Goal: Task Accomplishment & Management: Manage account settings

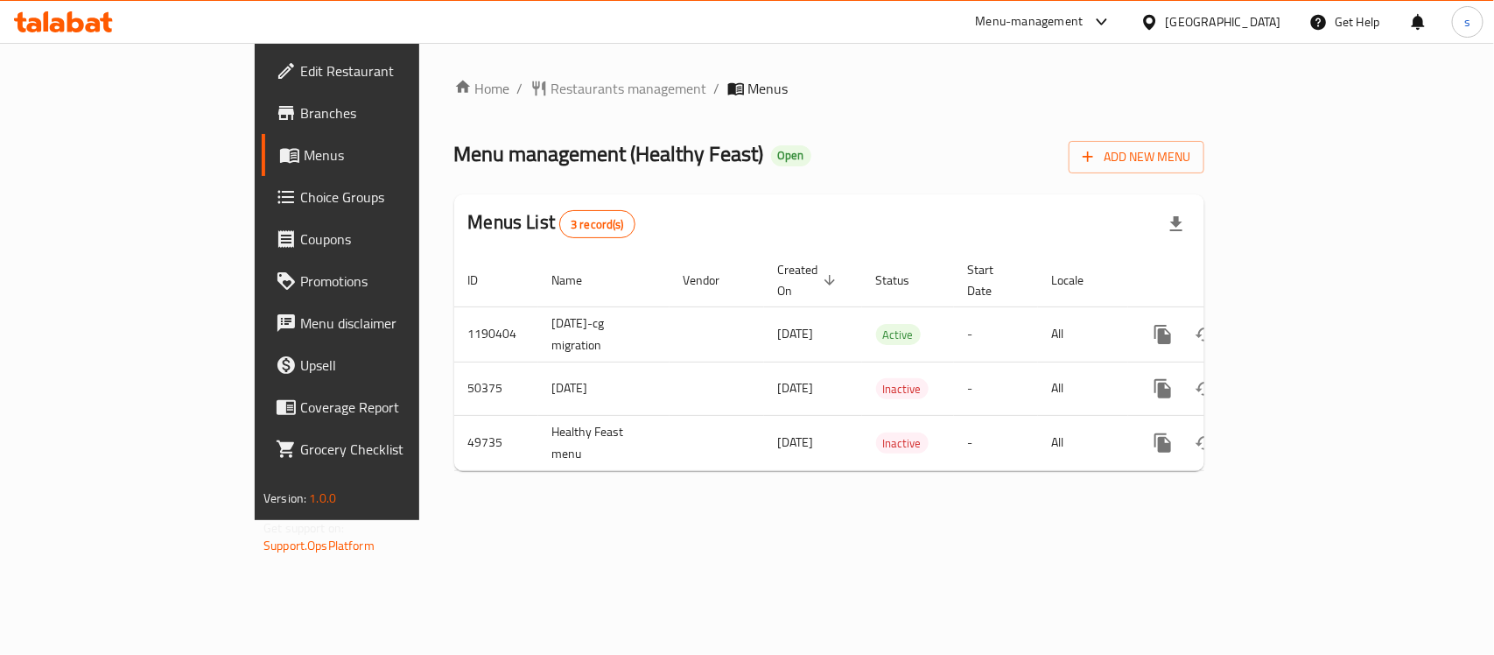
click at [1212, 15] on div "[GEOGRAPHIC_DATA]" at bounding box center [1210, 22] width 169 height 42
click at [1159, 15] on icon at bounding box center [1149, 22] width 18 height 18
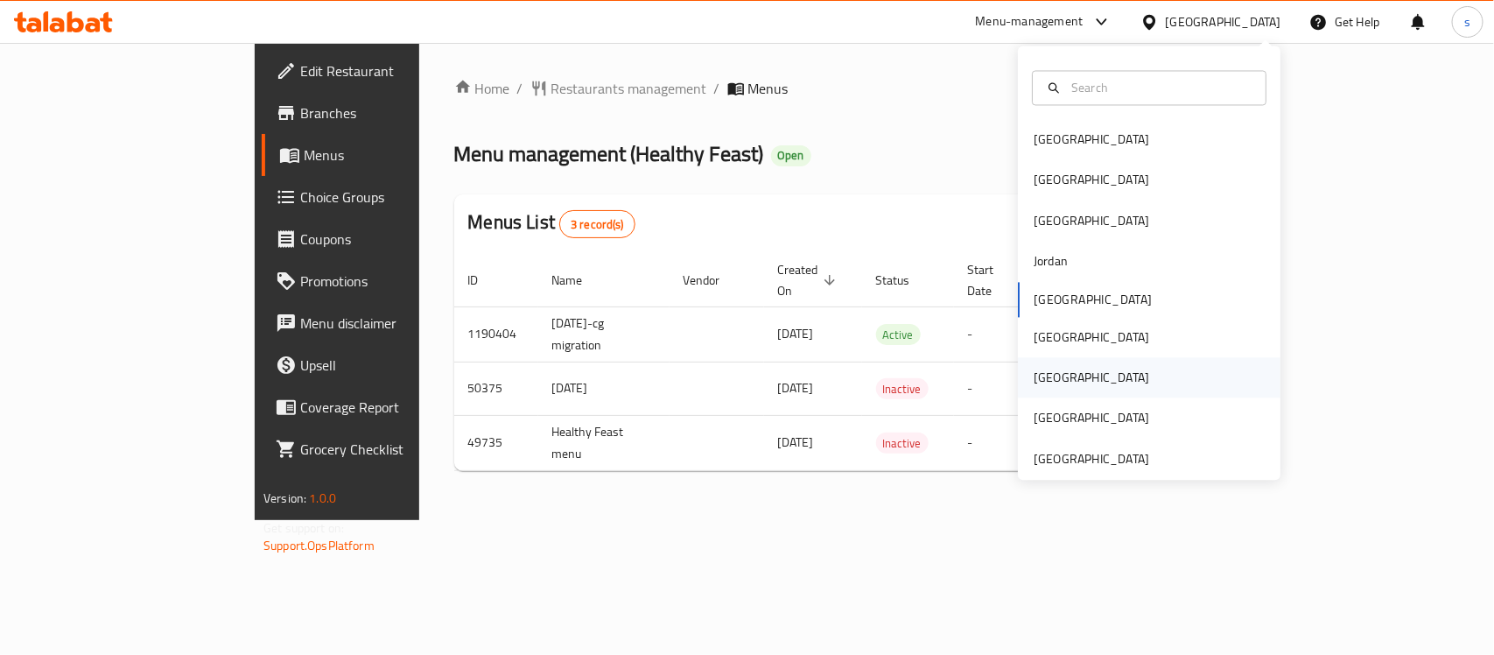
click at [1051, 369] on div "Qatar" at bounding box center [1091, 378] width 144 height 40
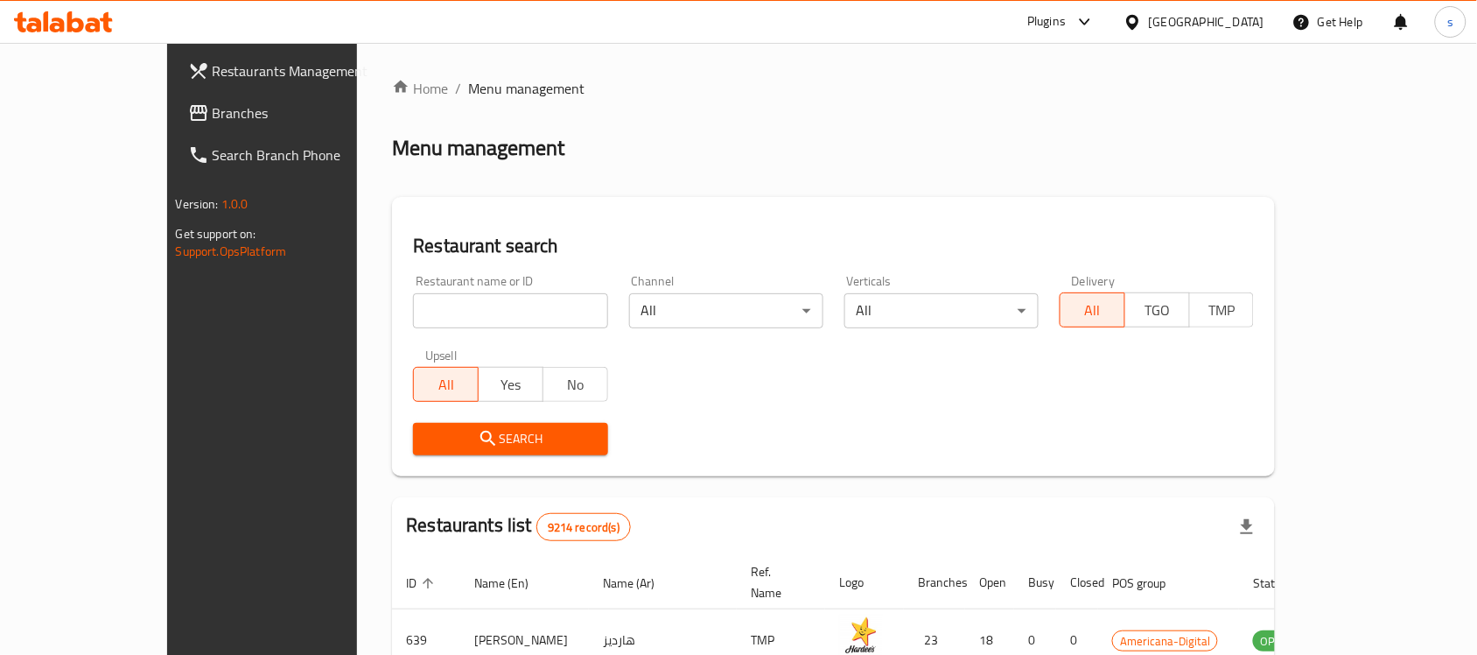
click at [188, 103] on icon at bounding box center [198, 112] width 21 height 21
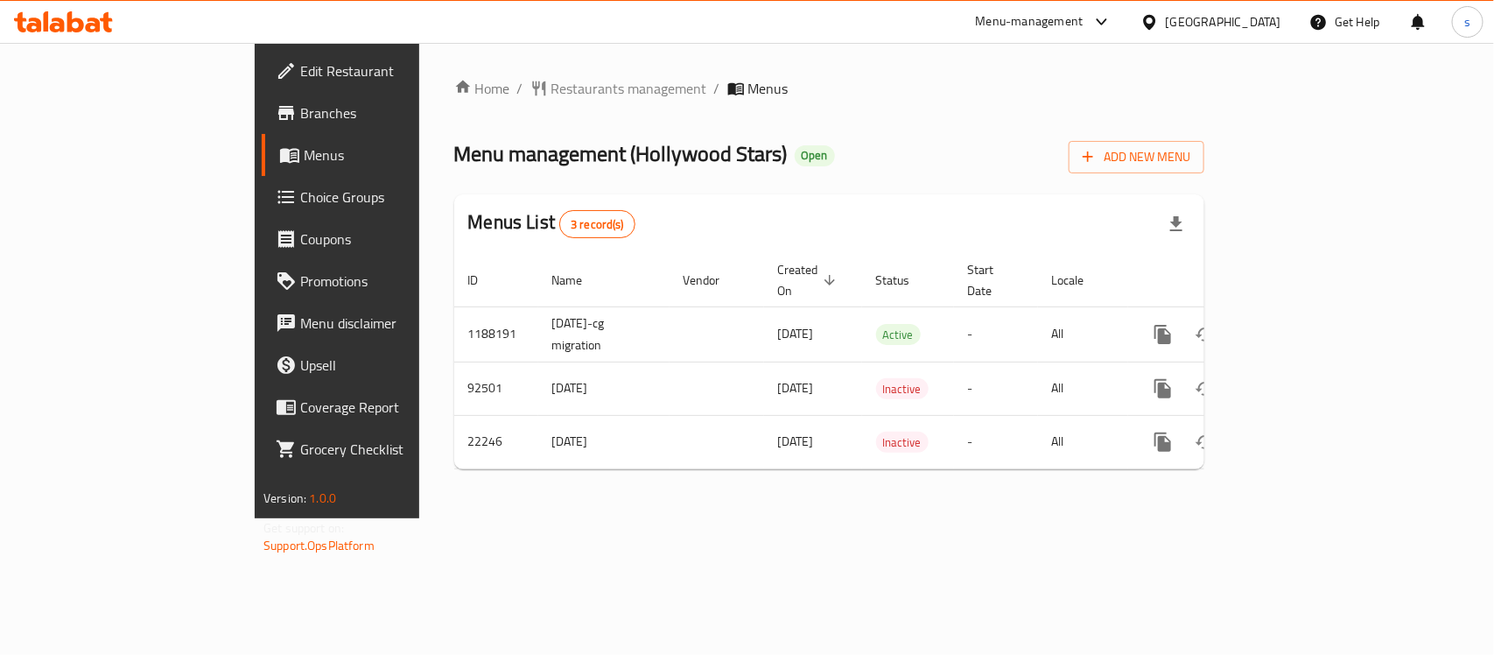
click at [1213, 15] on div "[GEOGRAPHIC_DATA]" at bounding box center [1210, 22] width 169 height 42
click at [1106, 19] on icon at bounding box center [1101, 21] width 11 height 7
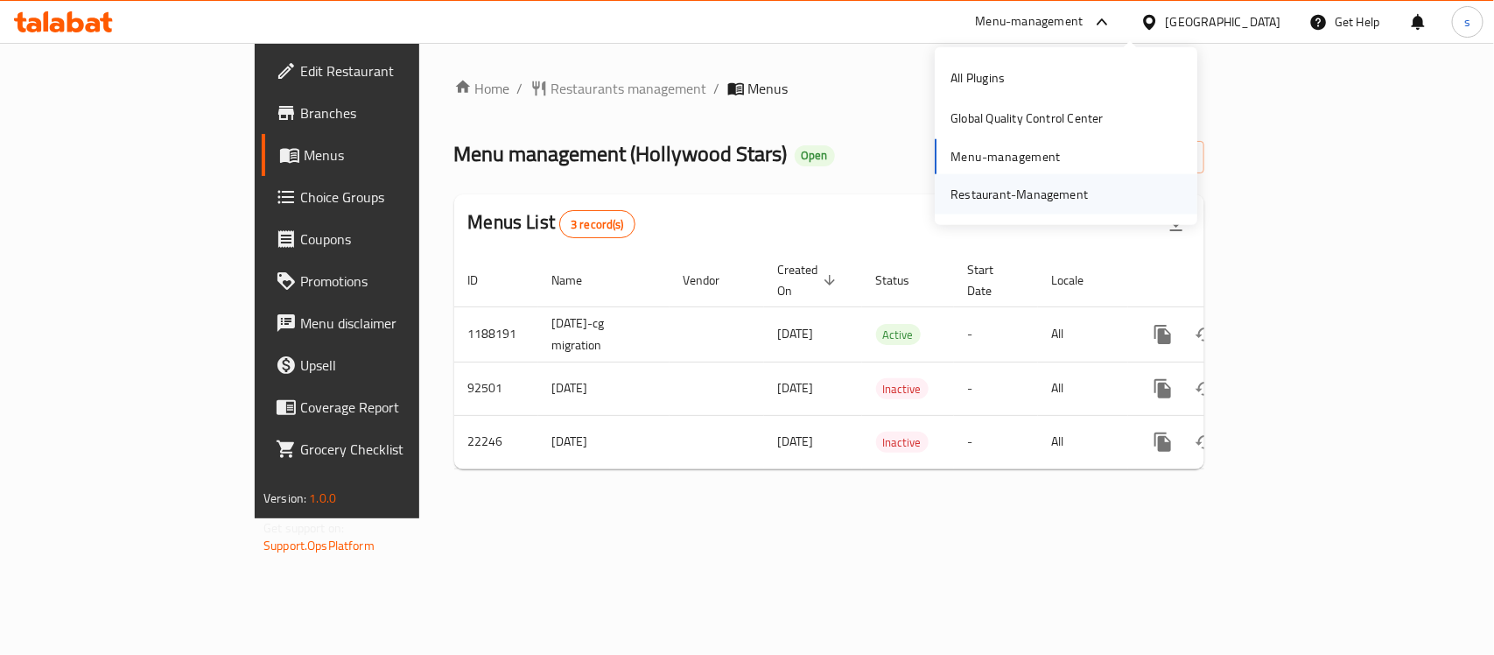
click at [1107, 182] on div "Restaurant-Management" at bounding box center [1066, 194] width 263 height 40
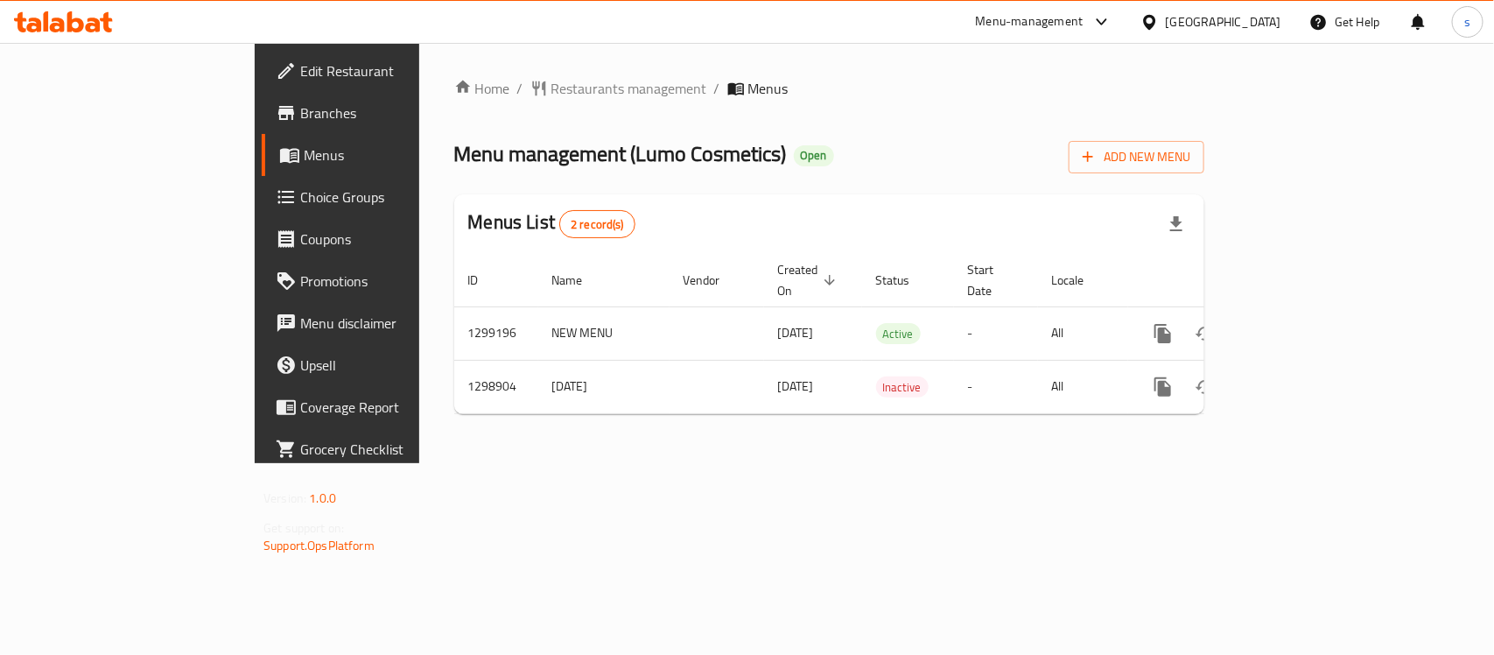
click at [1112, 19] on icon at bounding box center [1101, 21] width 21 height 21
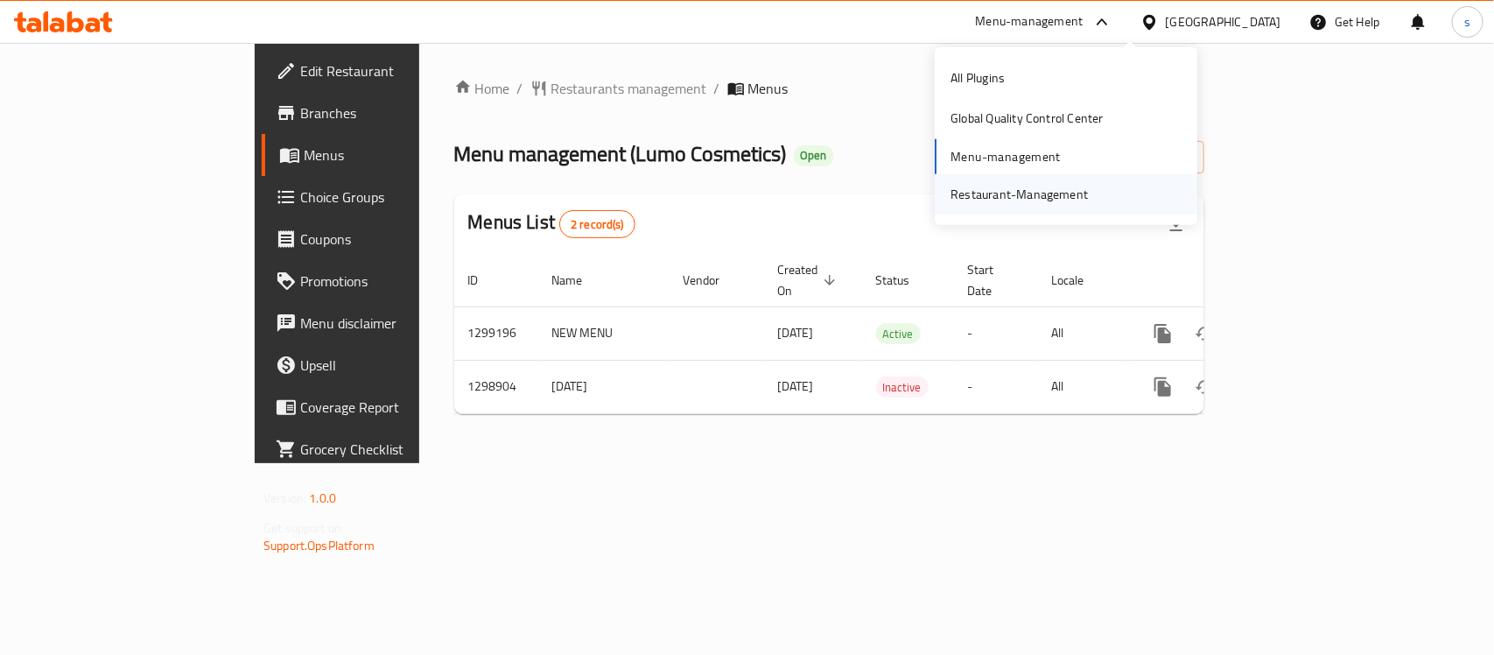
click at [1085, 185] on div "Restaurant-Management" at bounding box center [1018, 194] width 137 height 19
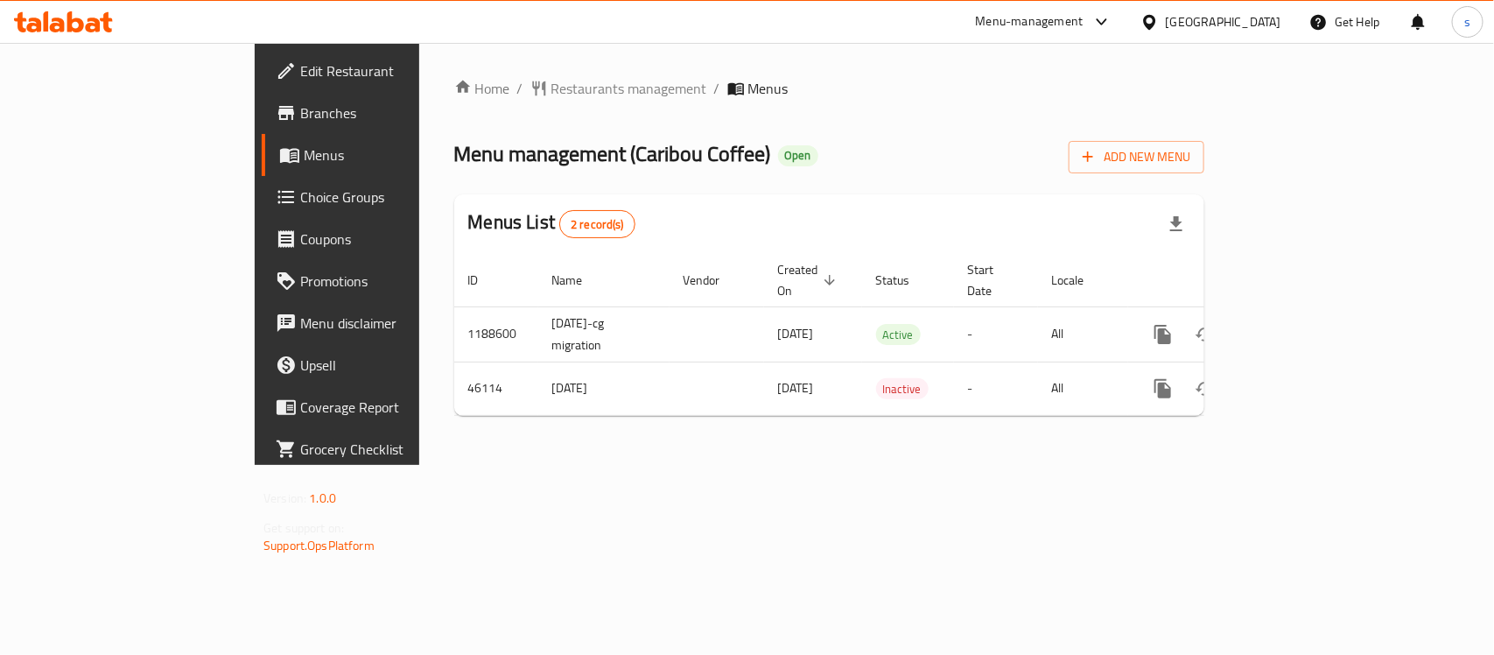
click at [1166, 25] on div at bounding box center [1152, 21] width 25 height 19
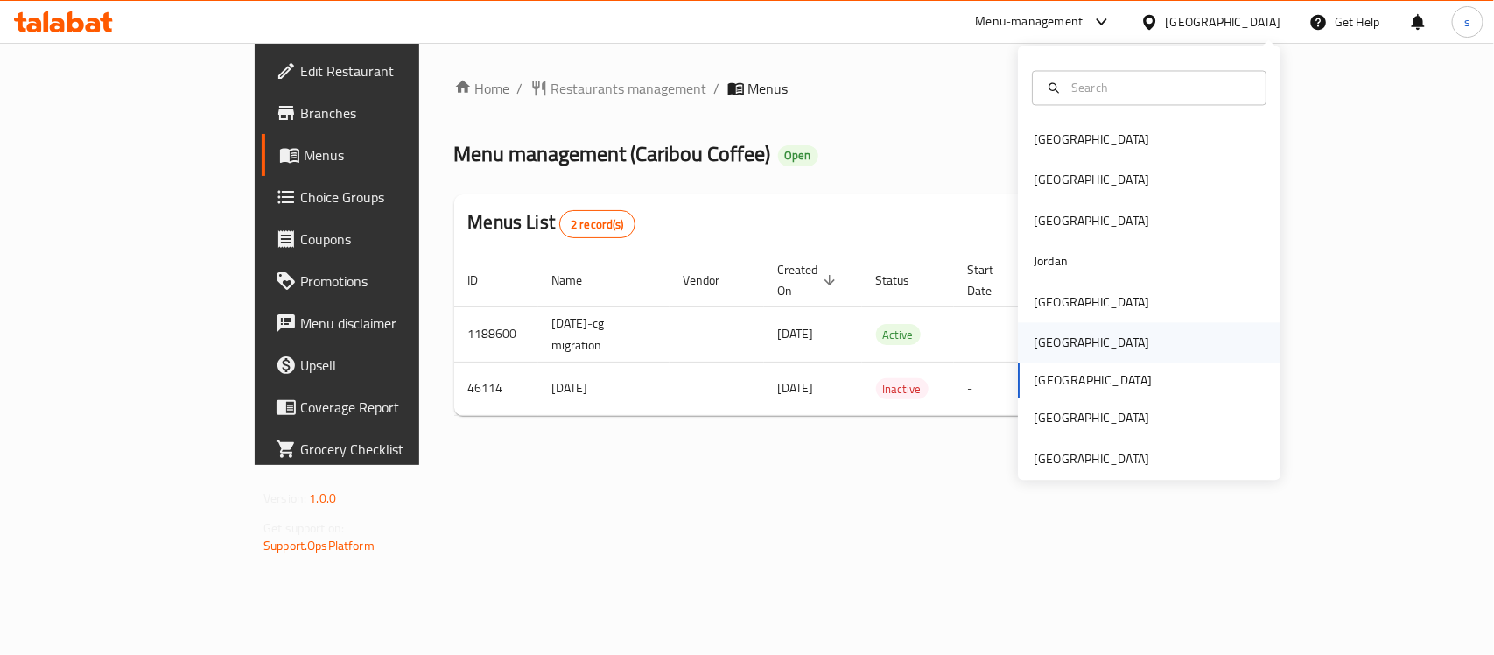
click at [1034, 338] on div "[GEOGRAPHIC_DATA]" at bounding box center [1091, 342] width 116 height 19
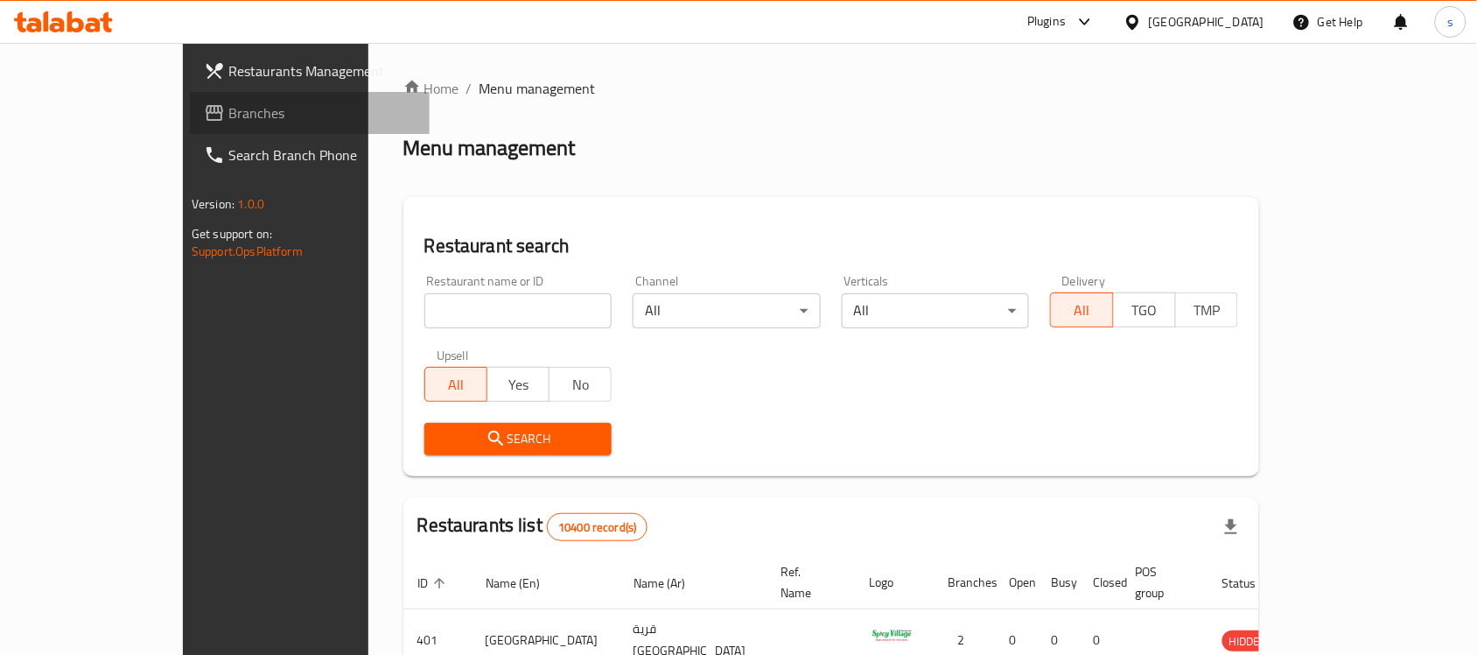
click at [228, 119] on span "Branches" at bounding box center [321, 112] width 187 height 21
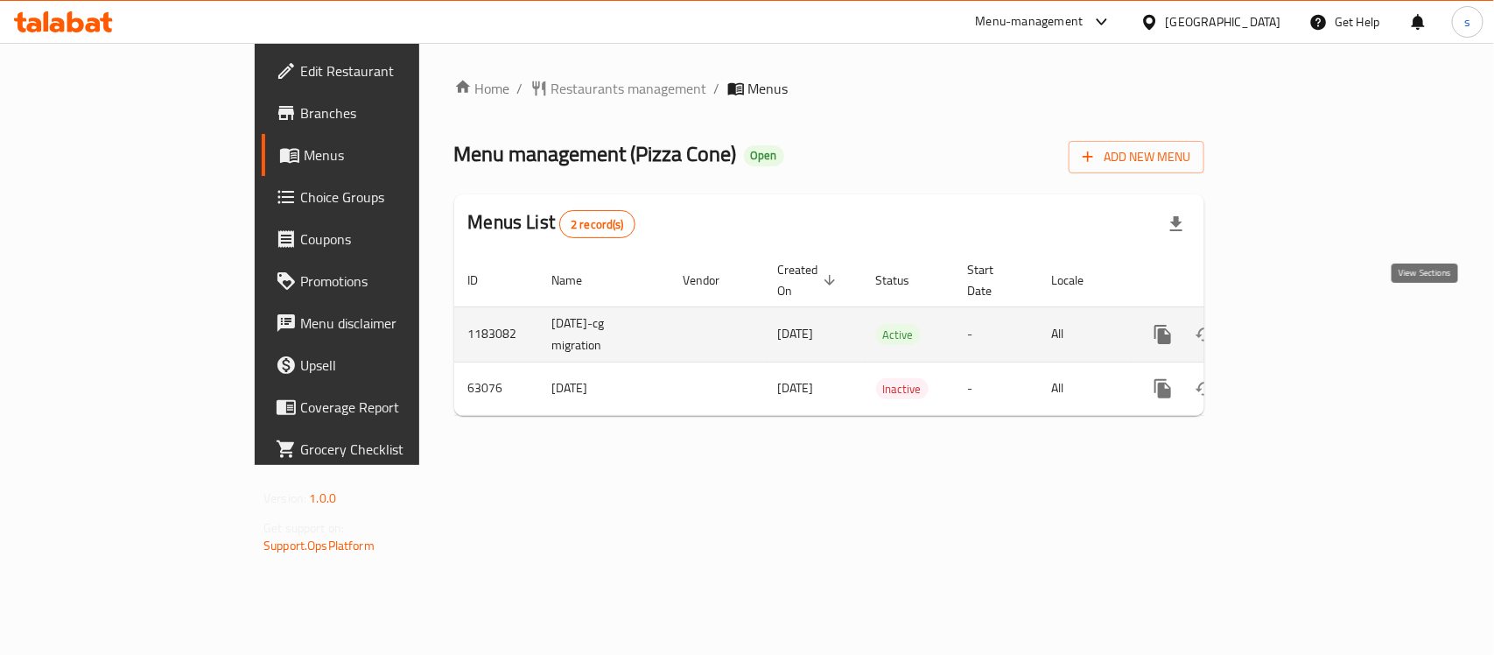
click at [1299, 324] on icon "enhanced table" at bounding box center [1288, 334] width 21 height 21
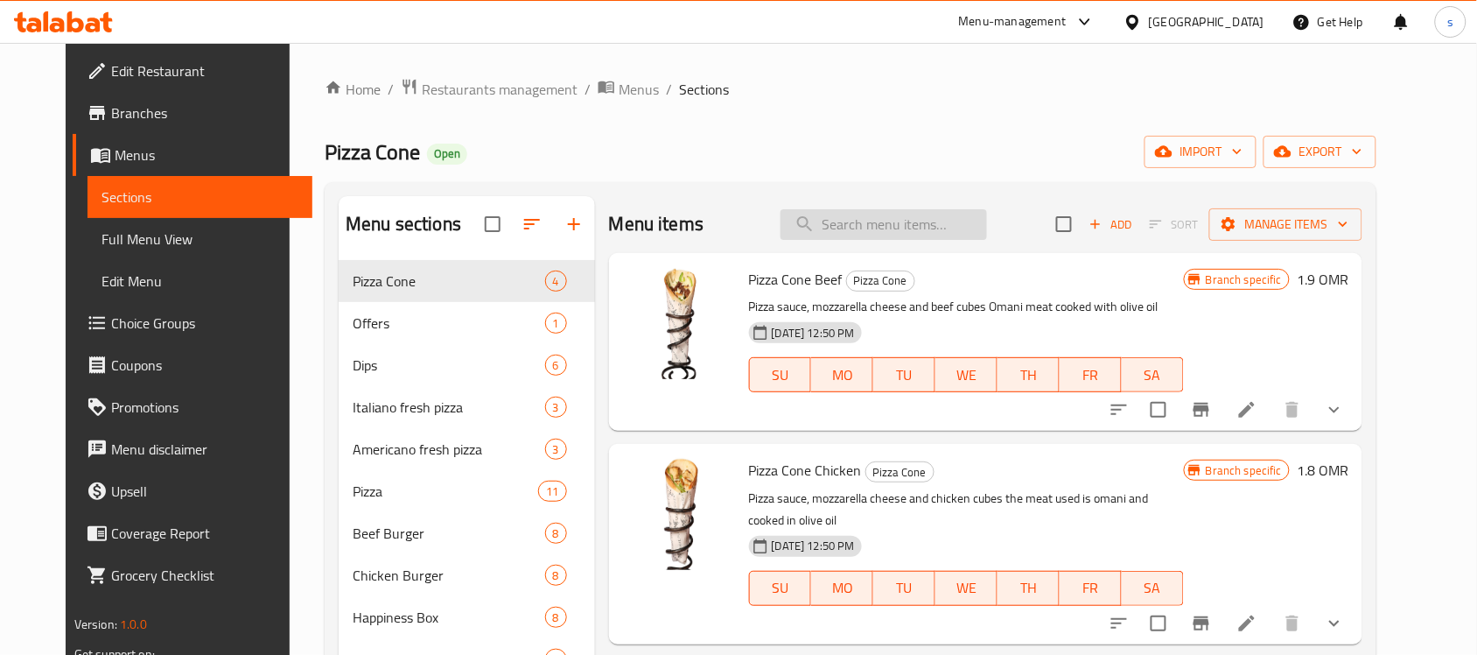
click at [960, 224] on input "search" at bounding box center [884, 224] width 207 height 31
paste input "Italian Pepperoni Pizza"
type input "Italian Pepperoni Pizza"
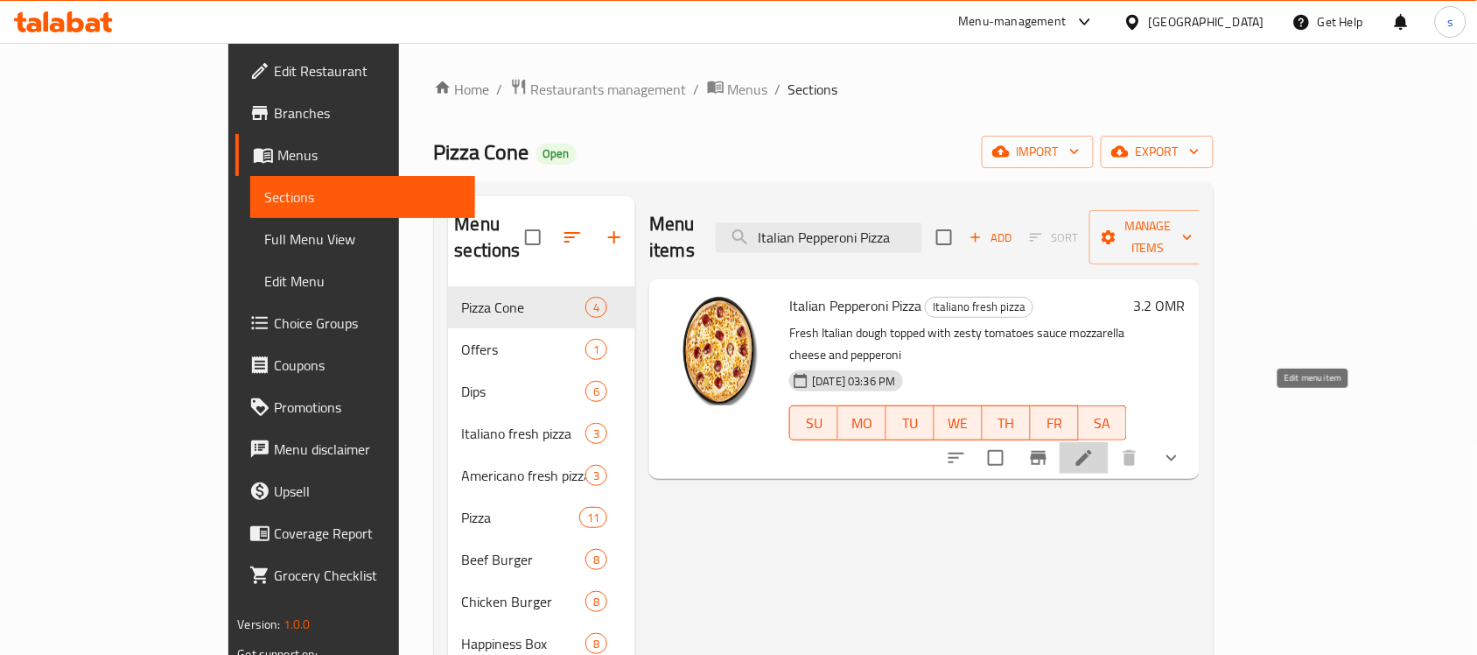
click at [1095, 447] on icon at bounding box center [1084, 457] width 21 height 21
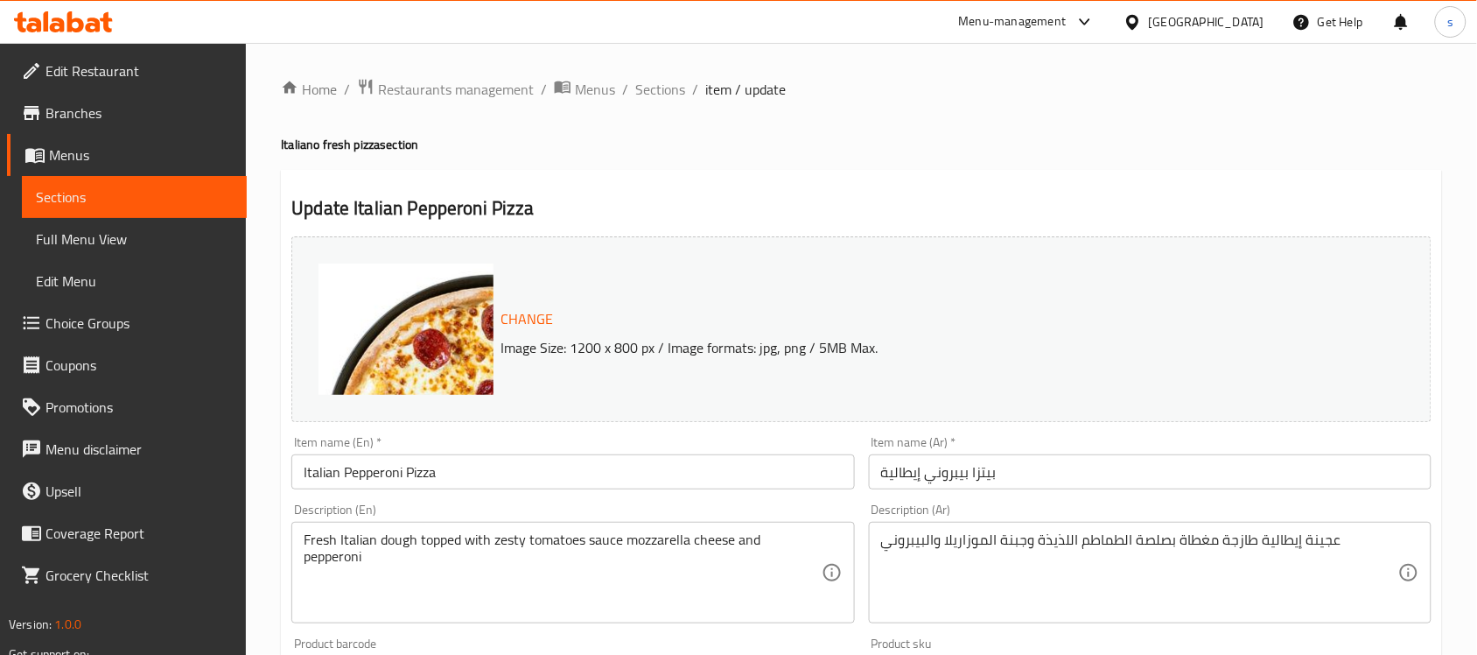
click at [1340, 438] on div "Item name (Ar)   * بيتزا بيبروني إيطالية Item name (Ar) *" at bounding box center [1150, 462] width 563 height 53
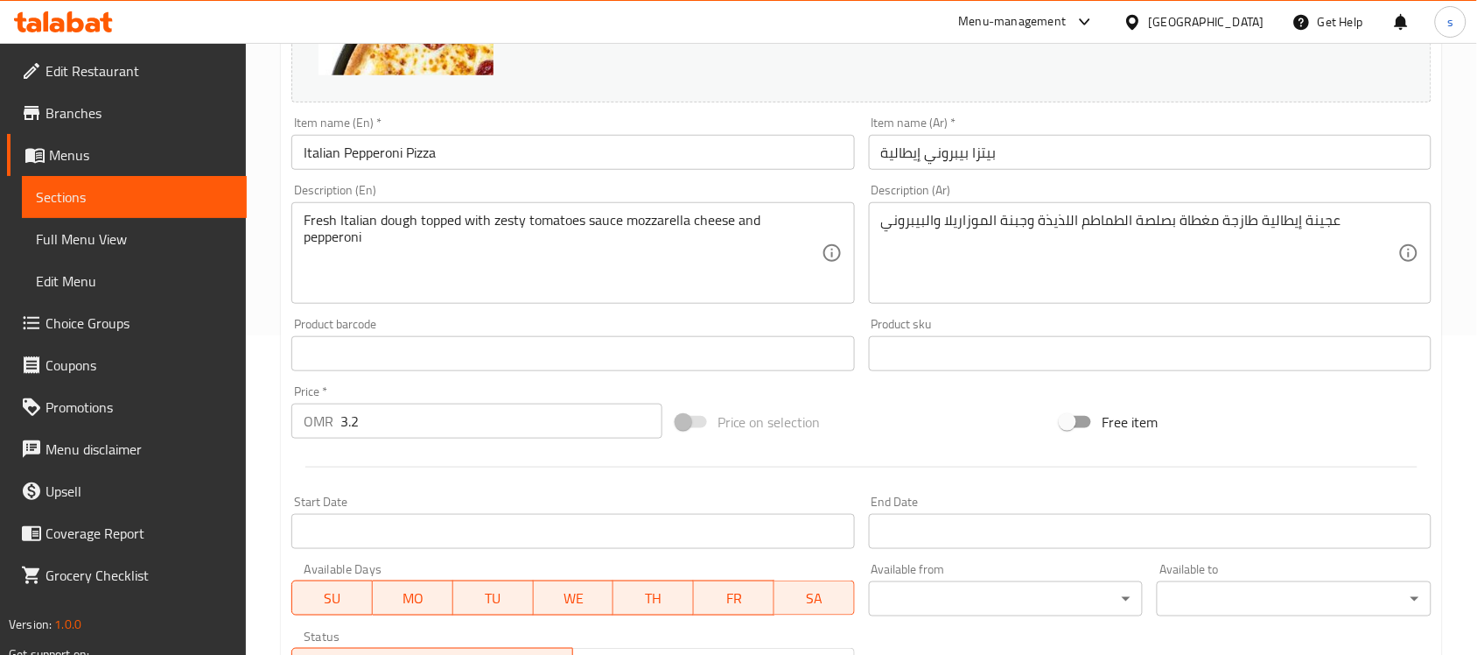
scroll to position [328, 0]
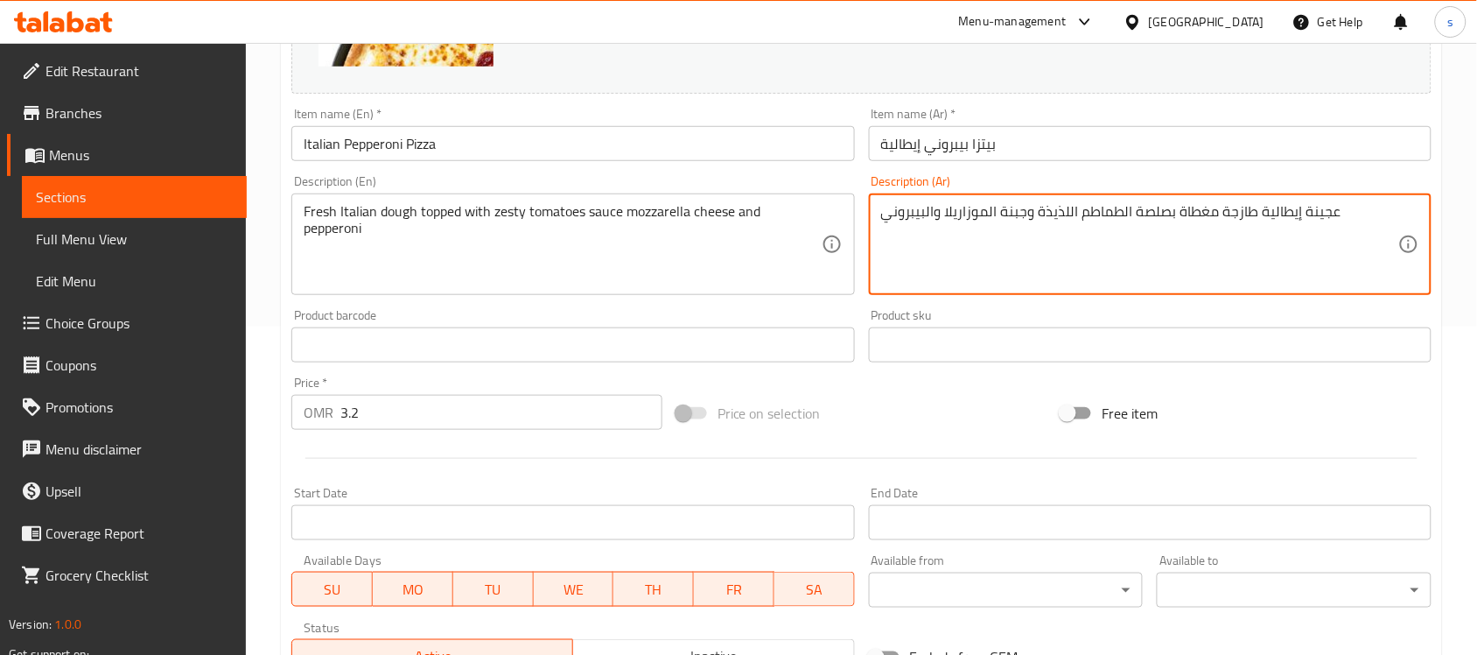
click at [1214, 219] on textarea "عجينة إيطالية طازجة مغطاة بصلصة الطماطم اللذيذة وجبنة الموزاريلا والبيبروني" at bounding box center [1139, 244] width 517 height 83
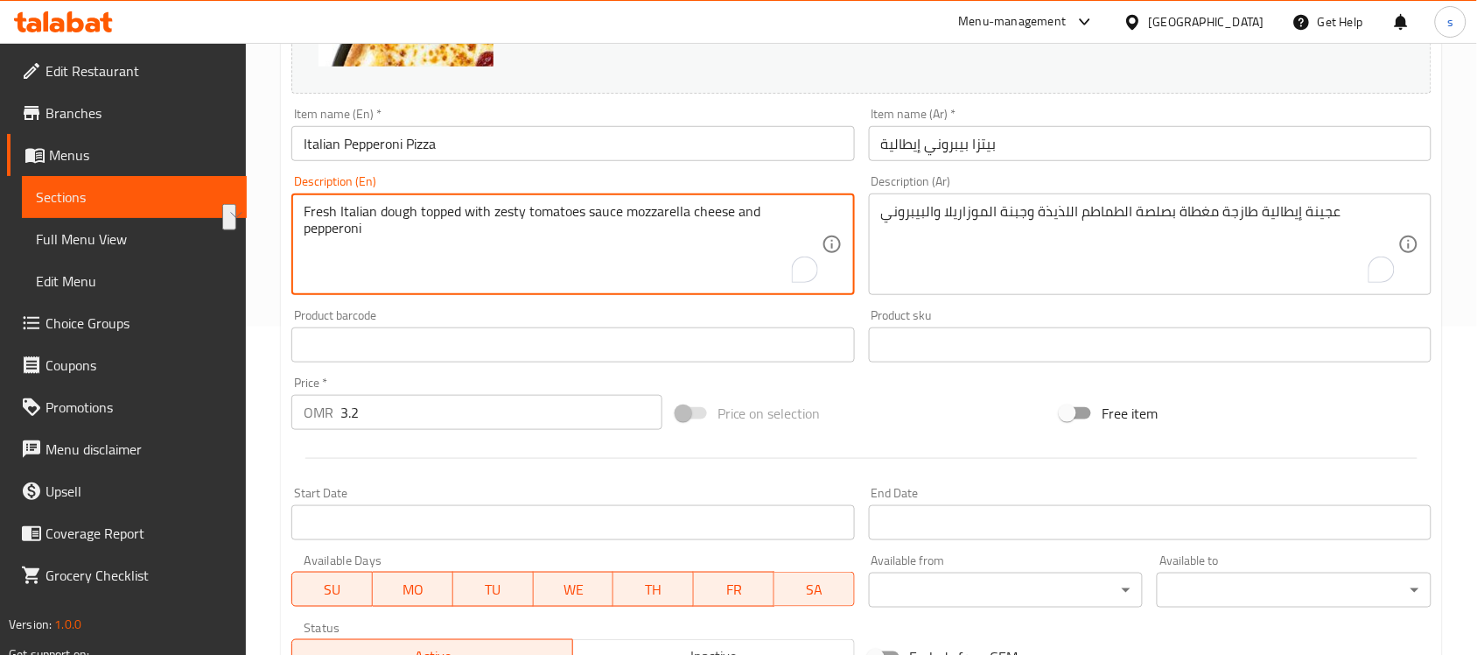
click at [746, 214] on textarea "Fresh Italian dough topped with zesty tomatoes sauce mozzarella cheese and pepp…" at bounding box center [562, 244] width 517 height 83
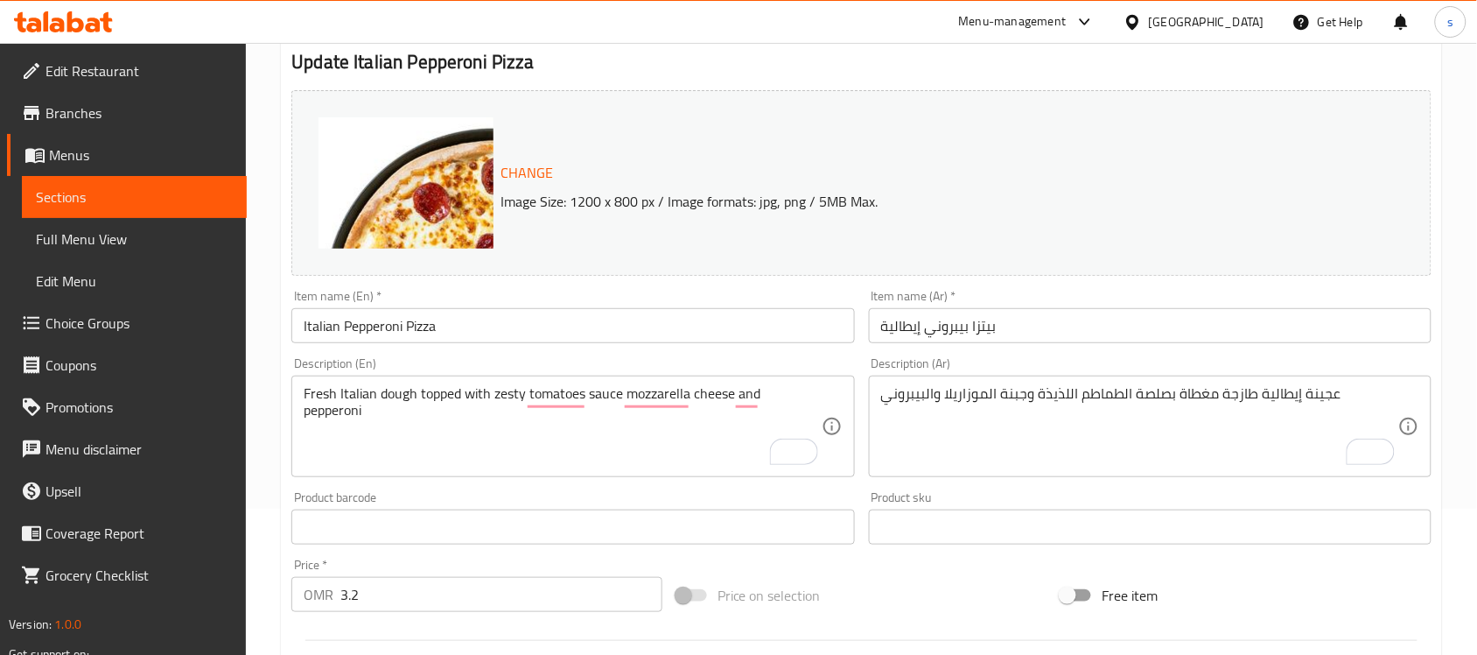
scroll to position [0, 0]
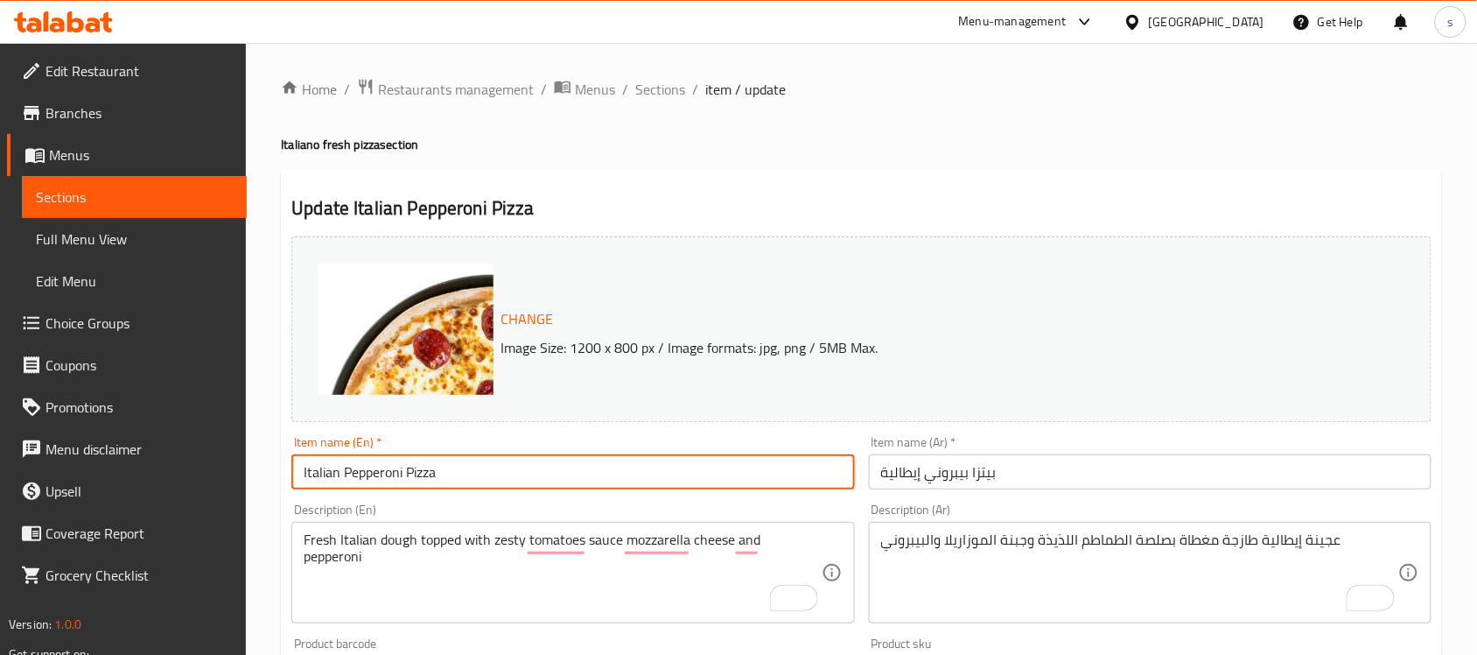
drag, startPoint x: 424, startPoint y: 474, endPoint x: 254, endPoint y: 452, distance: 172.0
click at [254, 452] on div "Home / Restaurants management / Menus / Sections / item / update Italiano fresh…" at bounding box center [861, 667] width 1231 height 1248
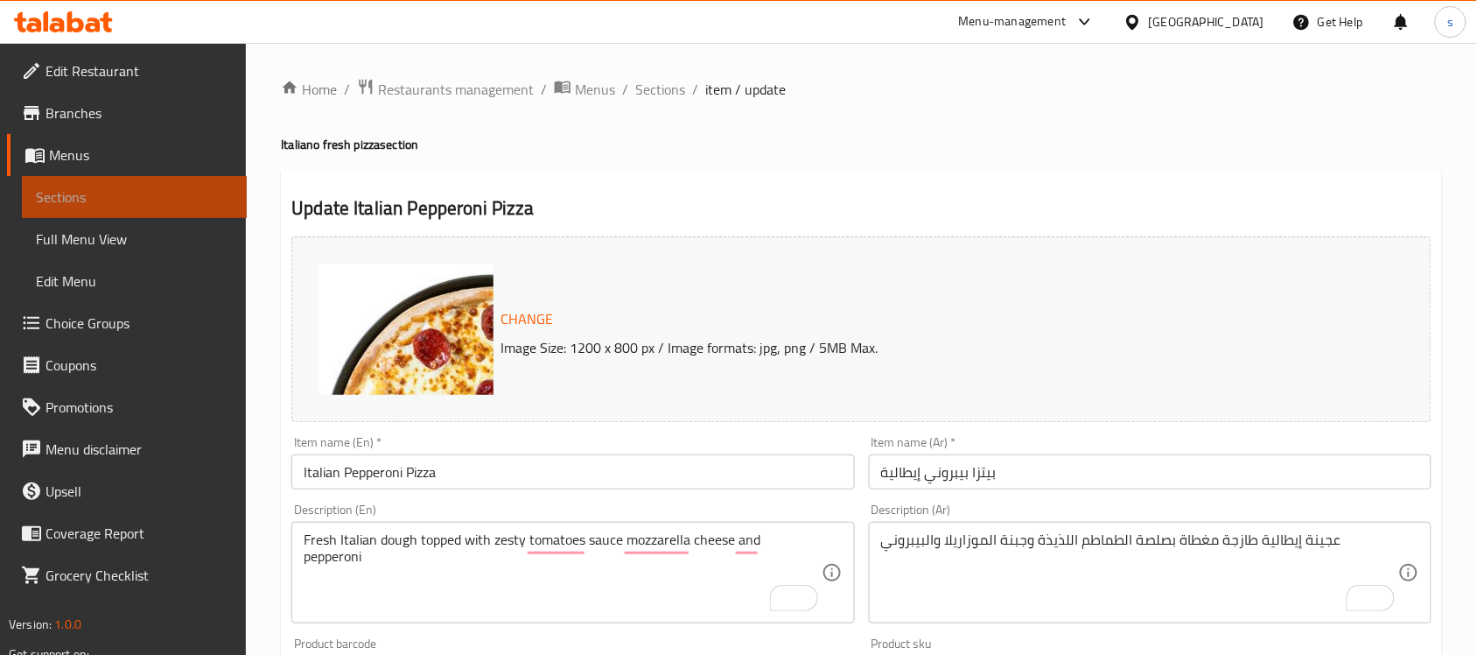
click at [189, 200] on span "Sections" at bounding box center [134, 196] width 197 height 21
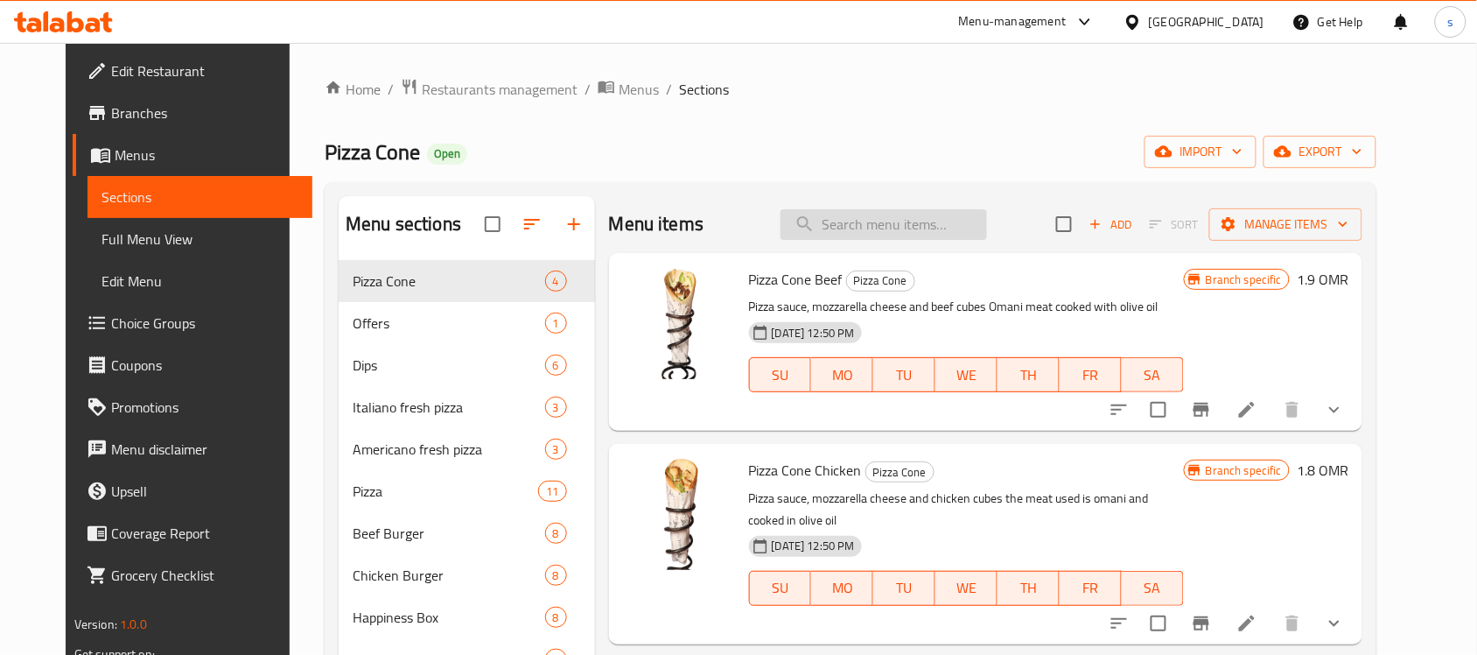
click at [843, 232] on input "search" at bounding box center [884, 224] width 207 height 31
paste input "Italian Pepperoni Pizza"
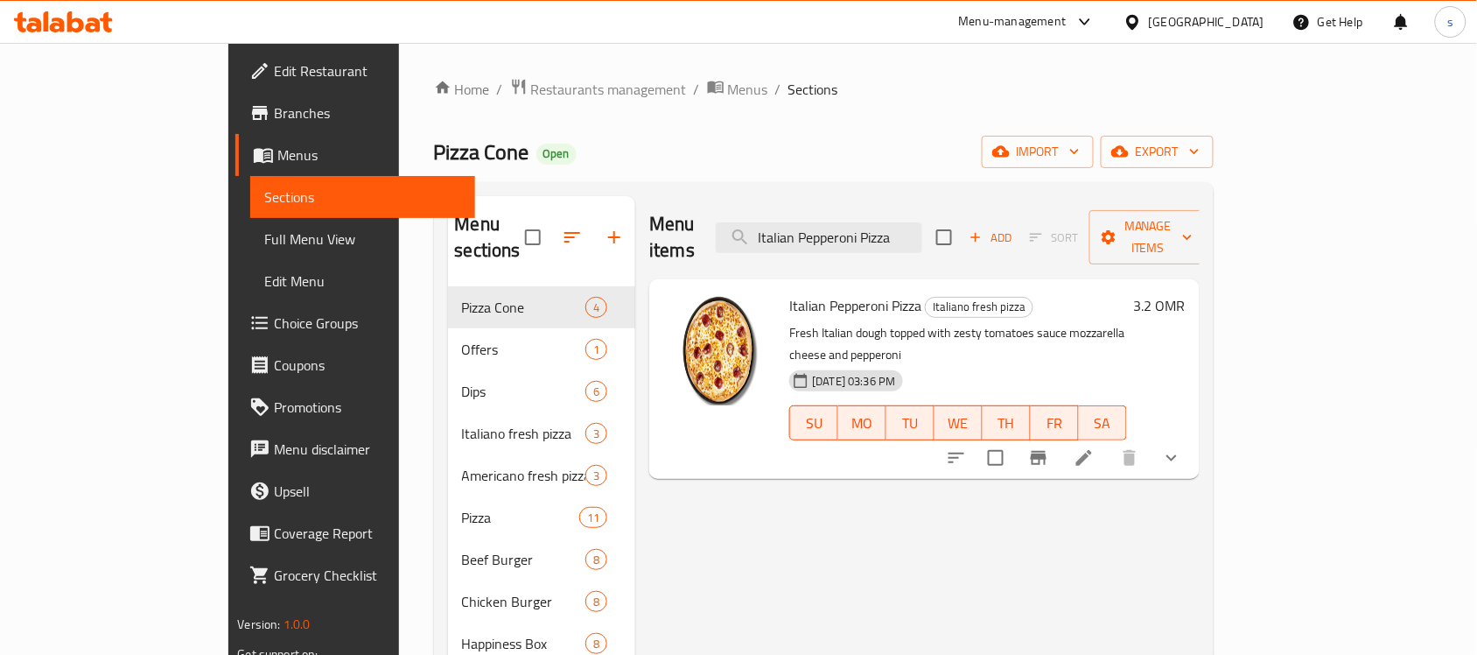
type input "Italian Pepperoni Pizza"
click at [1096, 22] on icon at bounding box center [1085, 21] width 21 height 21
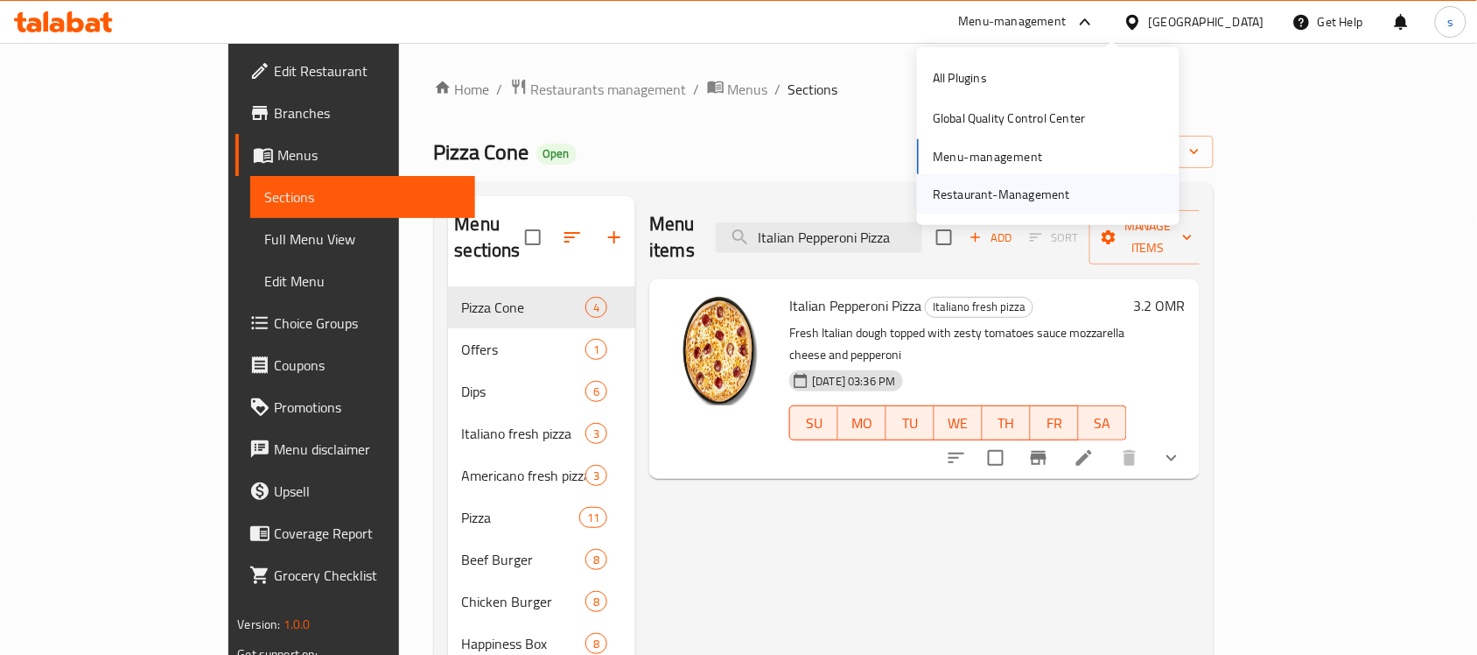
click at [1039, 193] on div "Restaurant-Management" at bounding box center [1001, 194] width 137 height 19
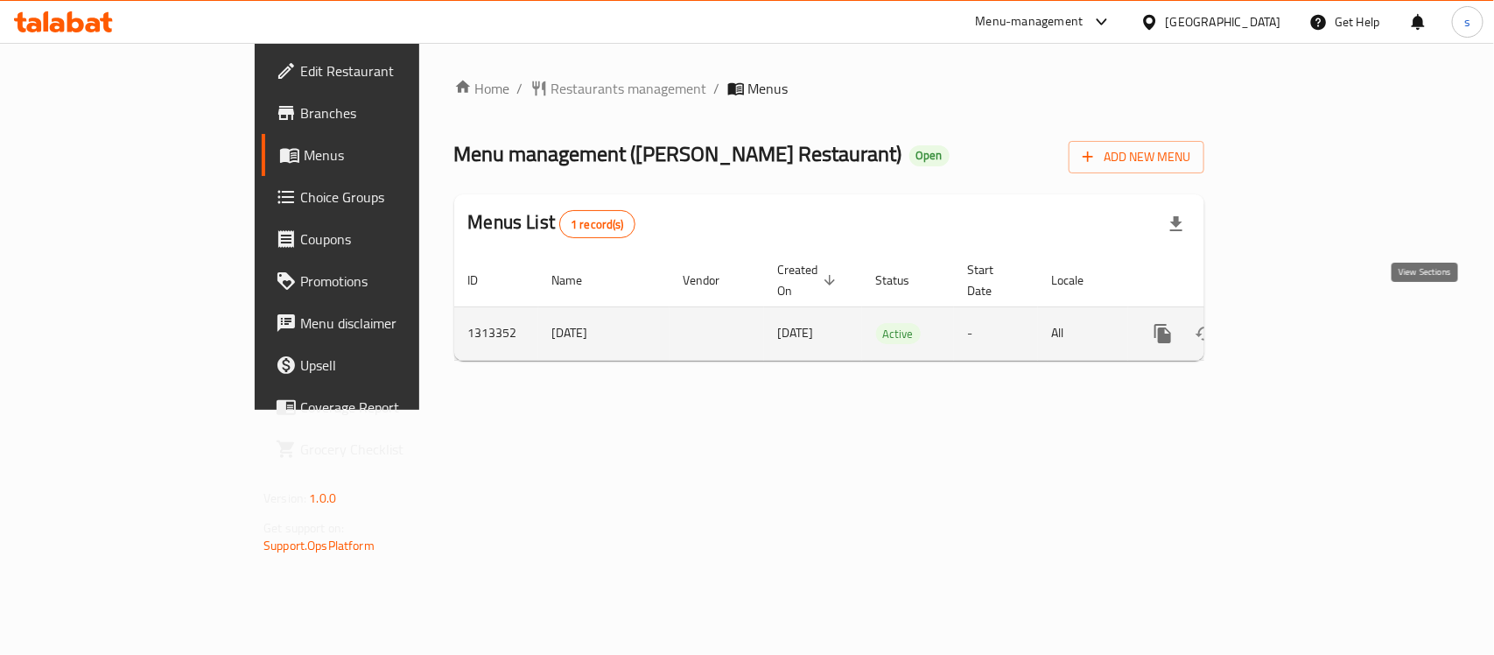
click at [1310, 326] on link "enhanced table" at bounding box center [1289, 333] width 42 height 42
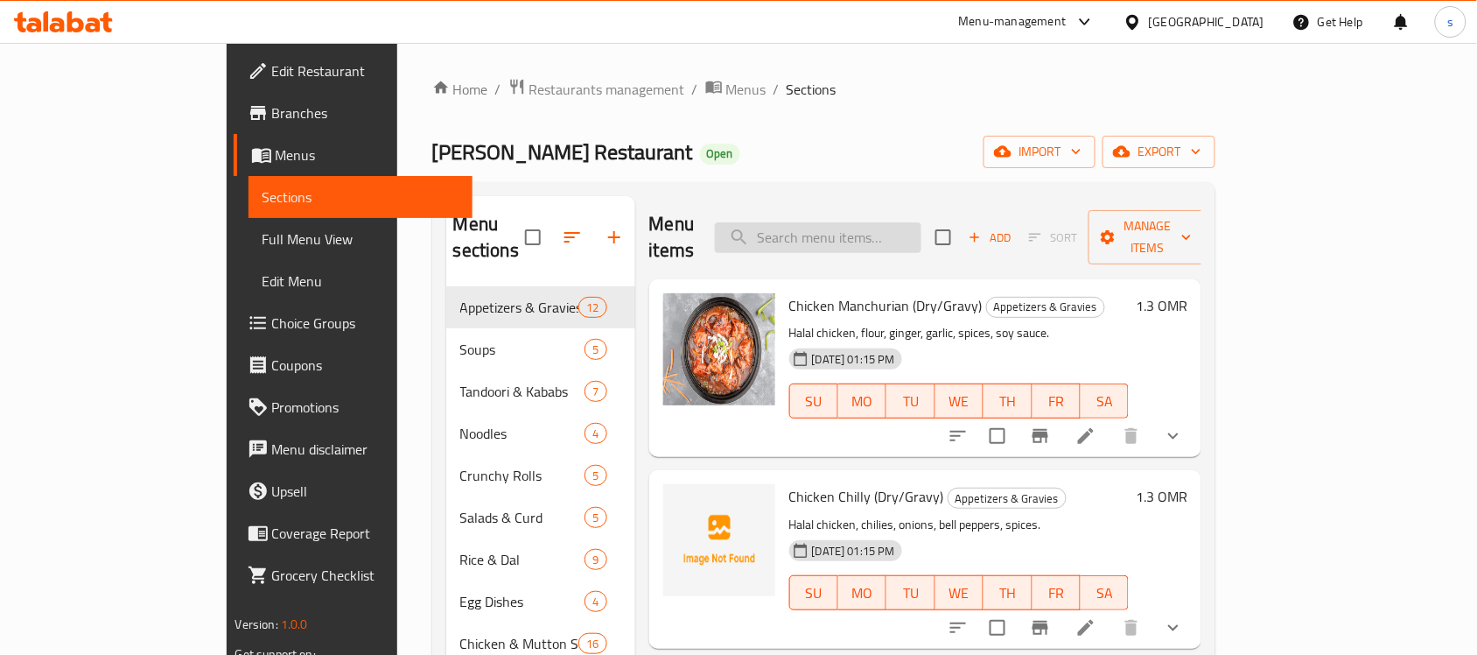
click at [921, 222] on input "search" at bounding box center [818, 237] width 207 height 31
paste input "Special Motan Paya"
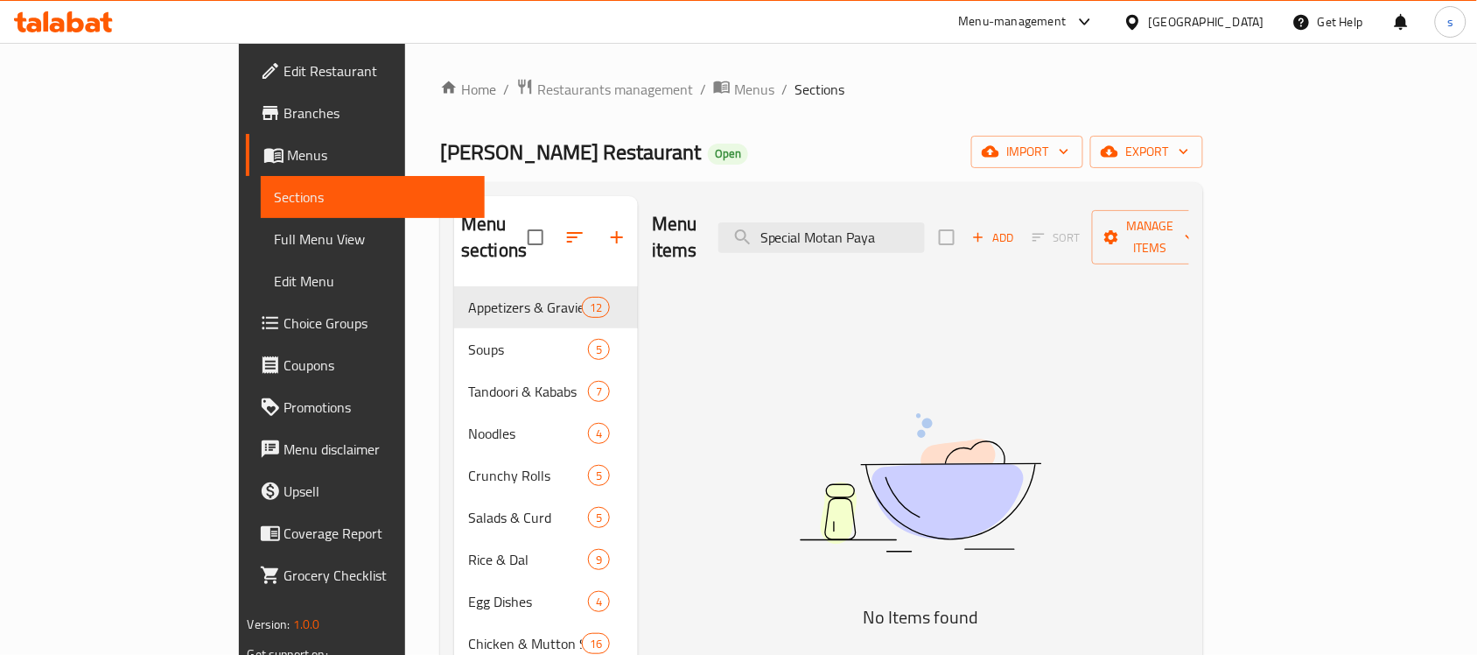
type input "Special Motan Paya"
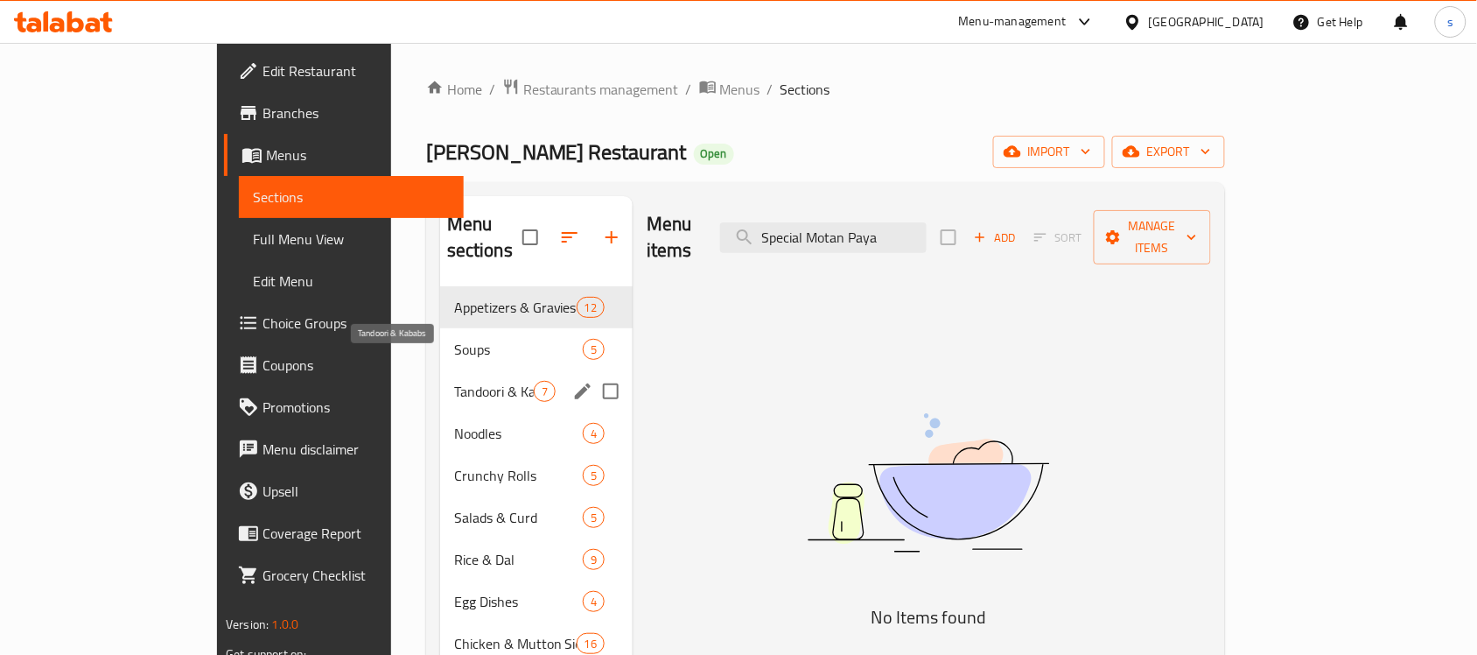
click at [454, 381] on span "Tandoori & Kababs" at bounding box center [494, 391] width 80 height 21
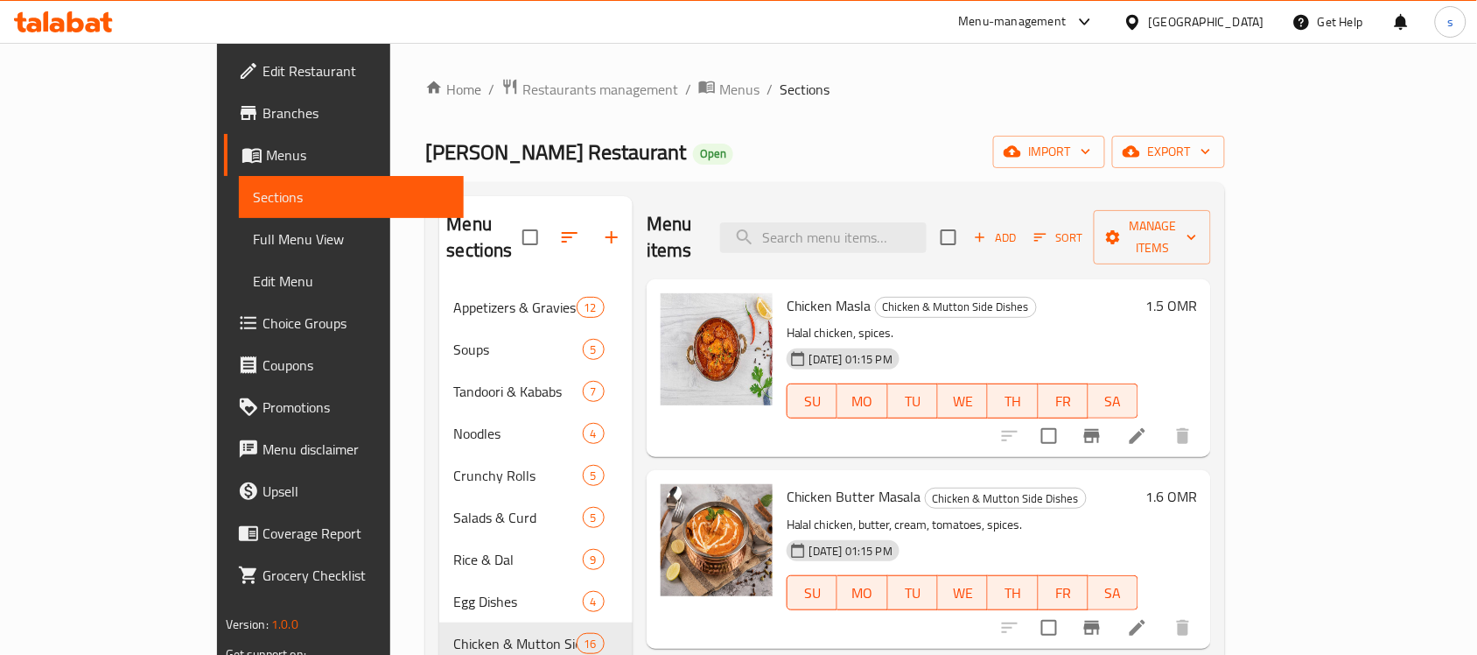
click at [1232, 18] on div "[GEOGRAPHIC_DATA]" at bounding box center [1207, 21] width 116 height 19
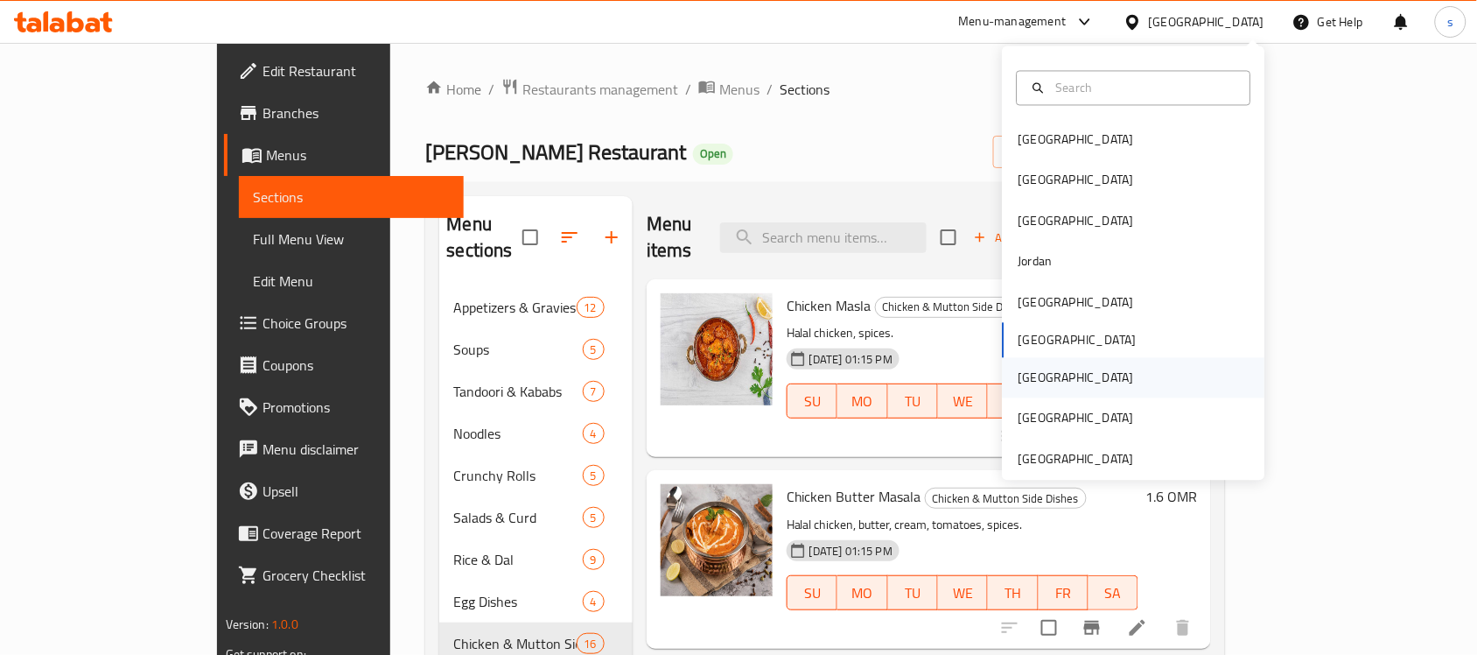
click at [1019, 368] on div "[GEOGRAPHIC_DATA]" at bounding box center [1077, 377] width 116 height 19
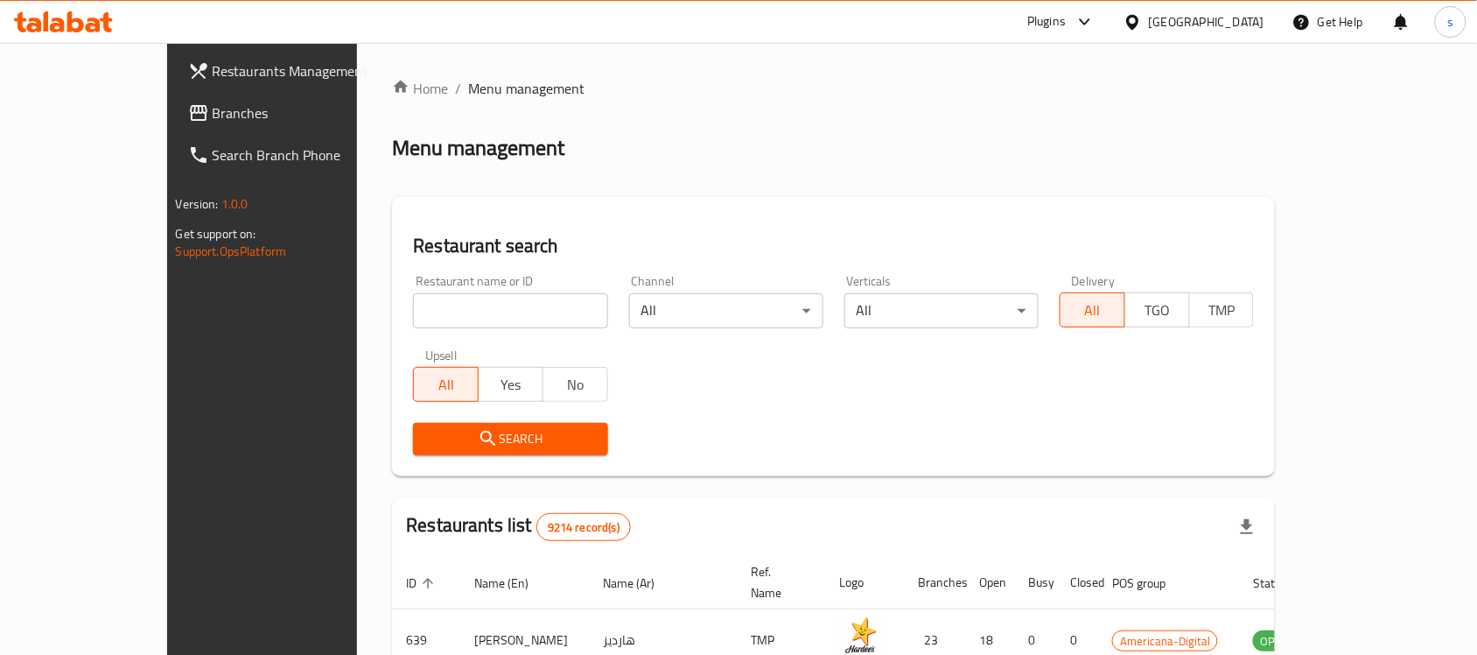
click at [213, 107] on span "Branches" at bounding box center [306, 112] width 187 height 21
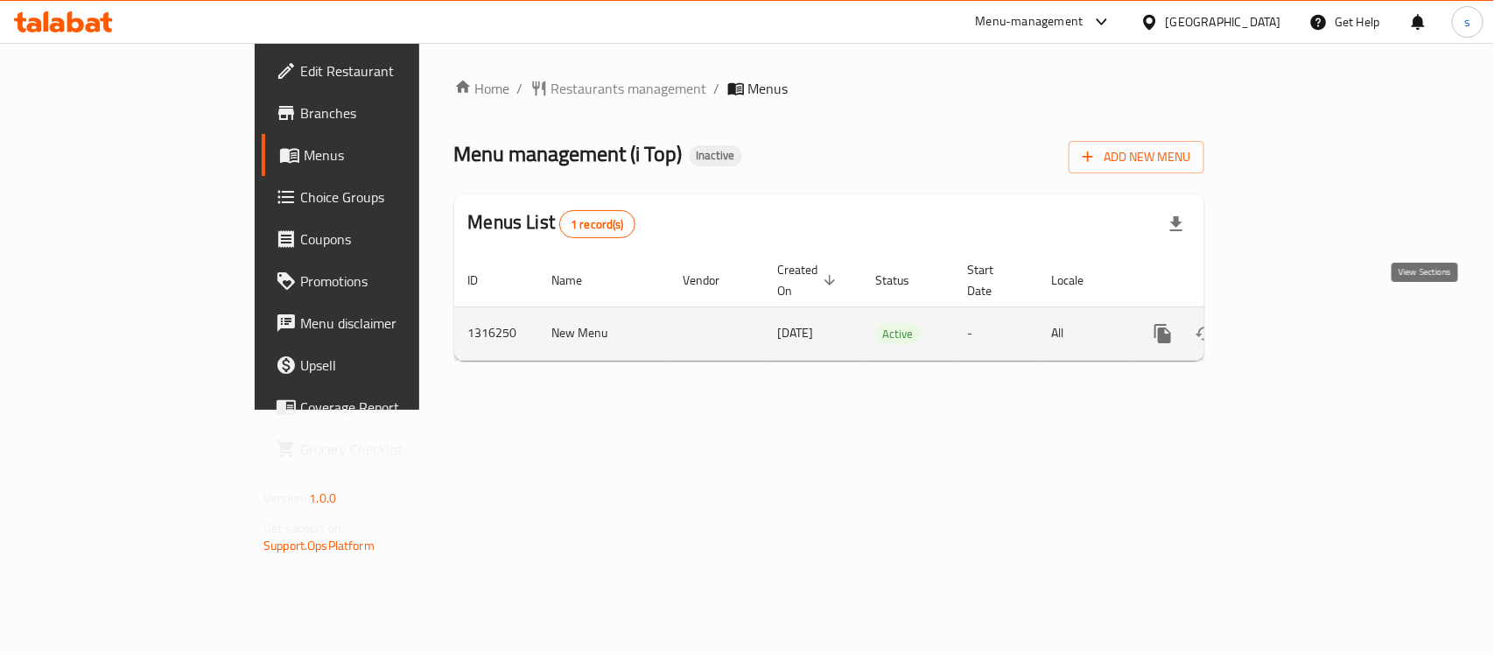
click at [1299, 323] on icon "enhanced table" at bounding box center [1288, 333] width 21 height 21
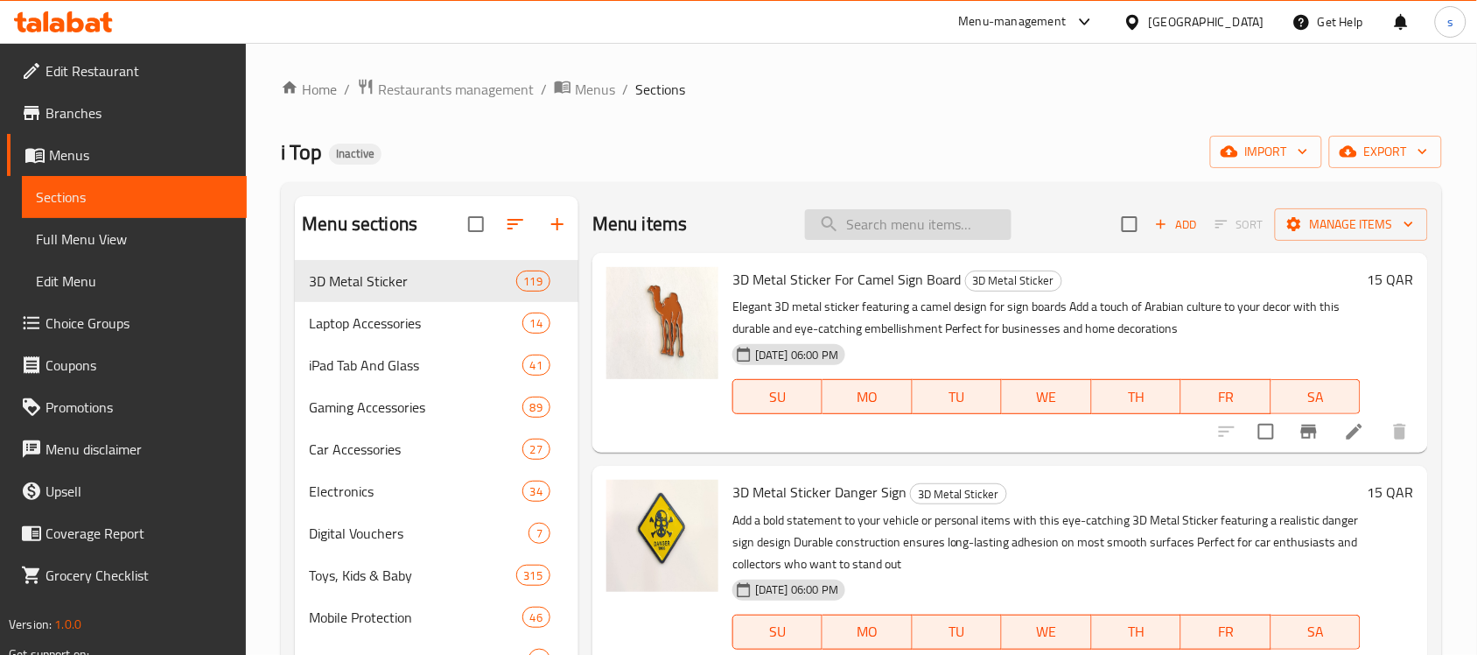
click at [876, 219] on input "search" at bounding box center [908, 224] width 207 height 31
paste input "3D Metal Sticker- Ac Milan Football Club"
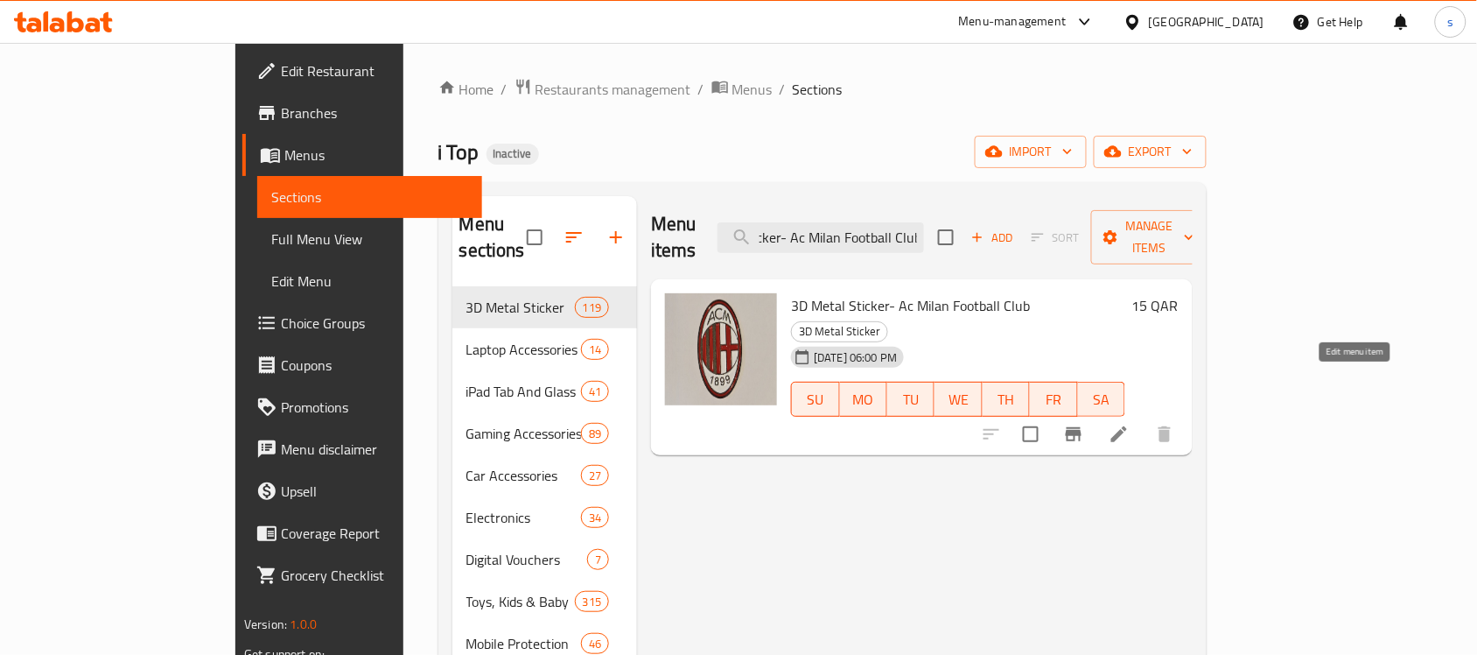
type input "3D Metal Sticker- Ac Milan Football Club"
click at [1130, 424] on icon at bounding box center [1119, 434] width 21 height 21
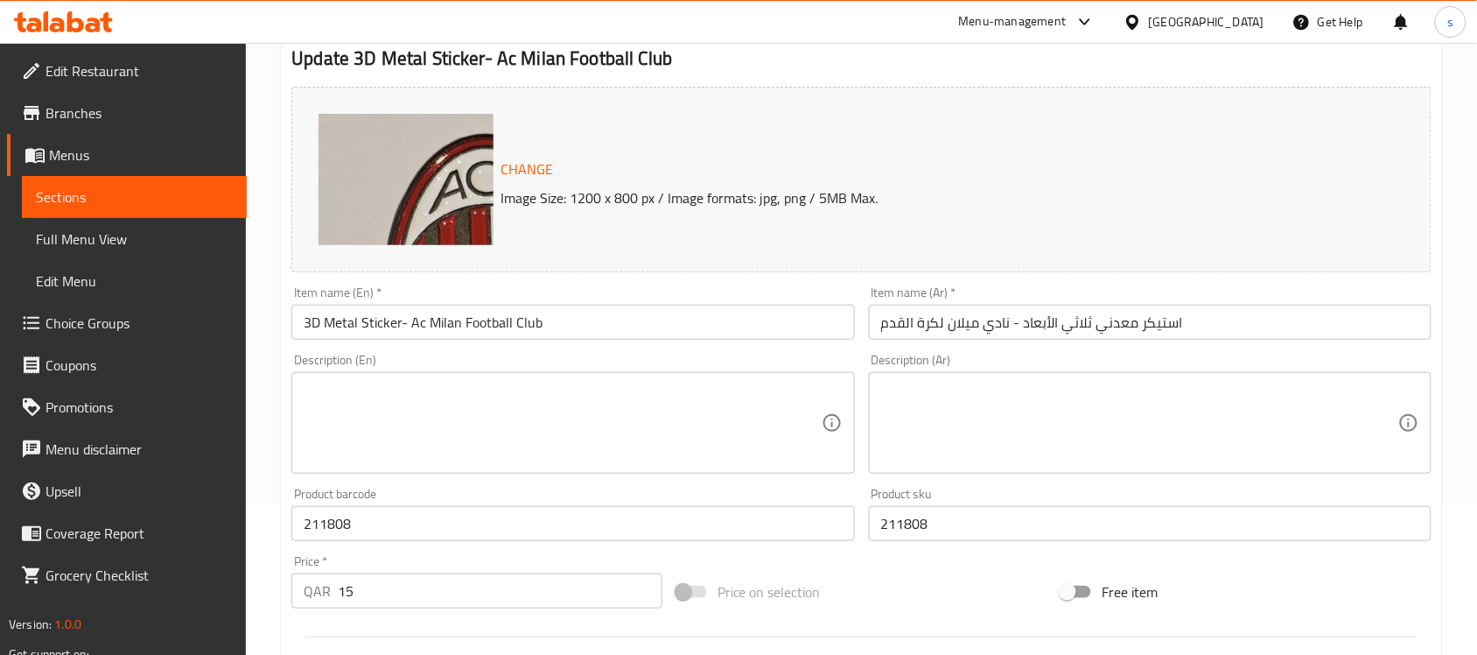
scroll to position [58, 0]
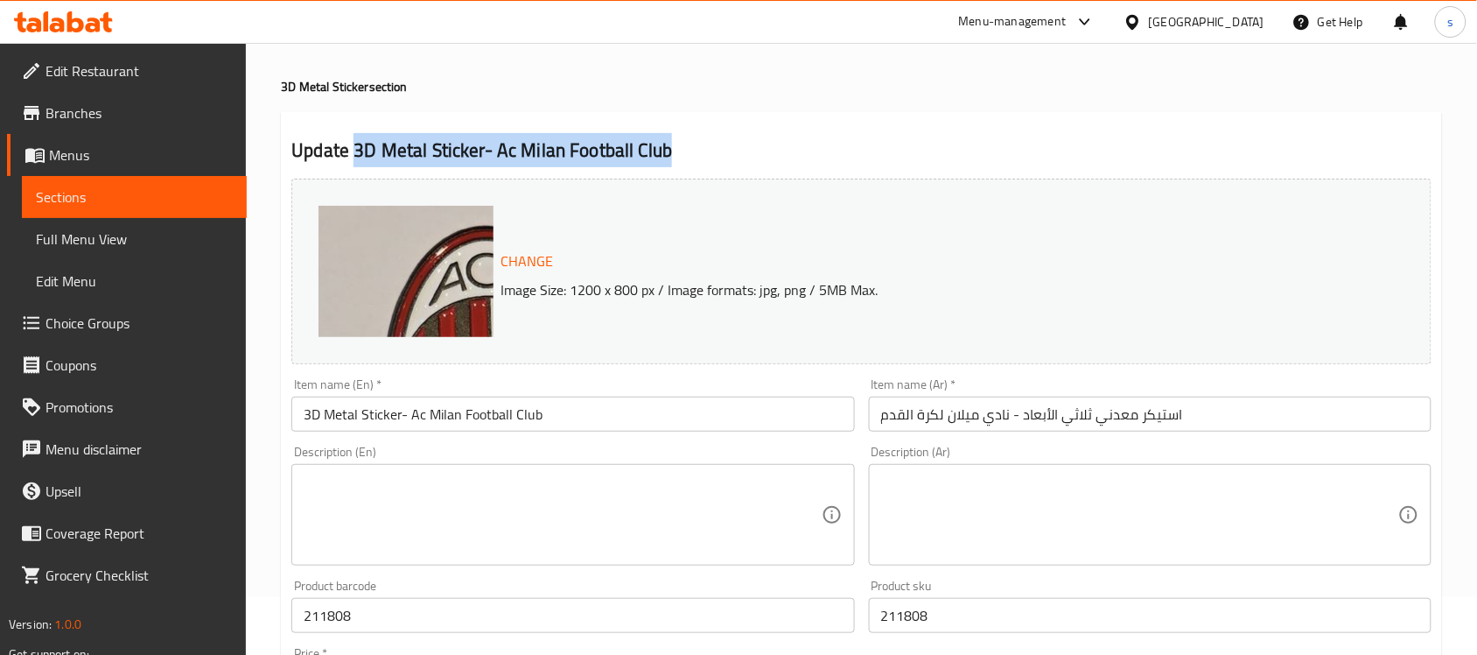
drag, startPoint x: 354, startPoint y: 149, endPoint x: 705, endPoint y: 140, distance: 351.0
click at [705, 140] on h2 "Update 3D Metal Sticker- Ac Milan Football Club" at bounding box center [861, 150] width 1140 height 26
copy h2 "3D Metal Sticker- Ac Milan Football Club"
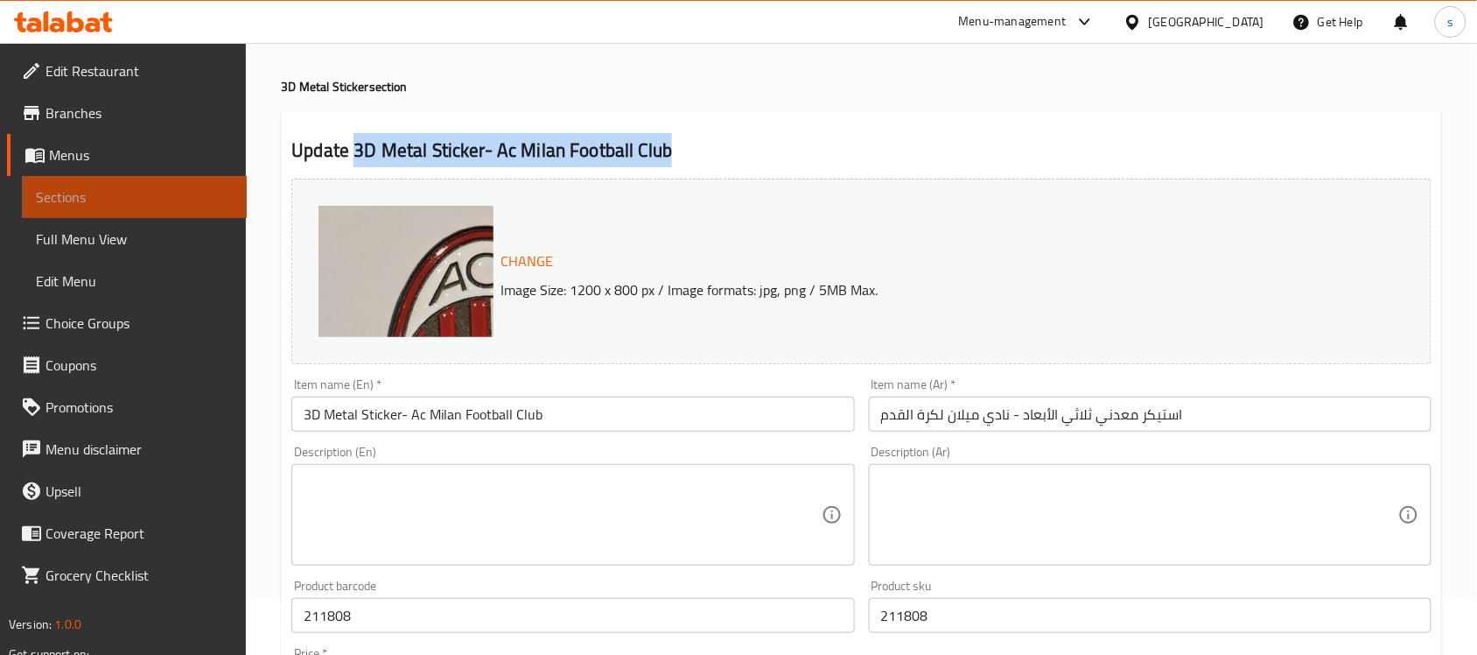
click at [168, 193] on span "Sections" at bounding box center [134, 196] width 197 height 21
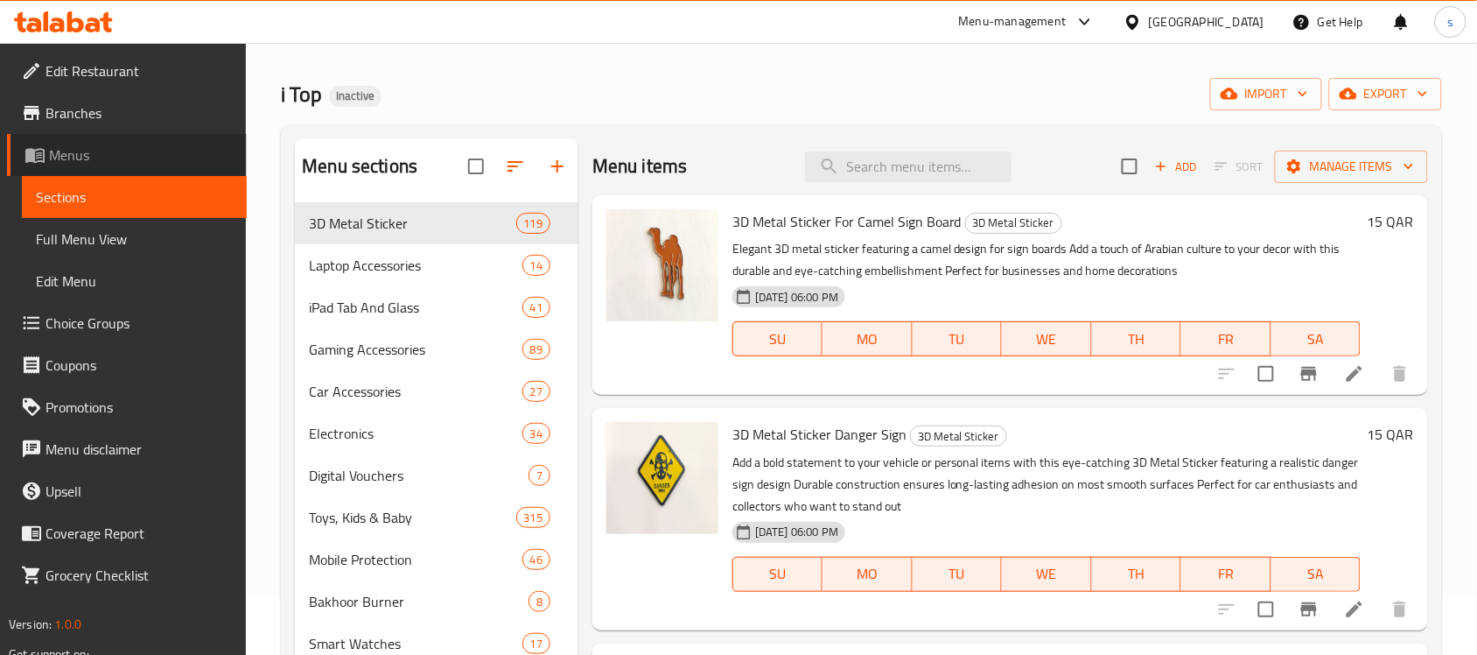
click at [103, 160] on span "Menus" at bounding box center [141, 154] width 184 height 21
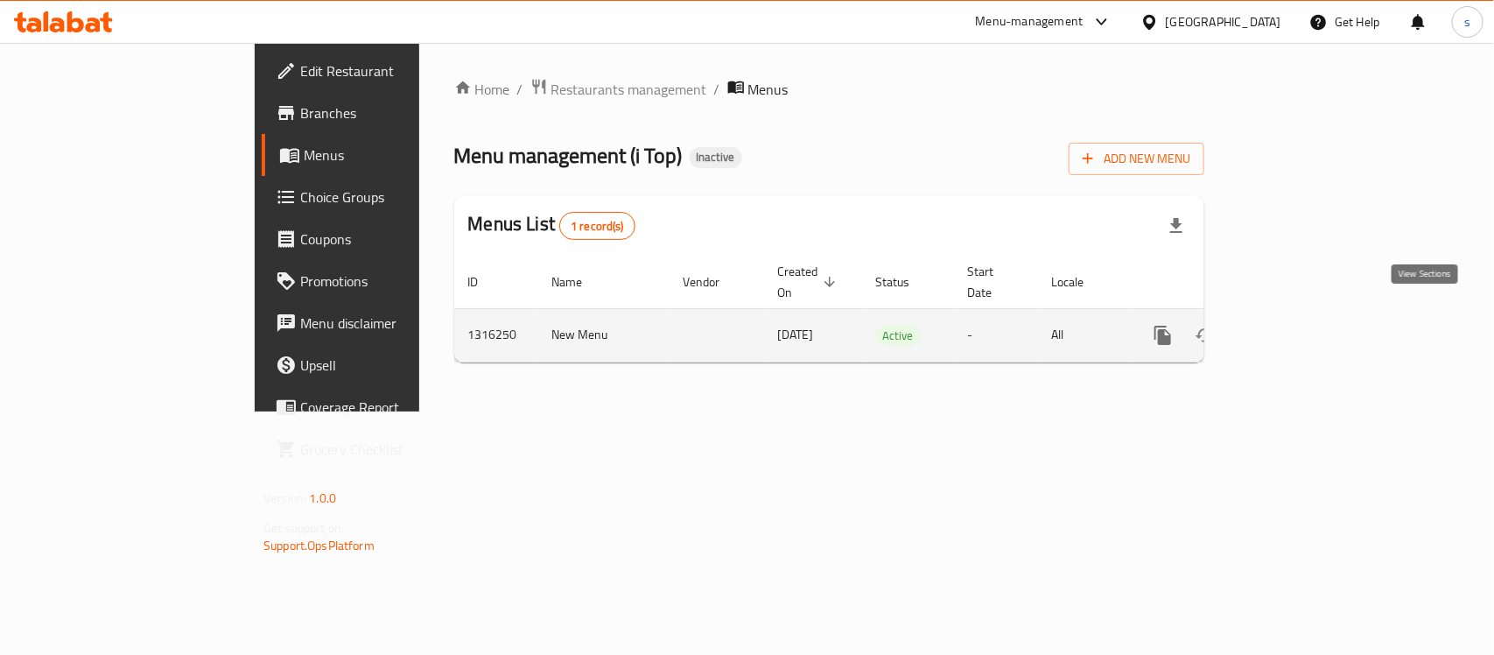
click at [1299, 325] on icon "enhanced table" at bounding box center [1288, 335] width 21 height 21
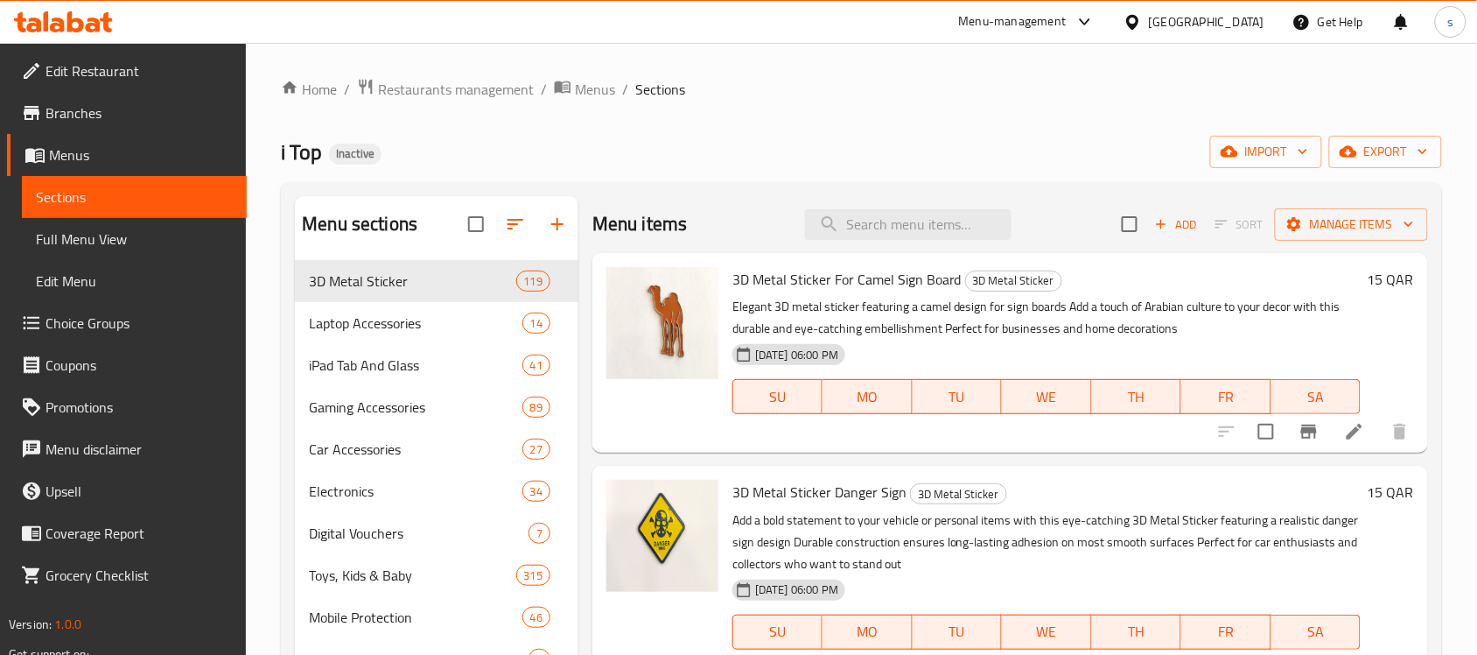
click at [920, 201] on div "Menu items Add Sort Manage items" at bounding box center [1010, 224] width 836 height 57
click at [921, 212] on input "search" at bounding box center [908, 224] width 207 height 31
paste input "3D Metal Sticker- Ac Milan Football Club"
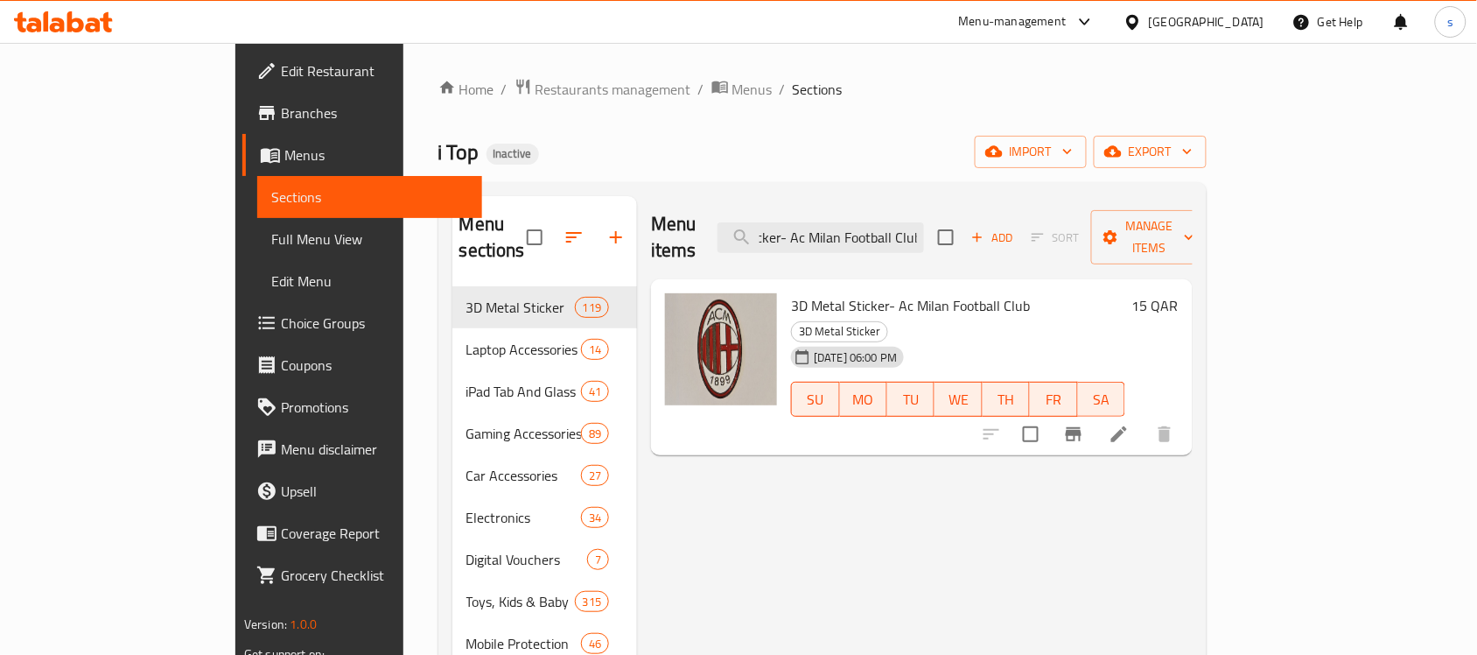
type input "3D Metal Sticker- Ac Milan Football Club"
click at [1096, 438] on div "Menu items 3D Metal Sticker- Ac Milan Football Club Add Sort Manage items 3D Me…" at bounding box center [915, 559] width 556 height 727
click at [1149, 18] on div at bounding box center [1136, 21] width 25 height 19
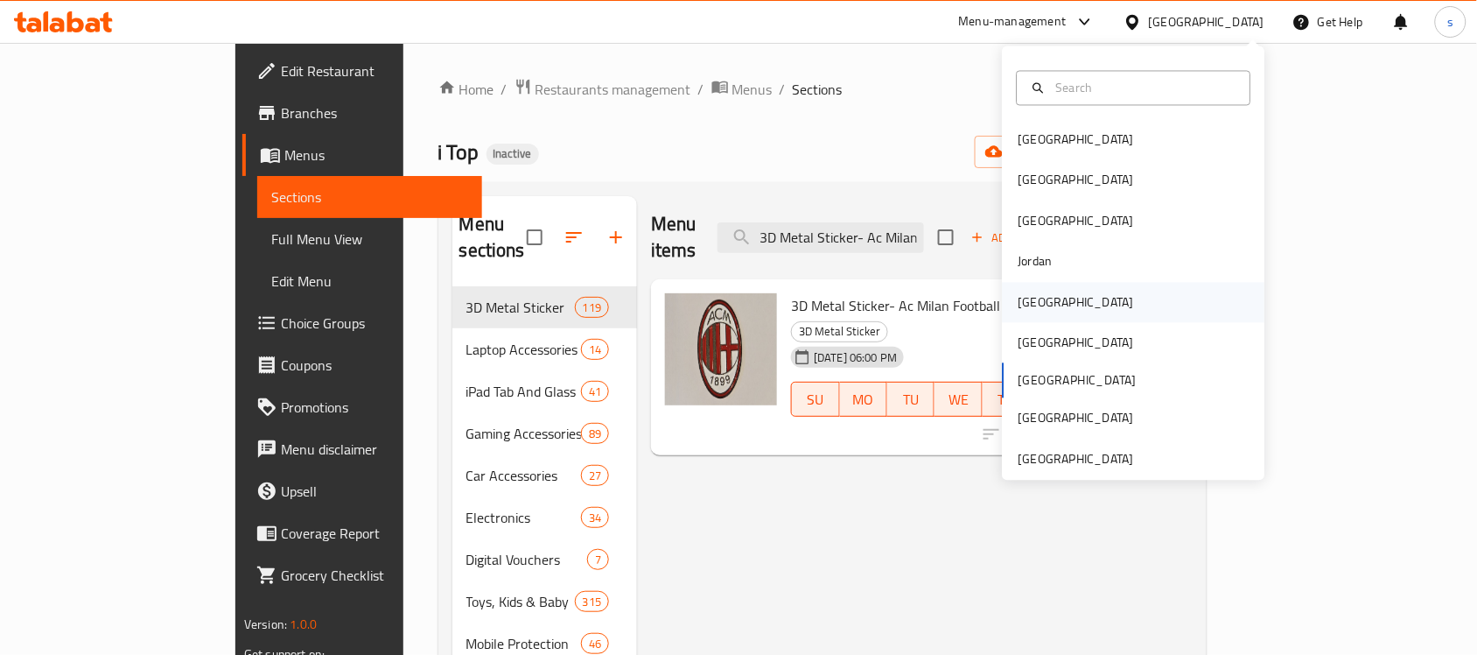
click at [1021, 311] on div "Kuwait" at bounding box center [1077, 301] width 116 height 19
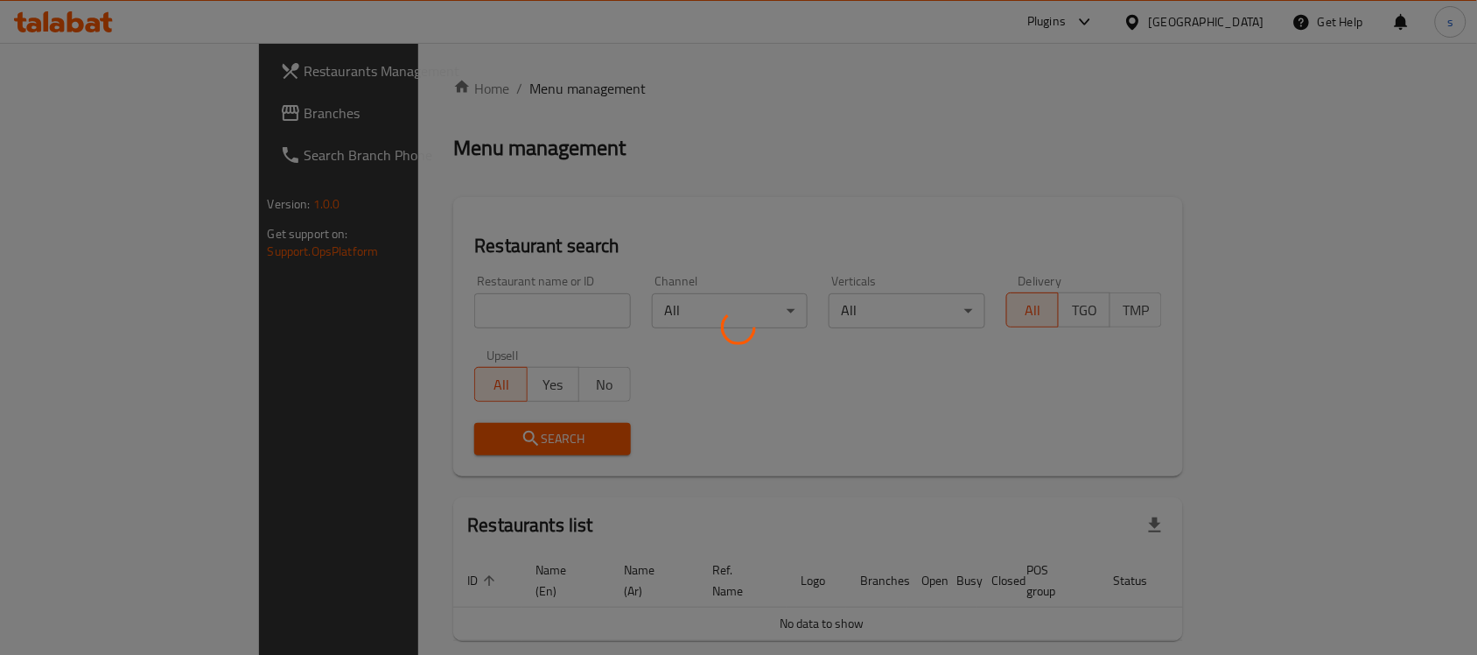
click at [86, 116] on div at bounding box center [738, 327] width 1477 height 655
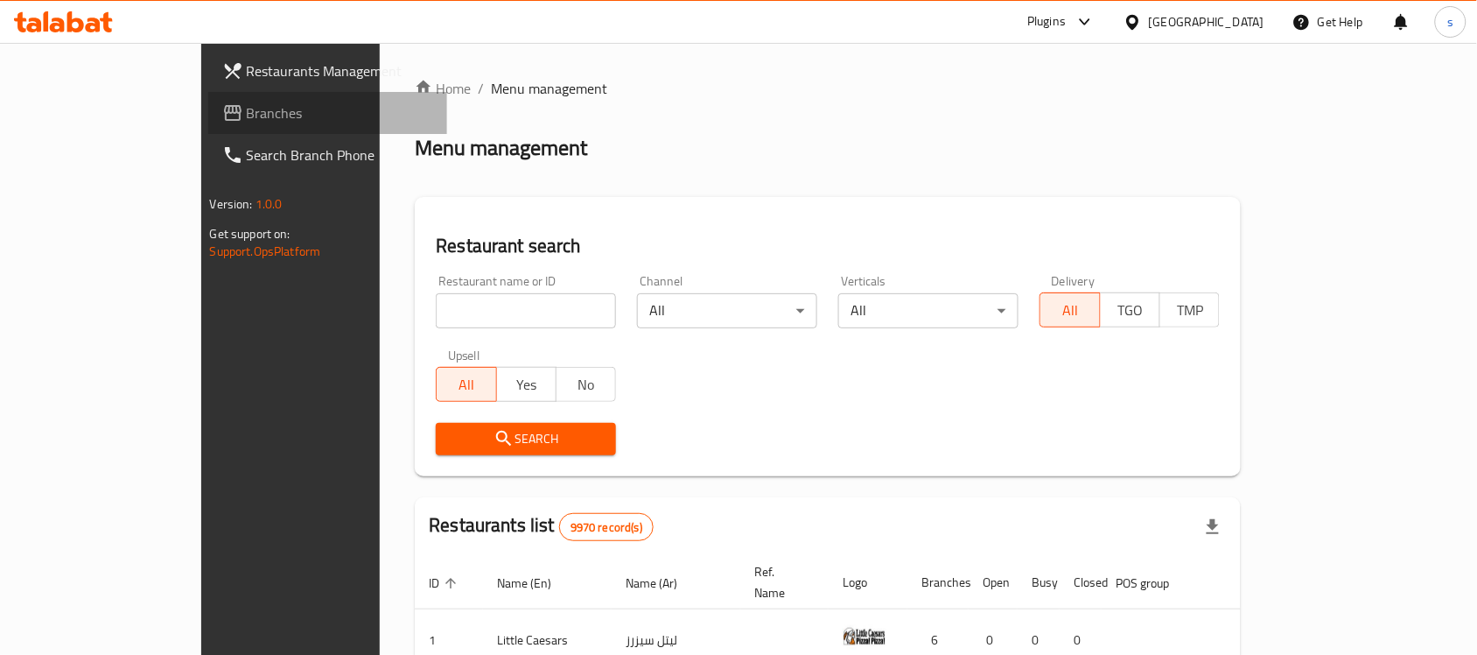
click at [247, 116] on span "Branches" at bounding box center [340, 112] width 187 height 21
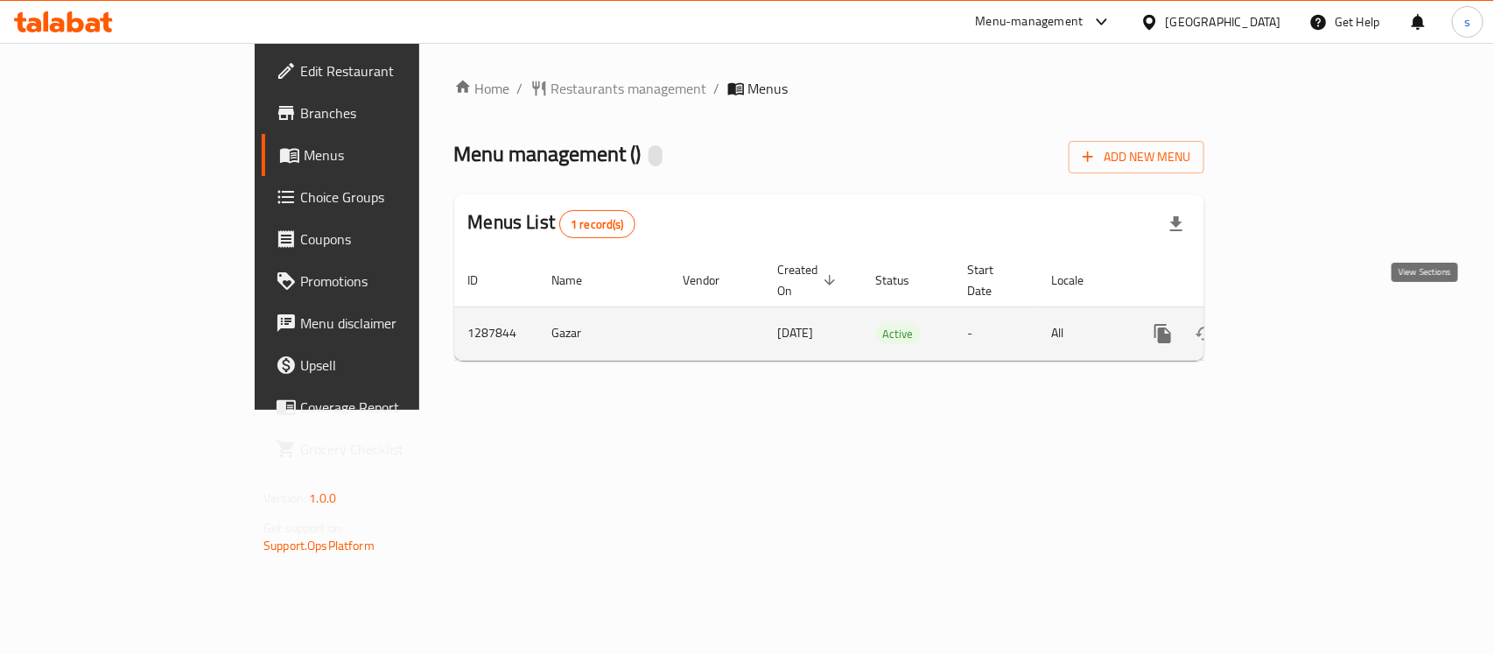
click at [1299, 323] on icon "enhanced table" at bounding box center [1288, 333] width 21 height 21
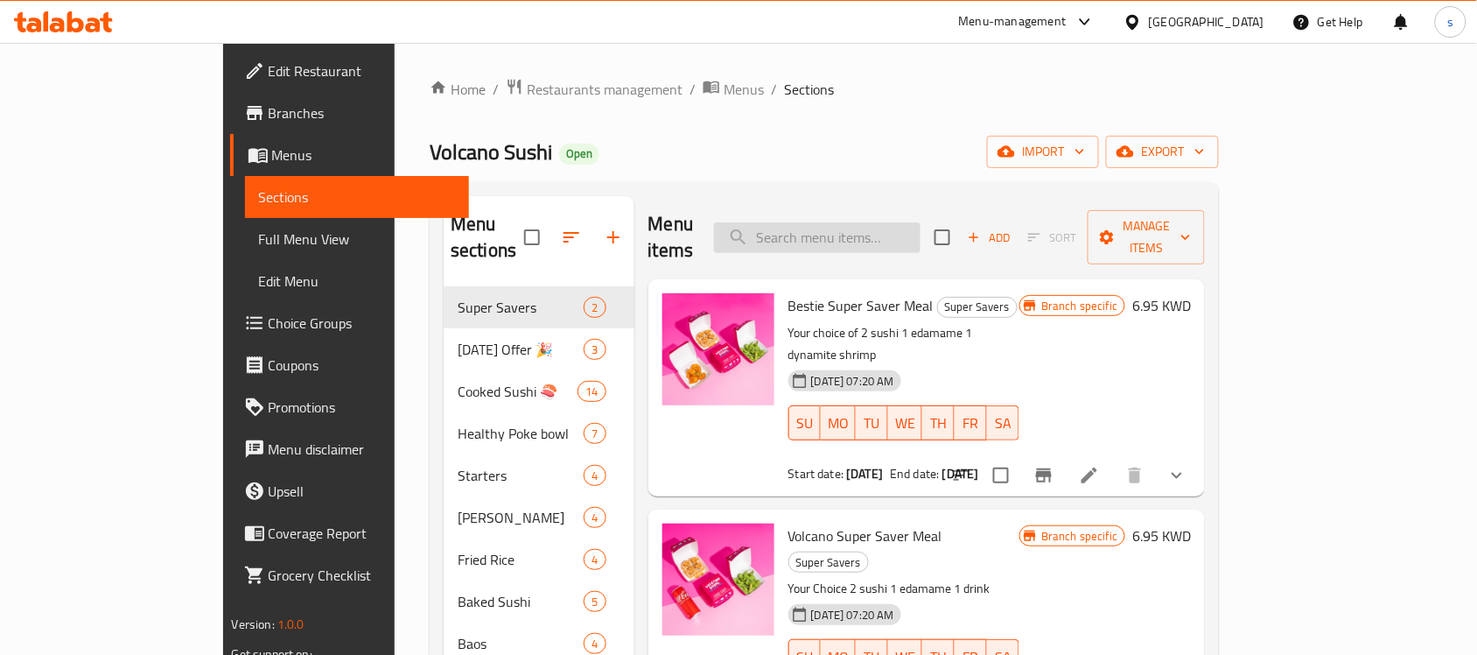
click at [921, 222] on input "search" at bounding box center [817, 237] width 207 height 31
paste input "Bestie Super Saver Meal"
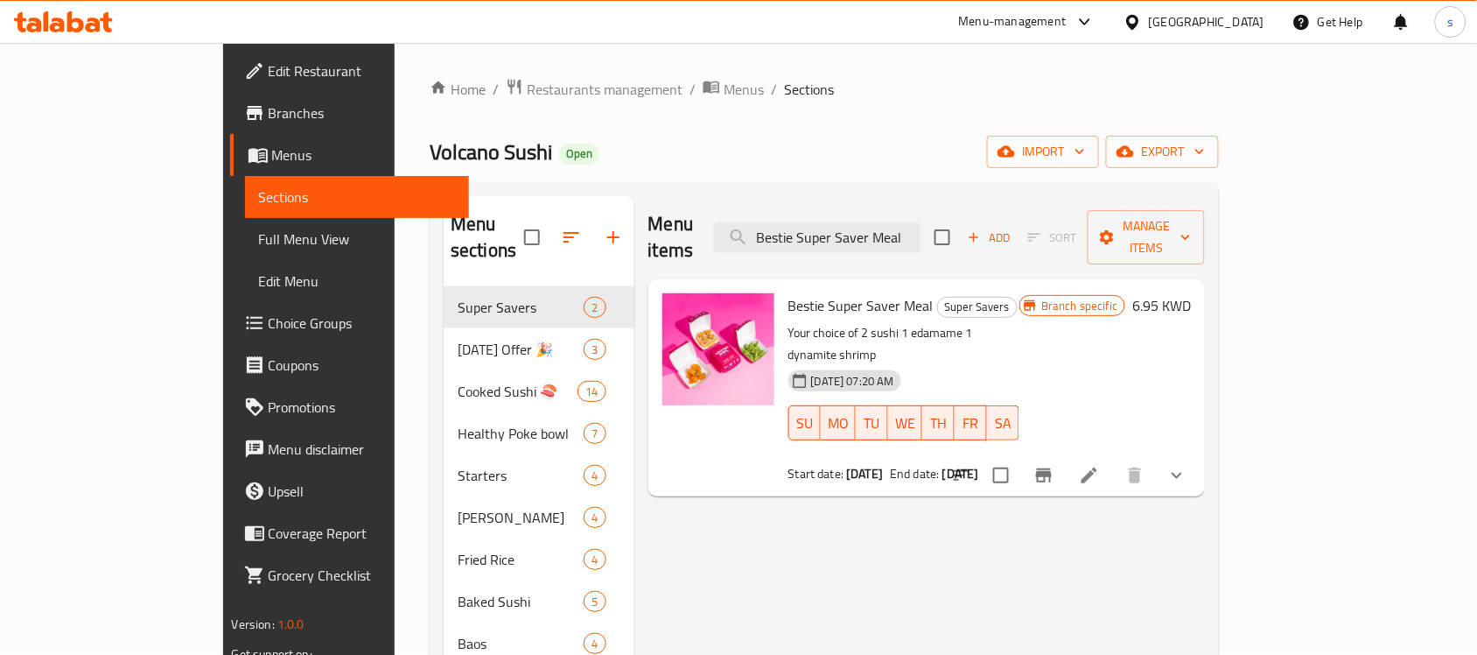
type input "Bestie Super Saver Meal"
click at [1097, 467] on icon at bounding box center [1090, 475] width 16 height 16
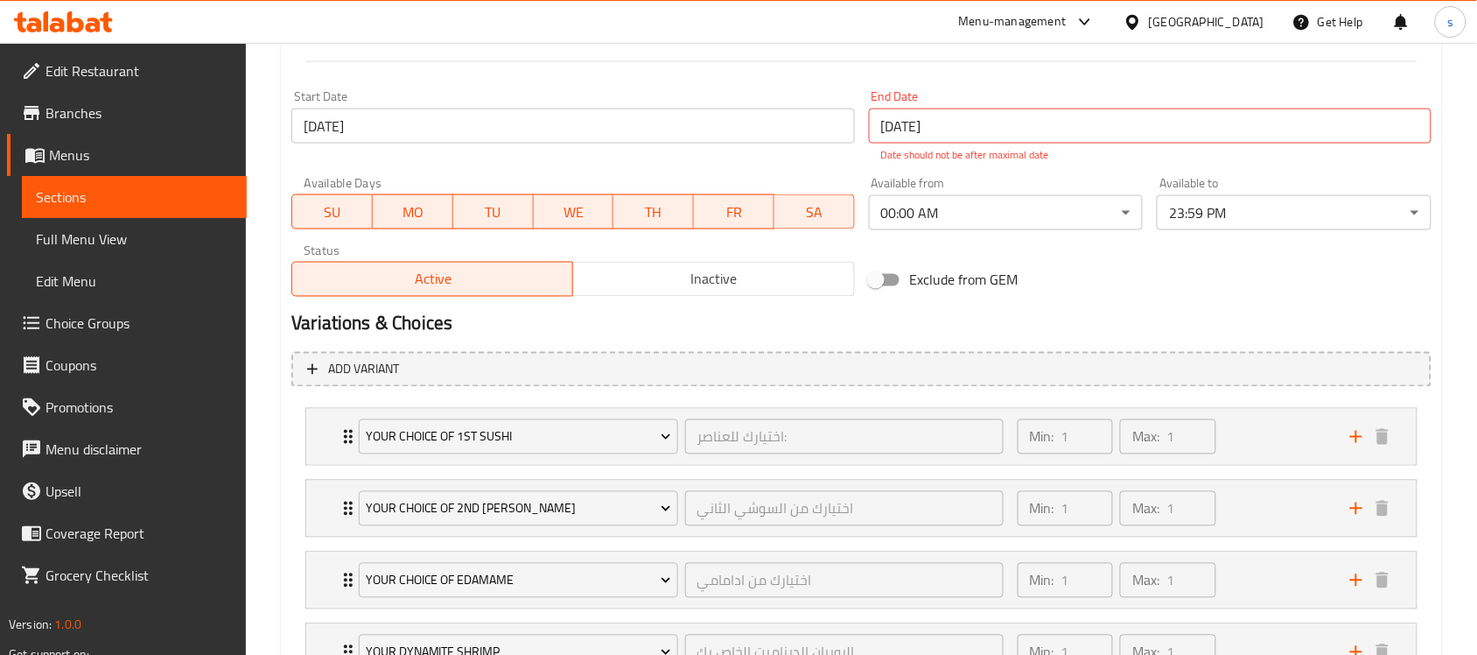
scroll to position [872, 0]
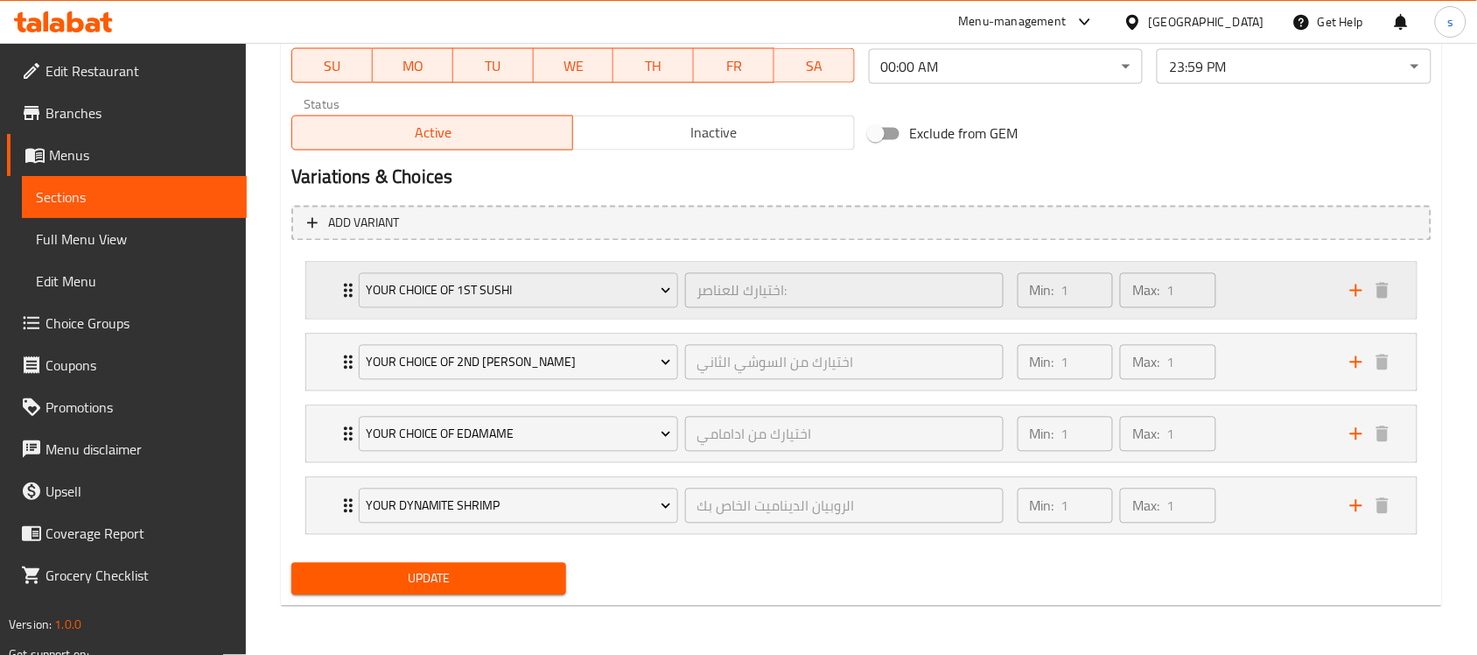
click at [351, 302] on div "Your Choice Of 1st Sushi اختيارك للعناصر: ​" at bounding box center [680, 291] width 665 height 56
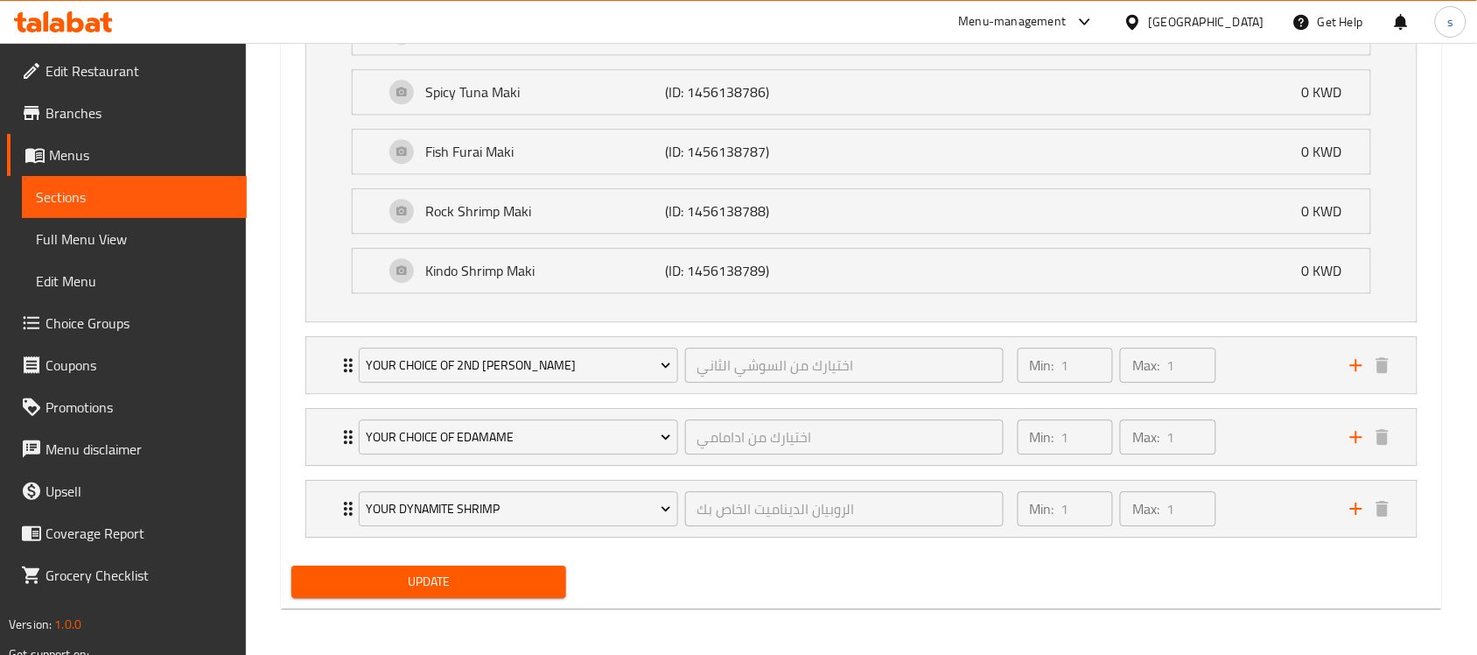
scroll to position [1267, 0]
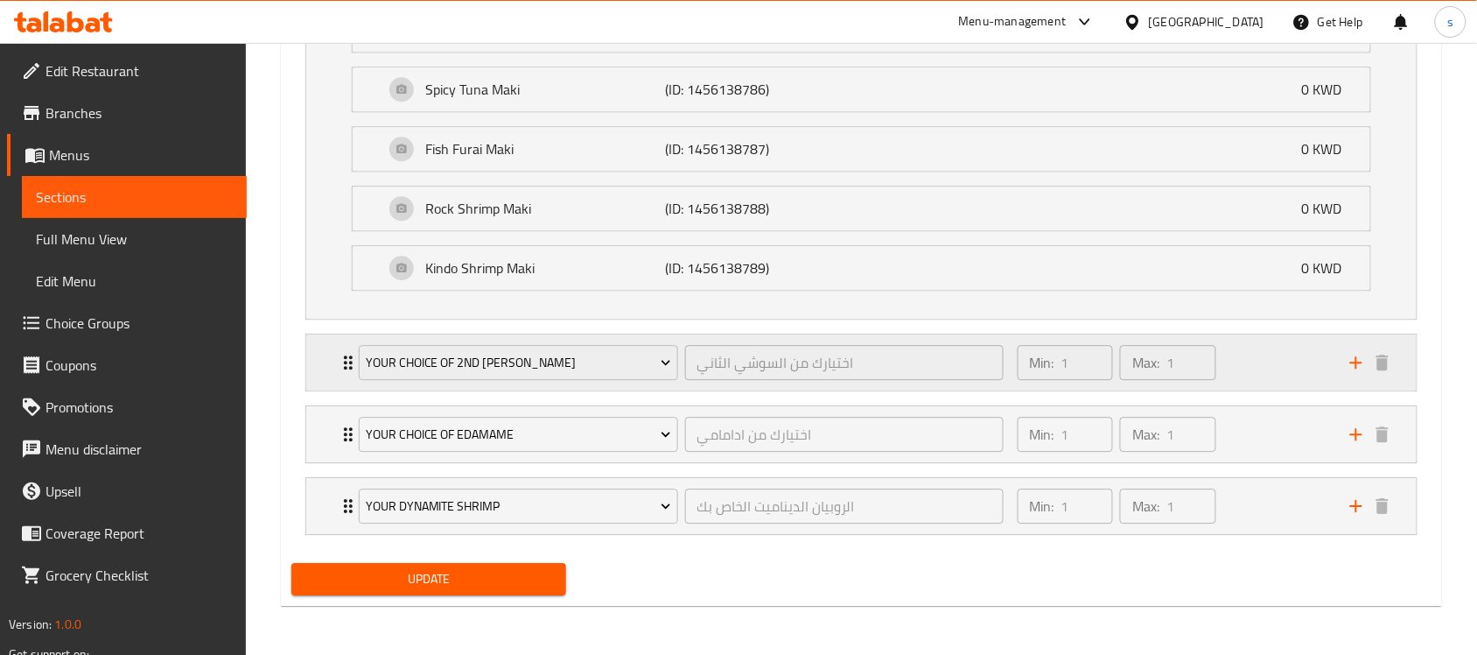
click at [344, 364] on icon "Expand" at bounding box center [348, 362] width 21 height 21
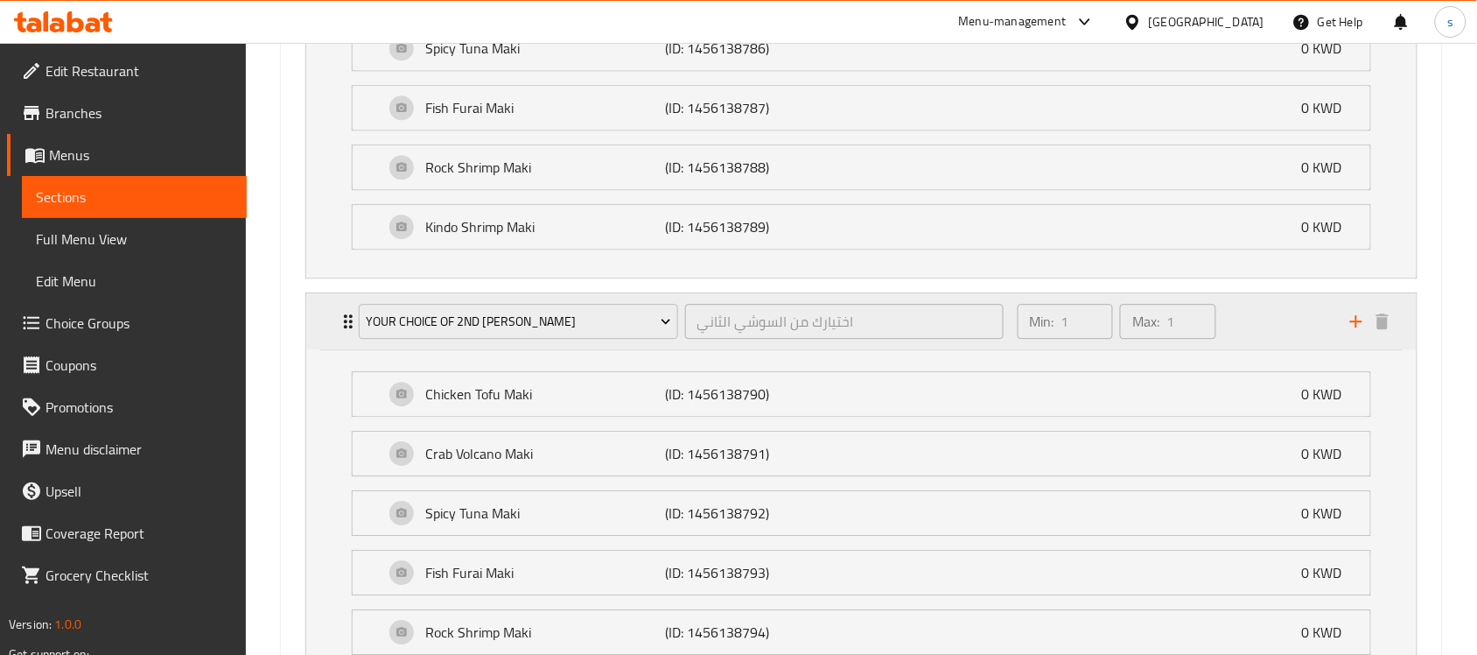
scroll to position [1663, 0]
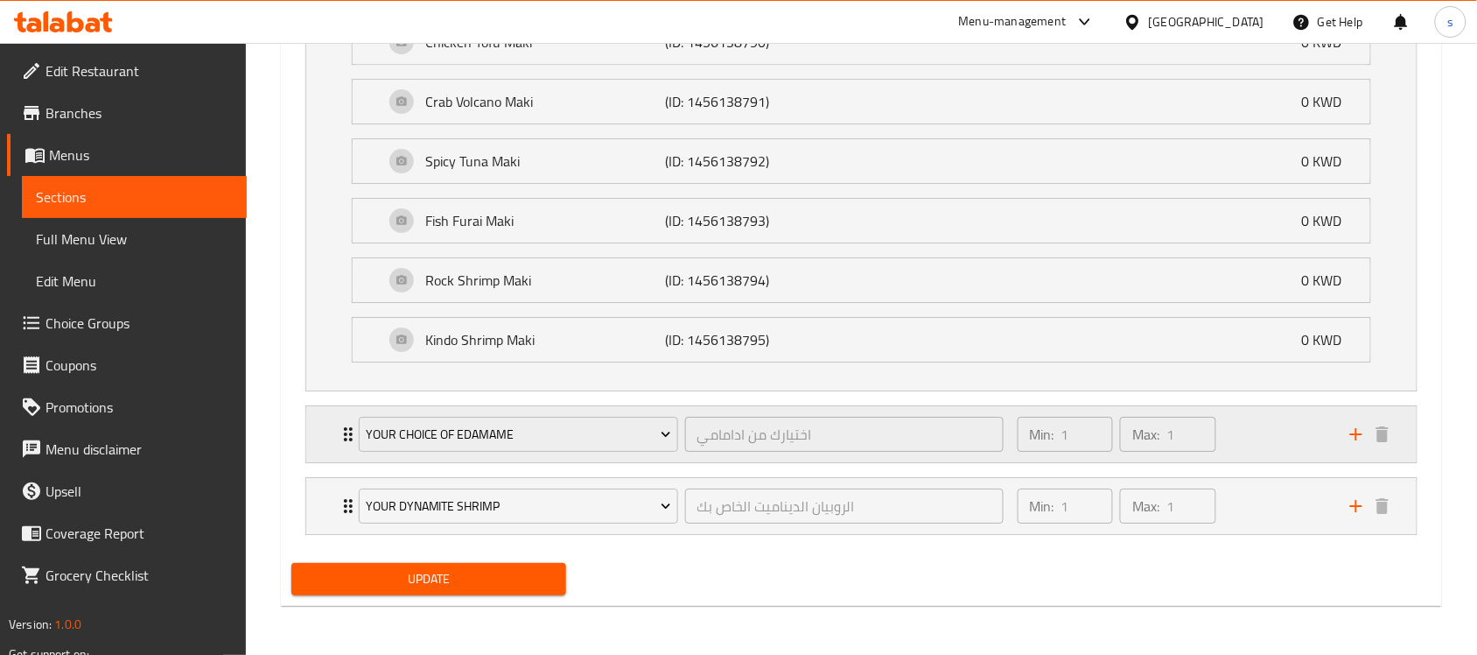
click at [341, 430] on icon "Expand" at bounding box center [348, 434] width 21 height 21
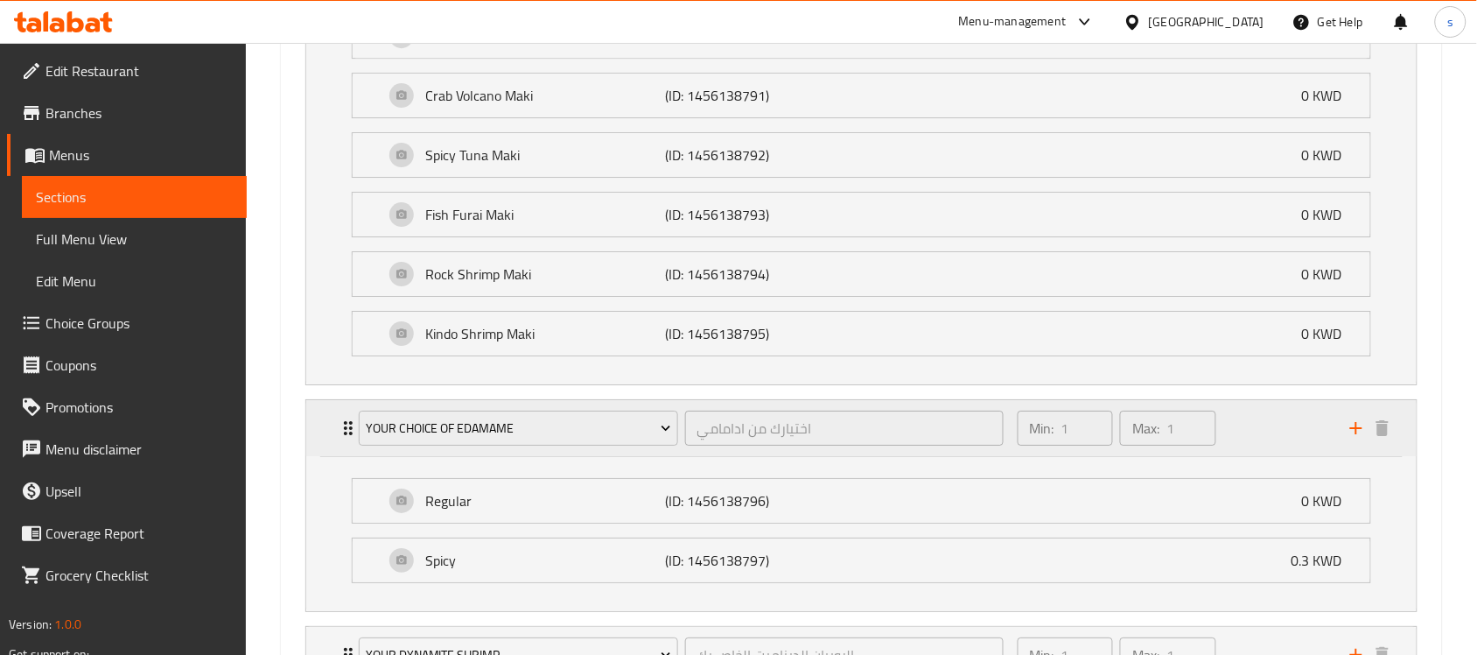
scroll to position [1818, 0]
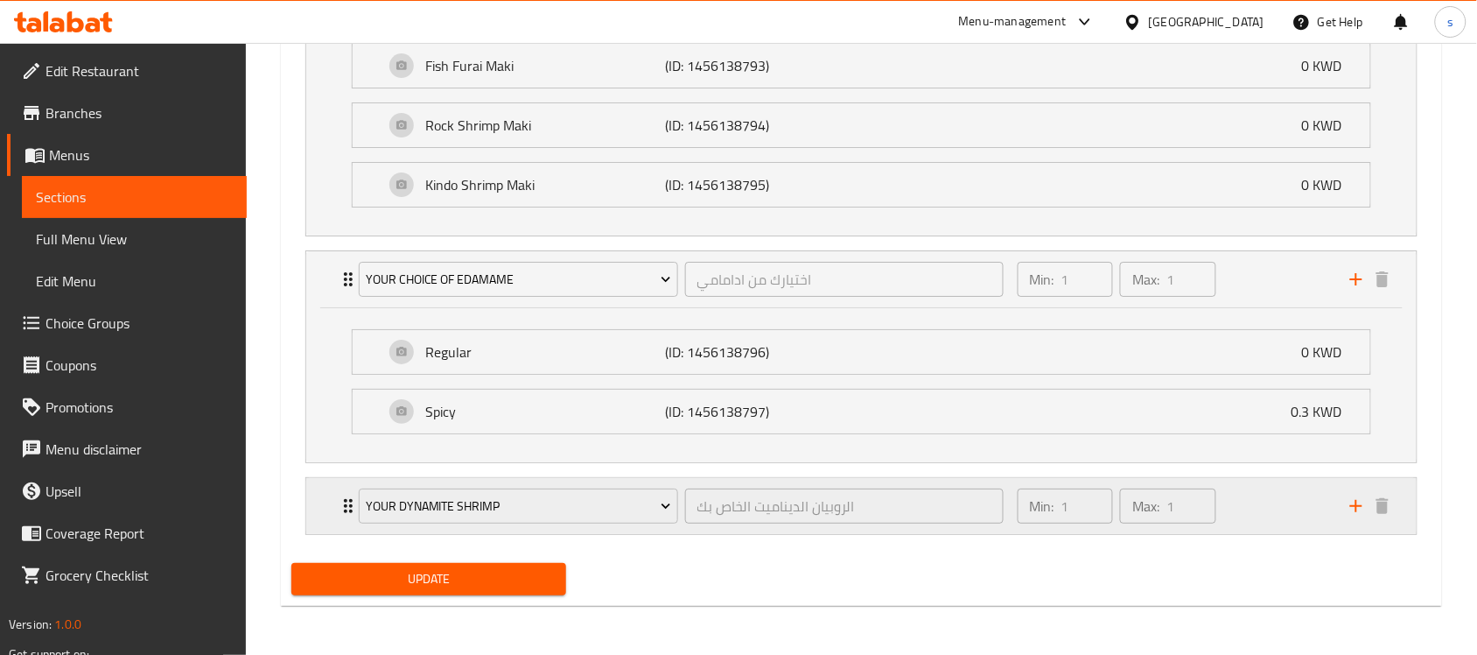
click at [351, 515] on div "Your Dynamite Shrimp الروبيان الديناميت الخاص بك ​" at bounding box center [680, 506] width 665 height 56
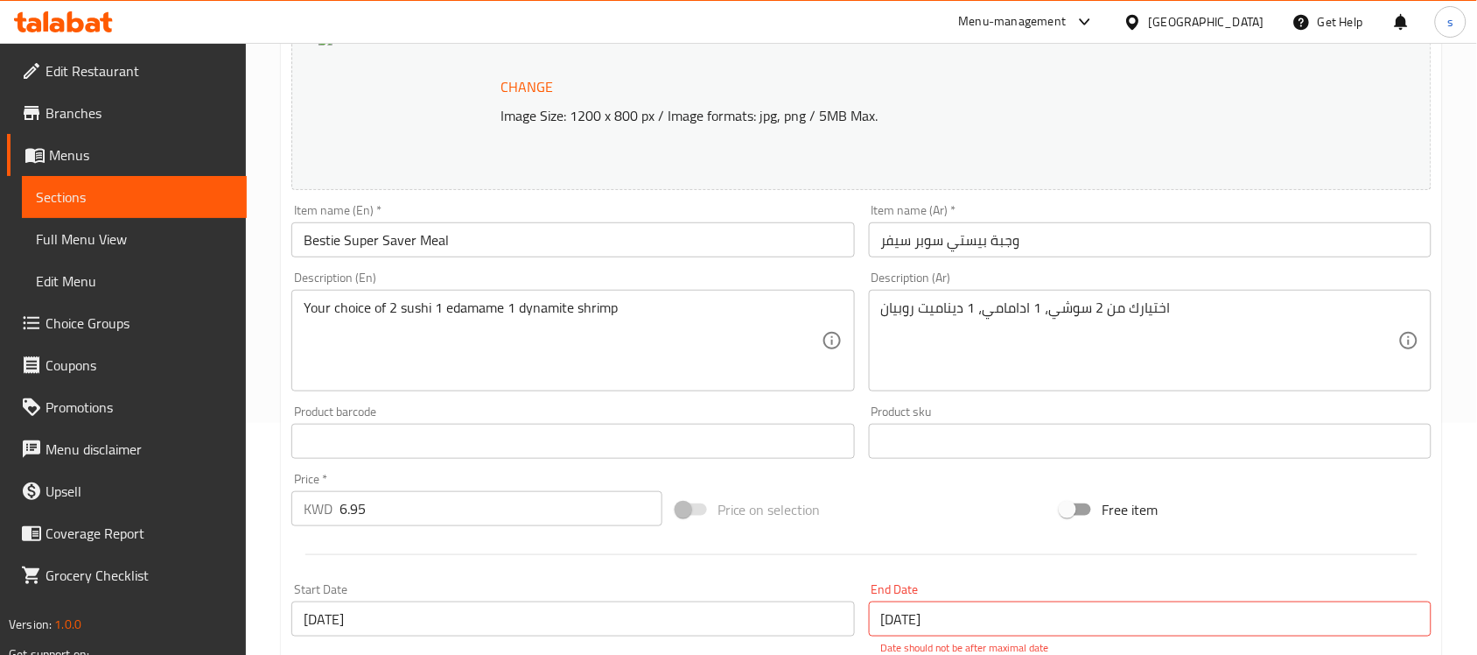
scroll to position [0, 0]
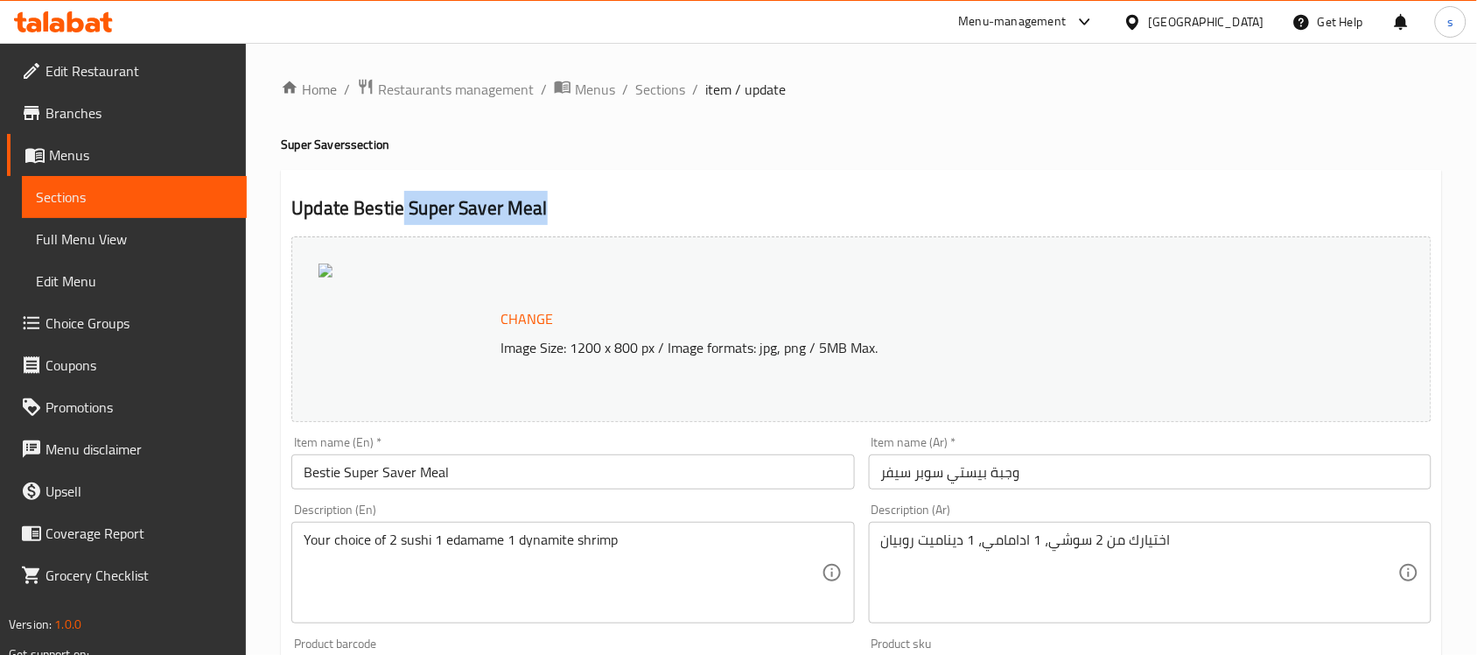
drag, startPoint x: 571, startPoint y: 211, endPoint x: 403, endPoint y: 204, distance: 168.2
click at [403, 204] on h2 "Update Bestie Super Saver Meal" at bounding box center [861, 208] width 1140 height 26
copy h2 "Super Saver Meal"
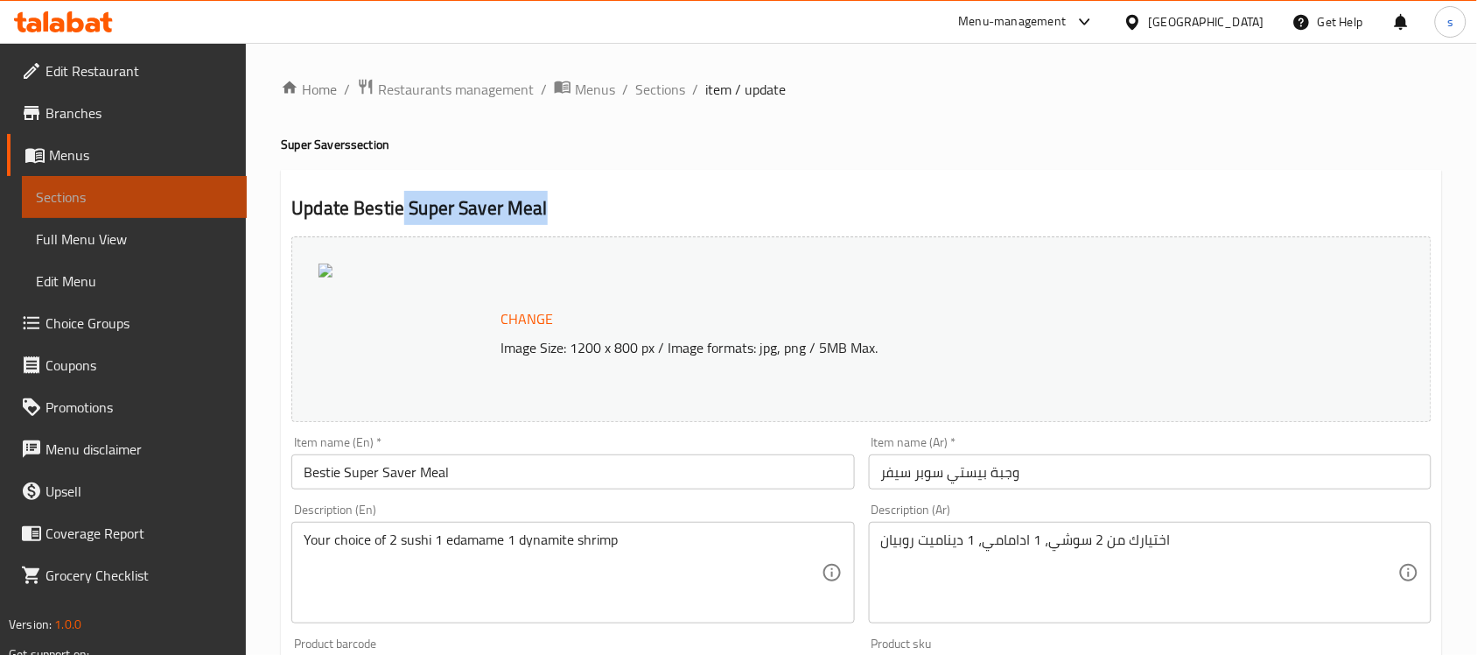
click at [88, 200] on span "Sections" at bounding box center [134, 196] width 197 height 21
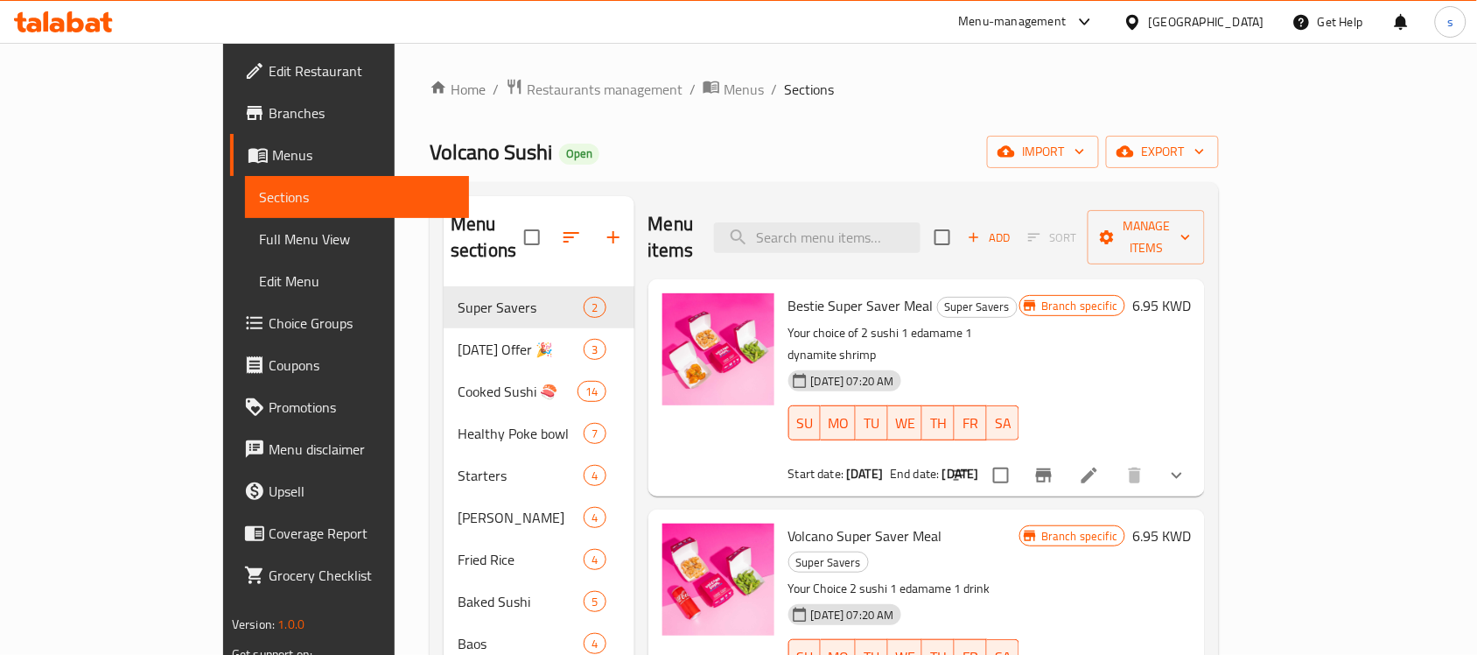
click at [272, 154] on span "Menus" at bounding box center [364, 154] width 184 height 21
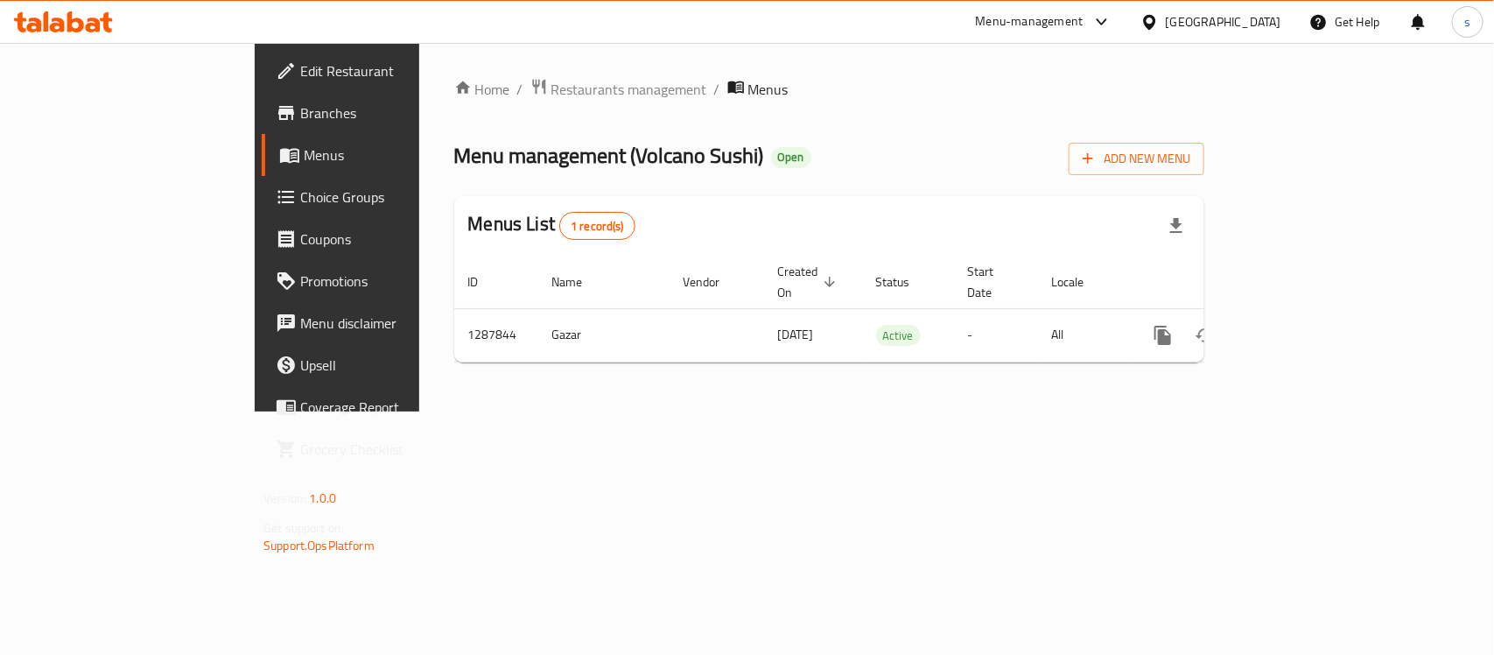
drag, startPoint x: 1427, startPoint y: 309, endPoint x: 1470, endPoint y: 328, distance: 47.0
click at [1299, 325] on icon "enhanced table" at bounding box center [1288, 335] width 21 height 21
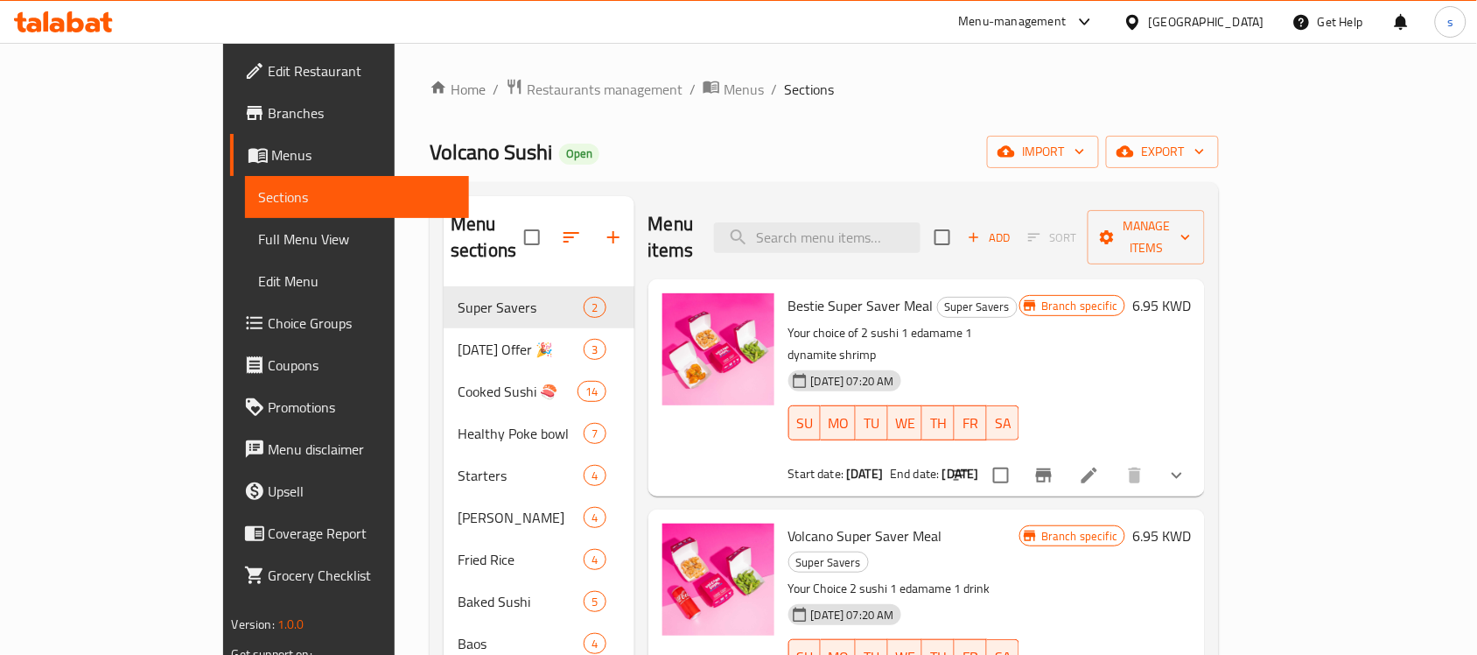
scroll to position [109, 0]
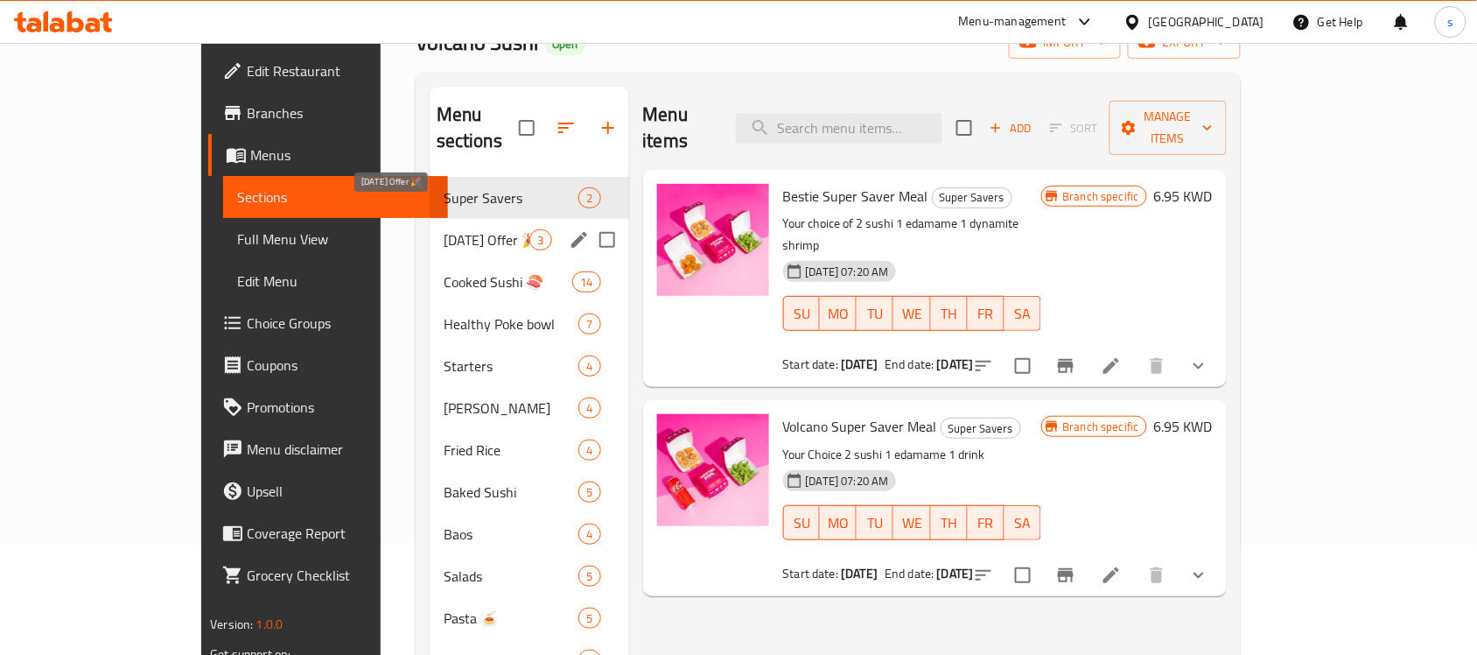
click at [444, 229] on span "Today's Offer 🎉" at bounding box center [487, 239] width 87 height 21
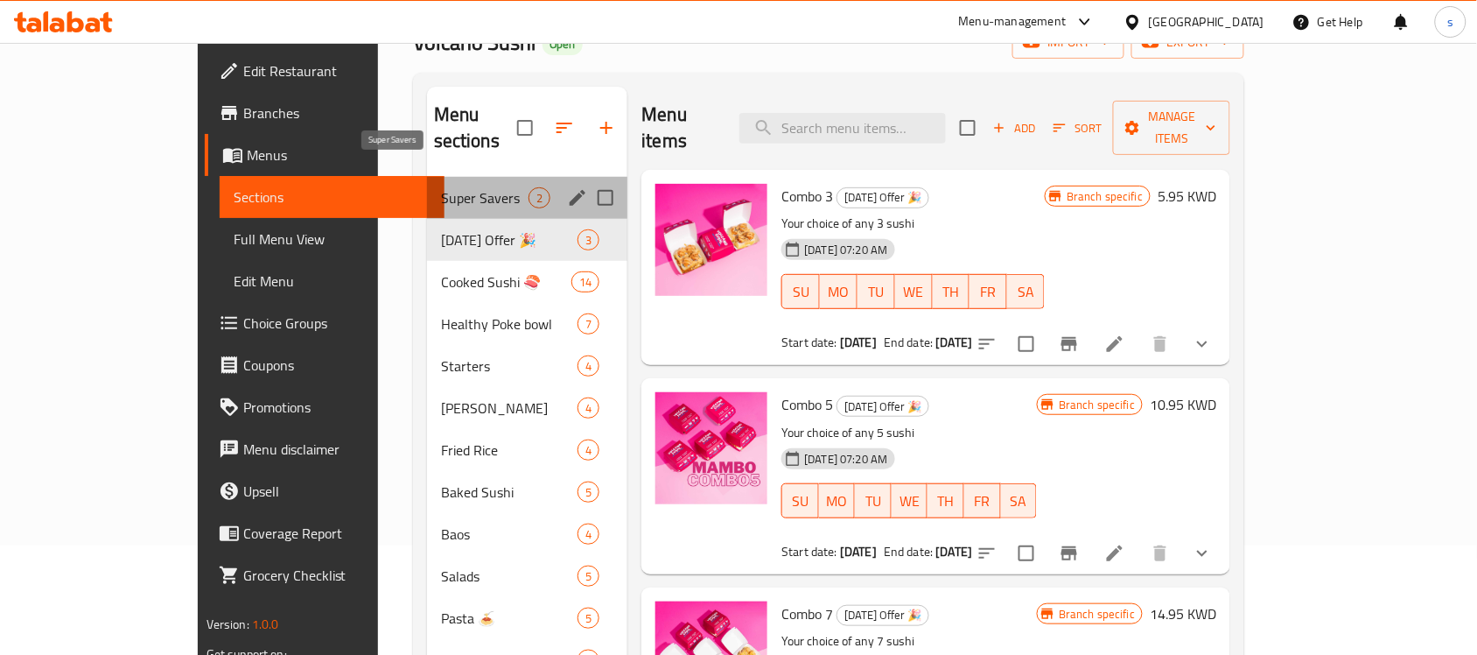
click at [441, 187] on span "Super Savers" at bounding box center [485, 197] width 88 height 21
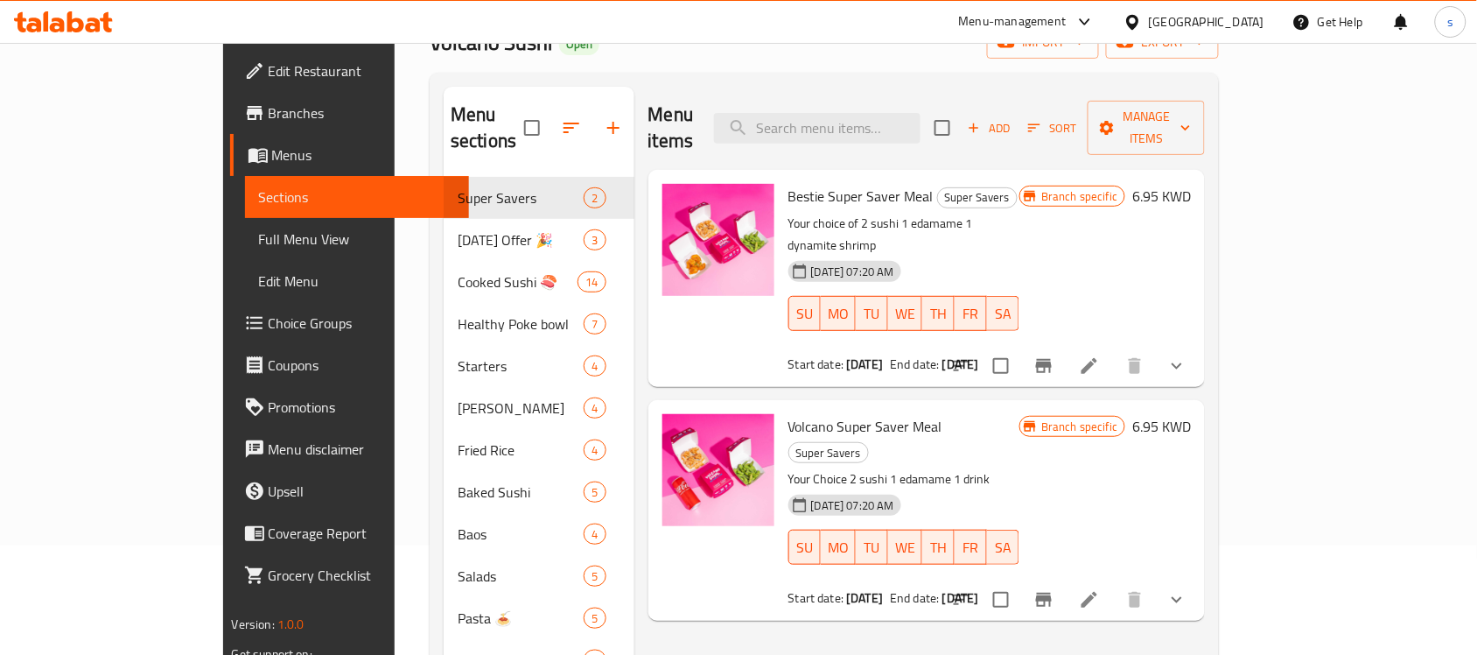
click at [1230, 18] on div "Kuwait" at bounding box center [1207, 21] width 116 height 19
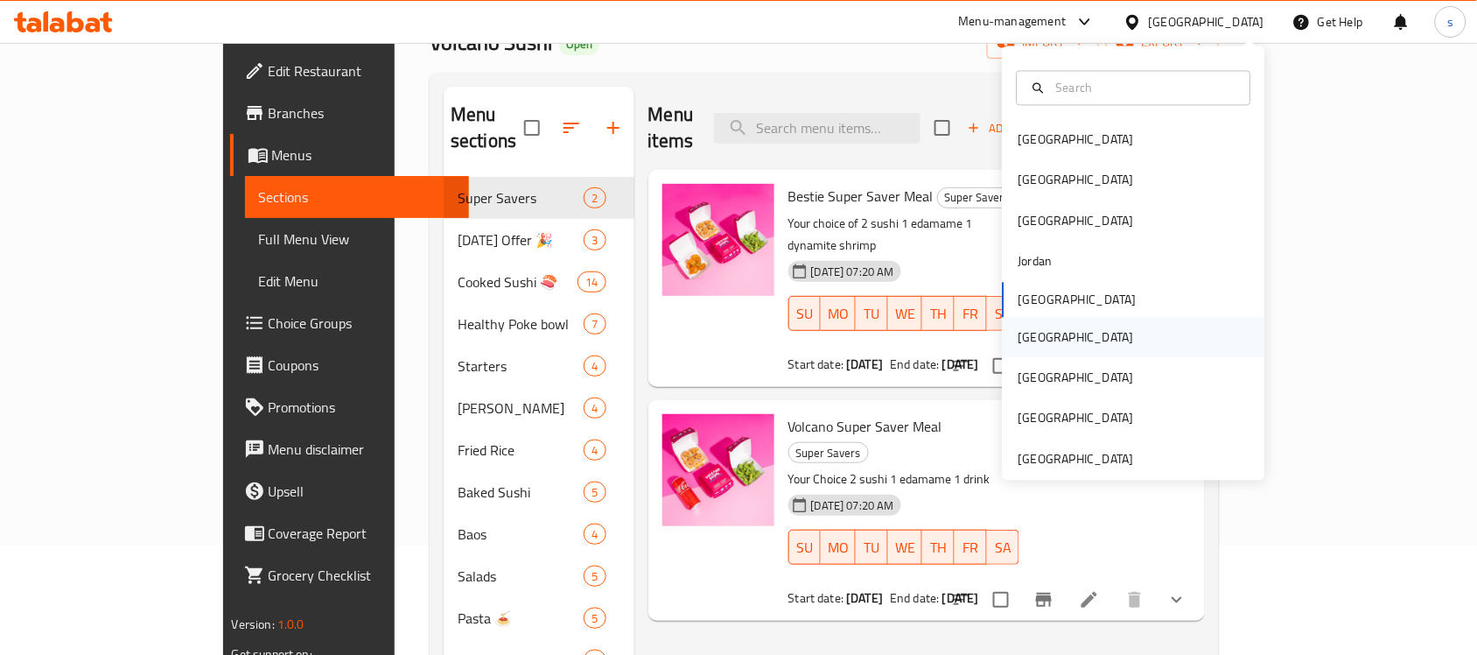
click at [1020, 335] on div "Oman" at bounding box center [1077, 336] width 116 height 19
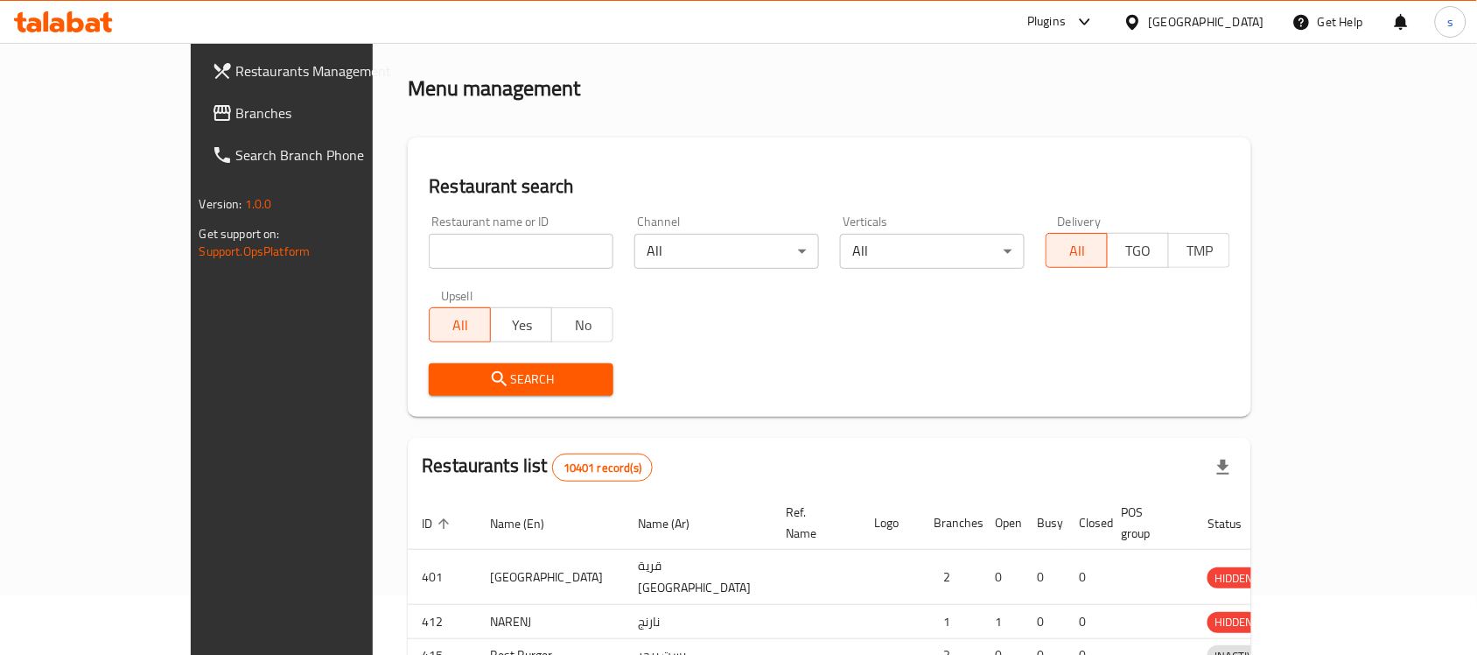
scroll to position [109, 0]
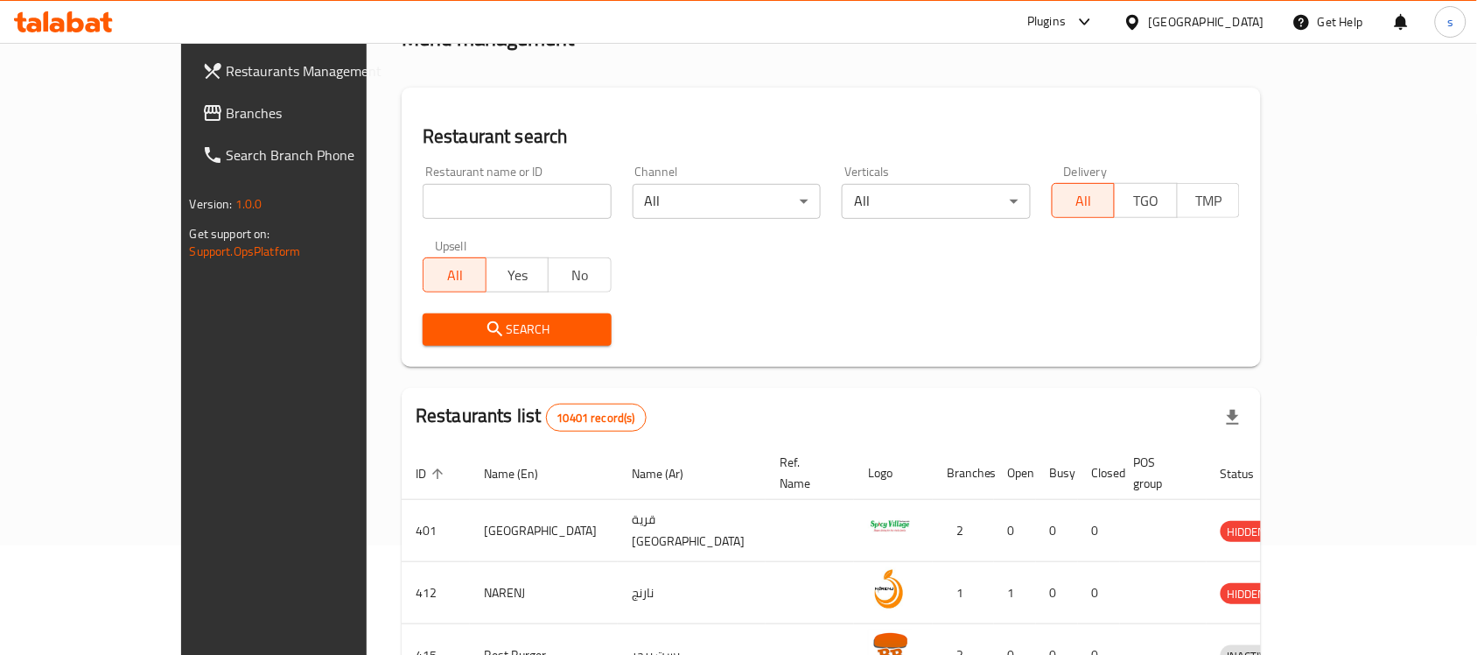
click at [188, 128] on link "Branches" at bounding box center [308, 113] width 240 height 42
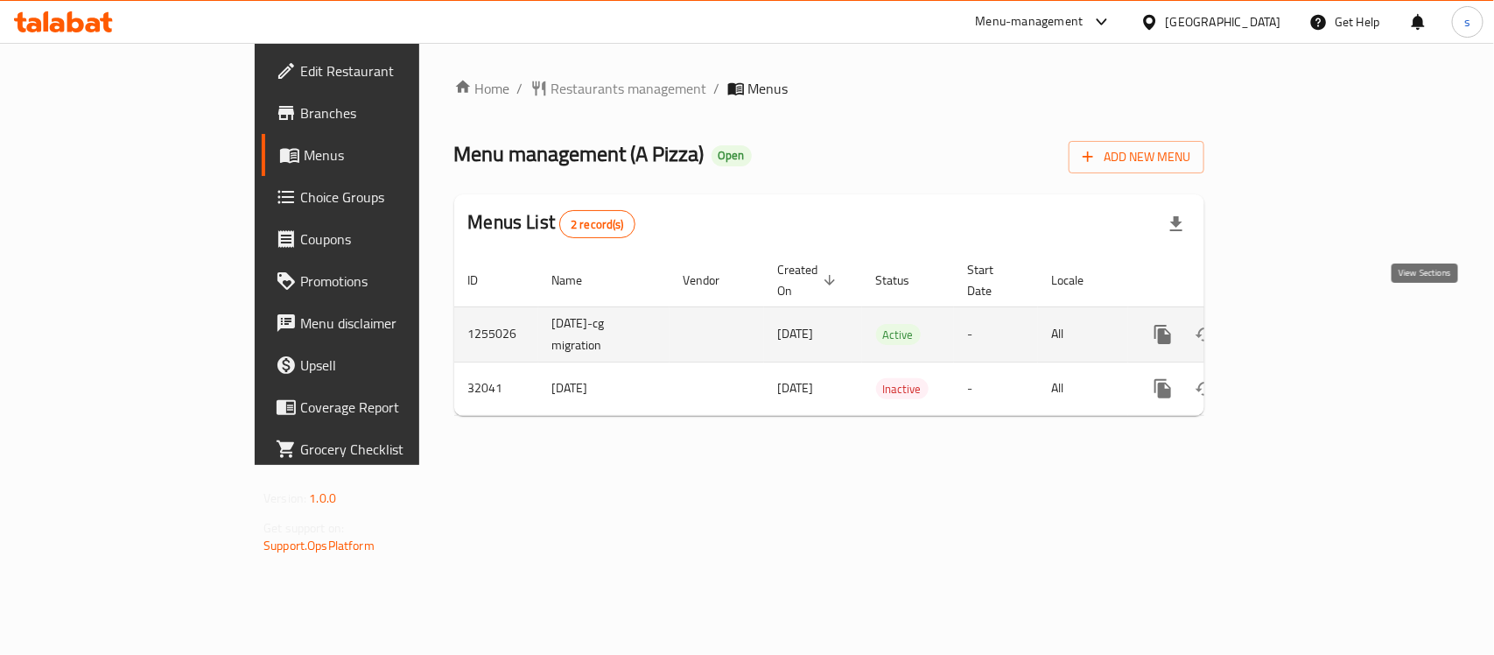
click at [1299, 324] on icon "enhanced table" at bounding box center [1288, 334] width 21 height 21
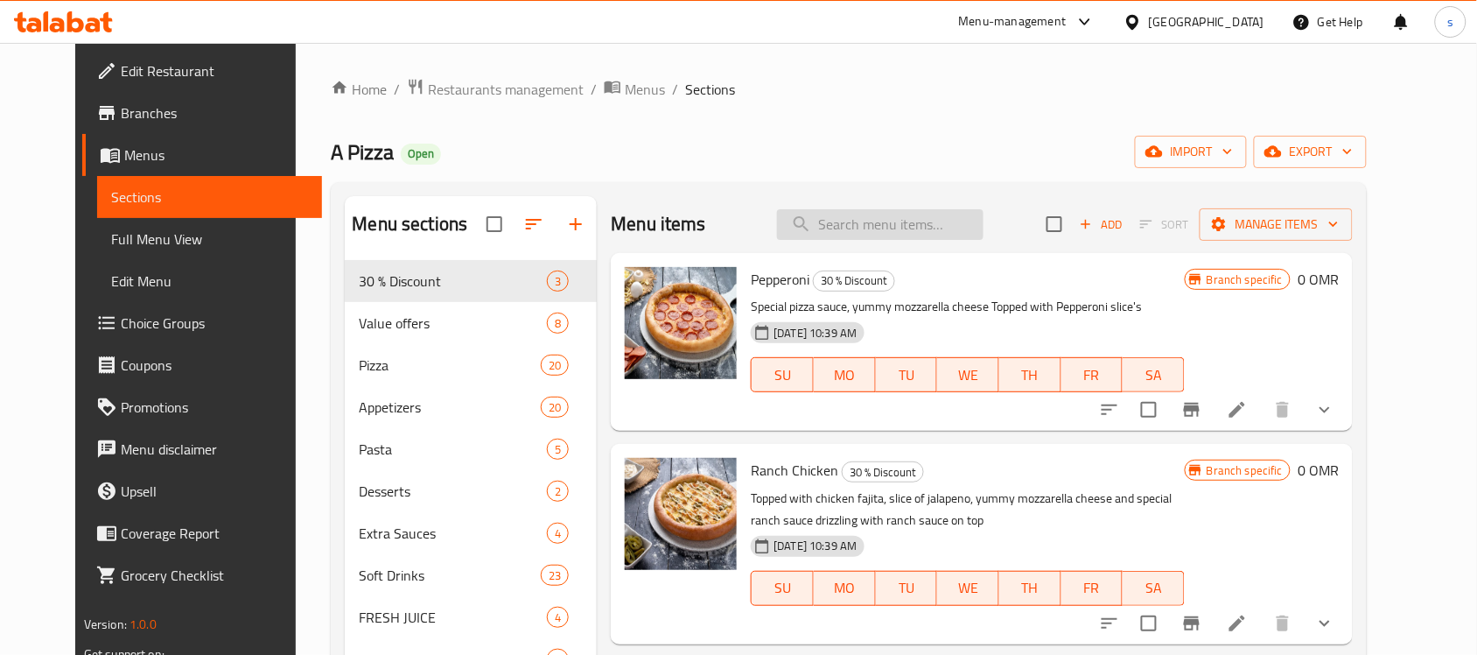
click at [924, 228] on input "search" at bounding box center [880, 224] width 207 height 31
paste input "Meal For One"
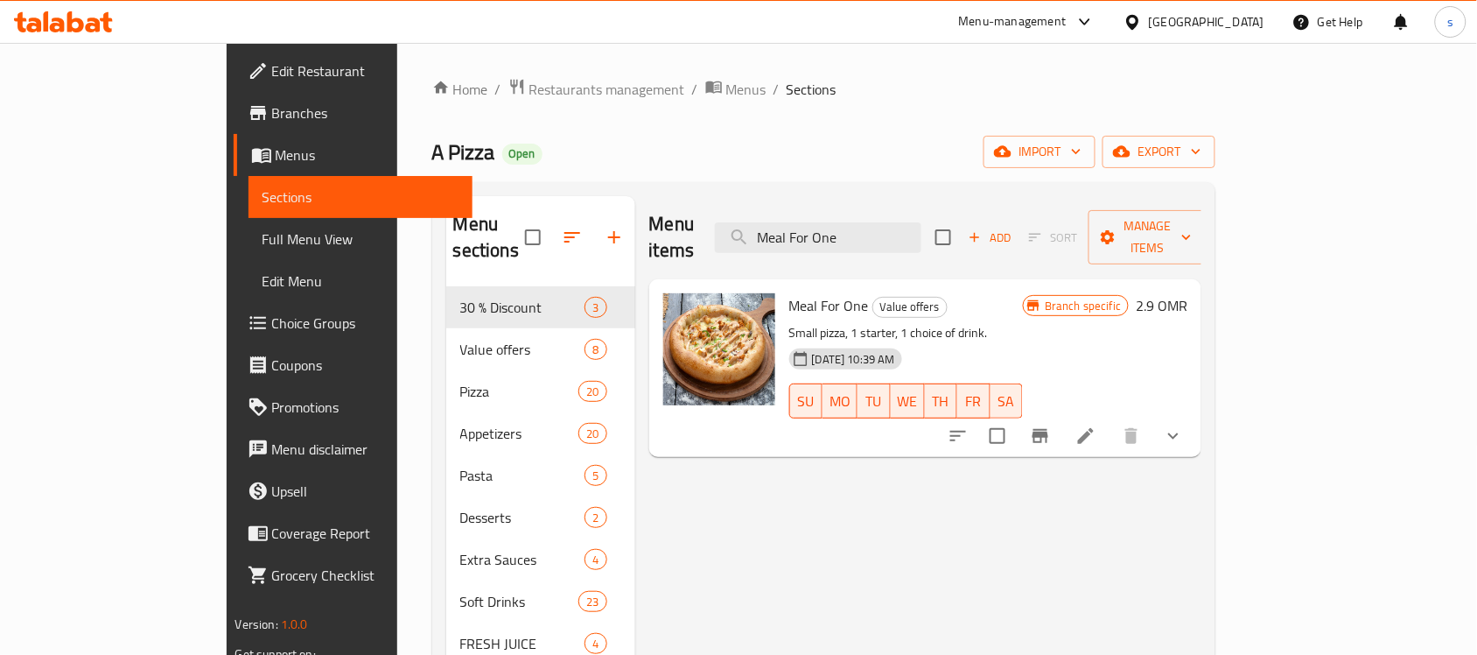
type input "Meal For One"
click at [1096, 425] on icon at bounding box center [1085, 435] width 21 height 21
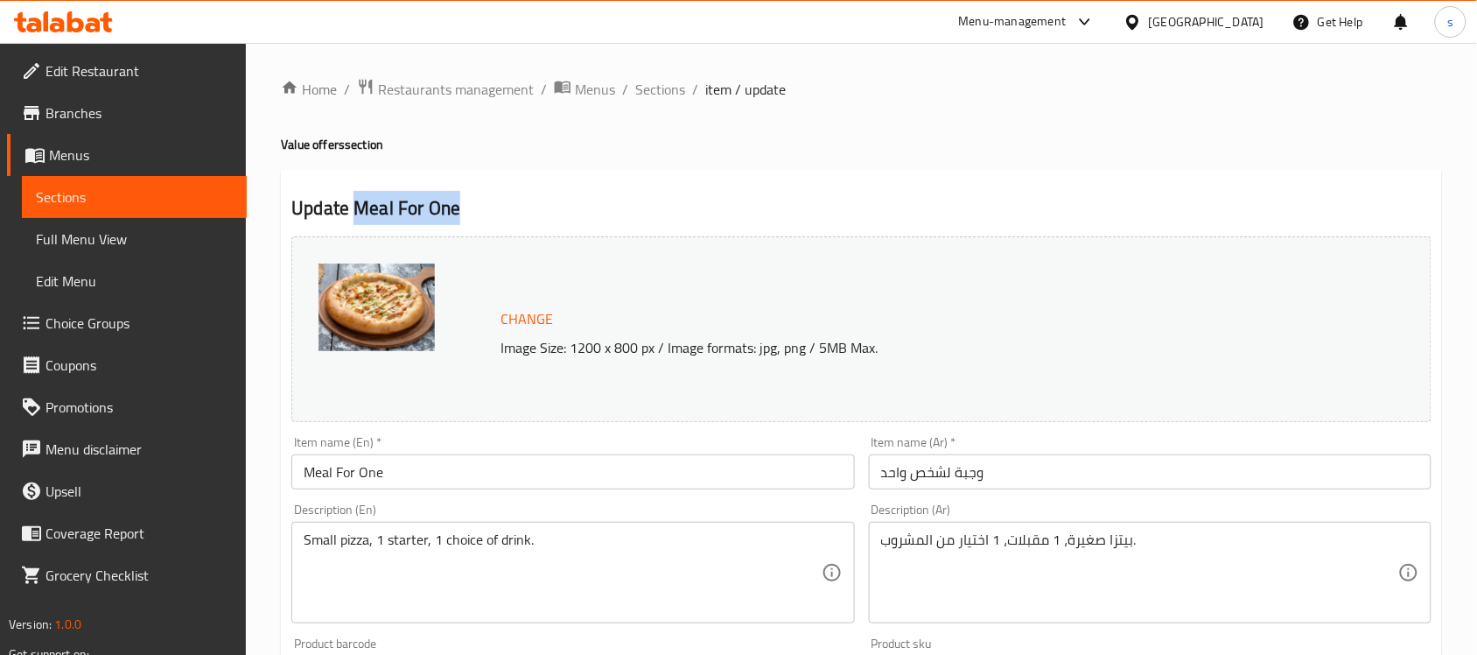
drag, startPoint x: 356, startPoint y: 213, endPoint x: 490, endPoint y: 204, distance: 134.2
click at [490, 204] on h2 "Update Meal For One" at bounding box center [861, 208] width 1140 height 26
copy h2 "Meal For One"
click at [125, 193] on span "Sections" at bounding box center [134, 196] width 197 height 21
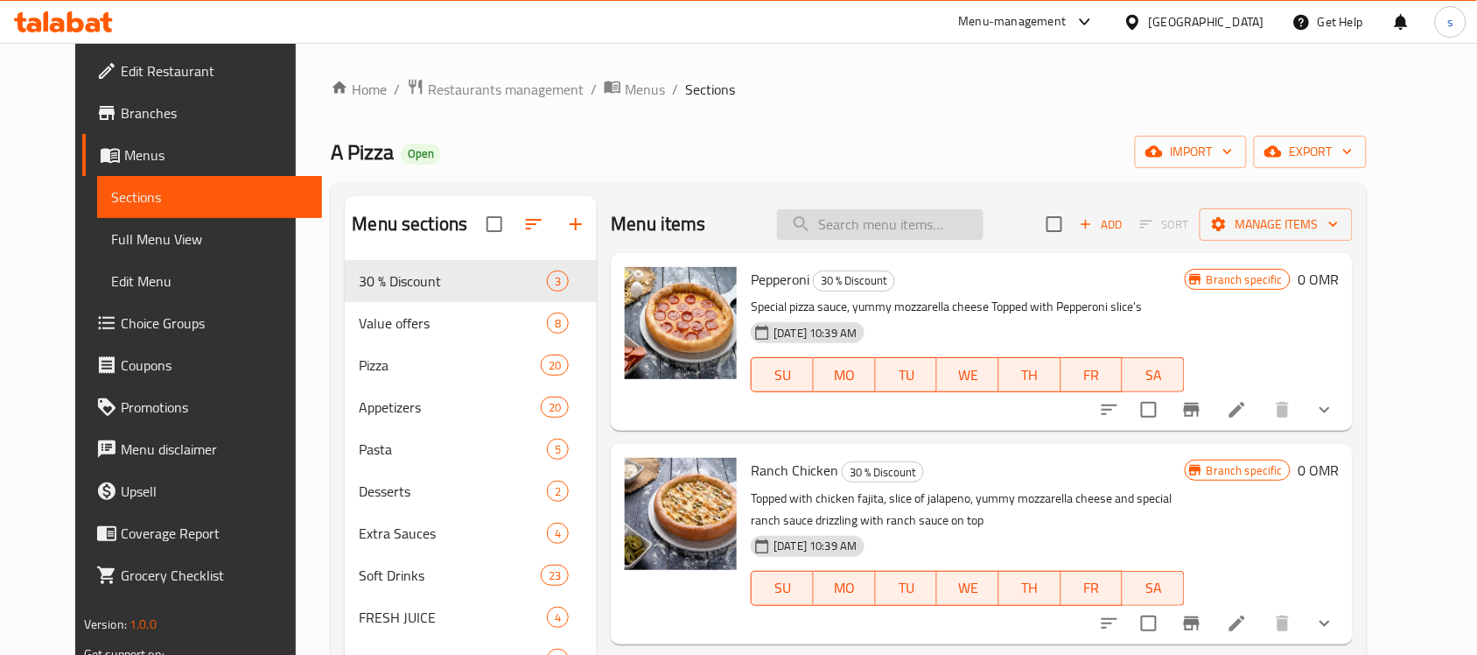
click at [915, 230] on input "search" at bounding box center [880, 224] width 207 height 31
paste input "Meal For One"
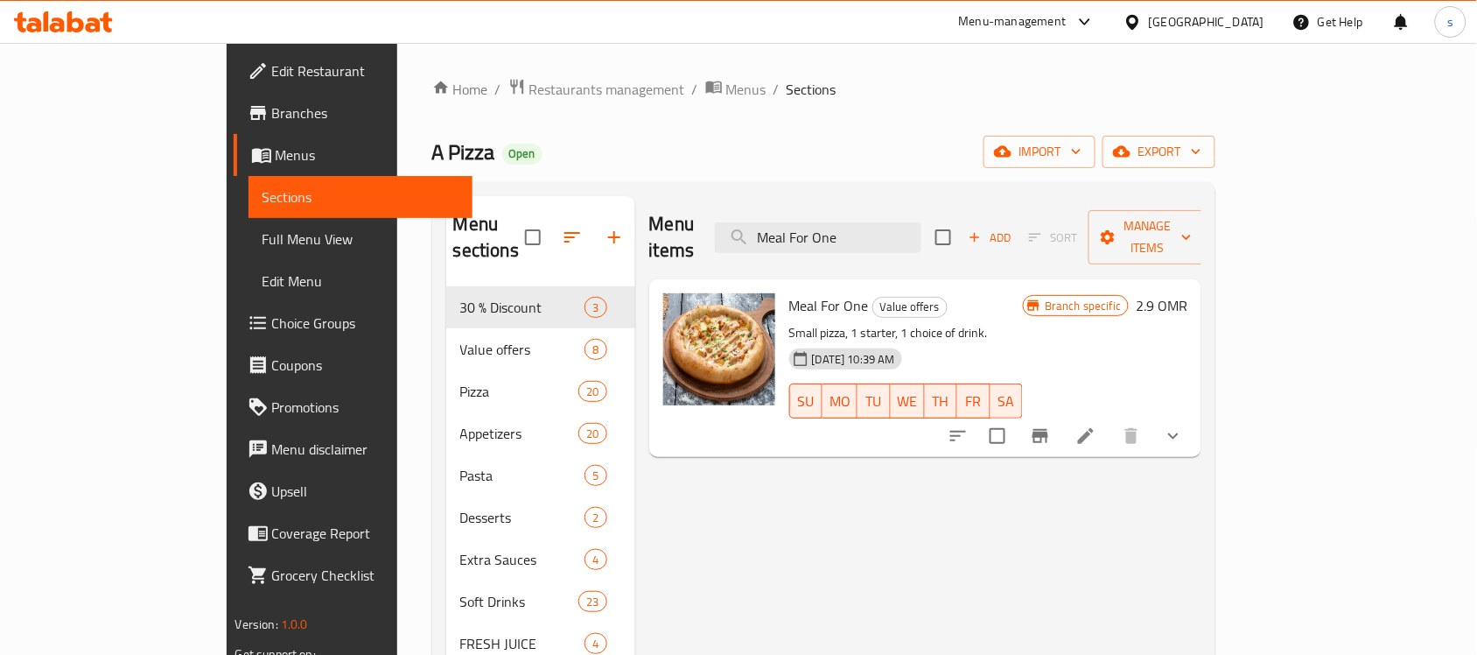
type input "Meal For One"
click at [1096, 425] on icon at bounding box center [1085, 435] width 21 height 21
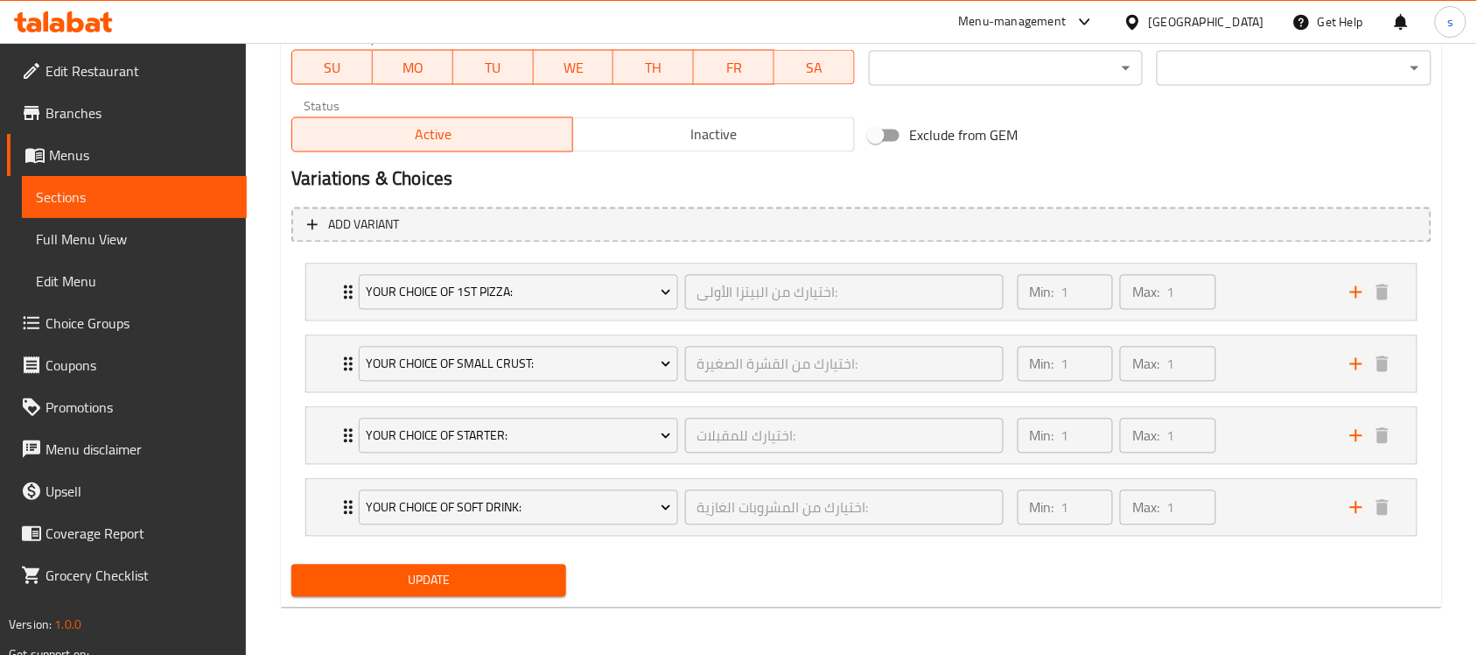
scroll to position [853, 0]
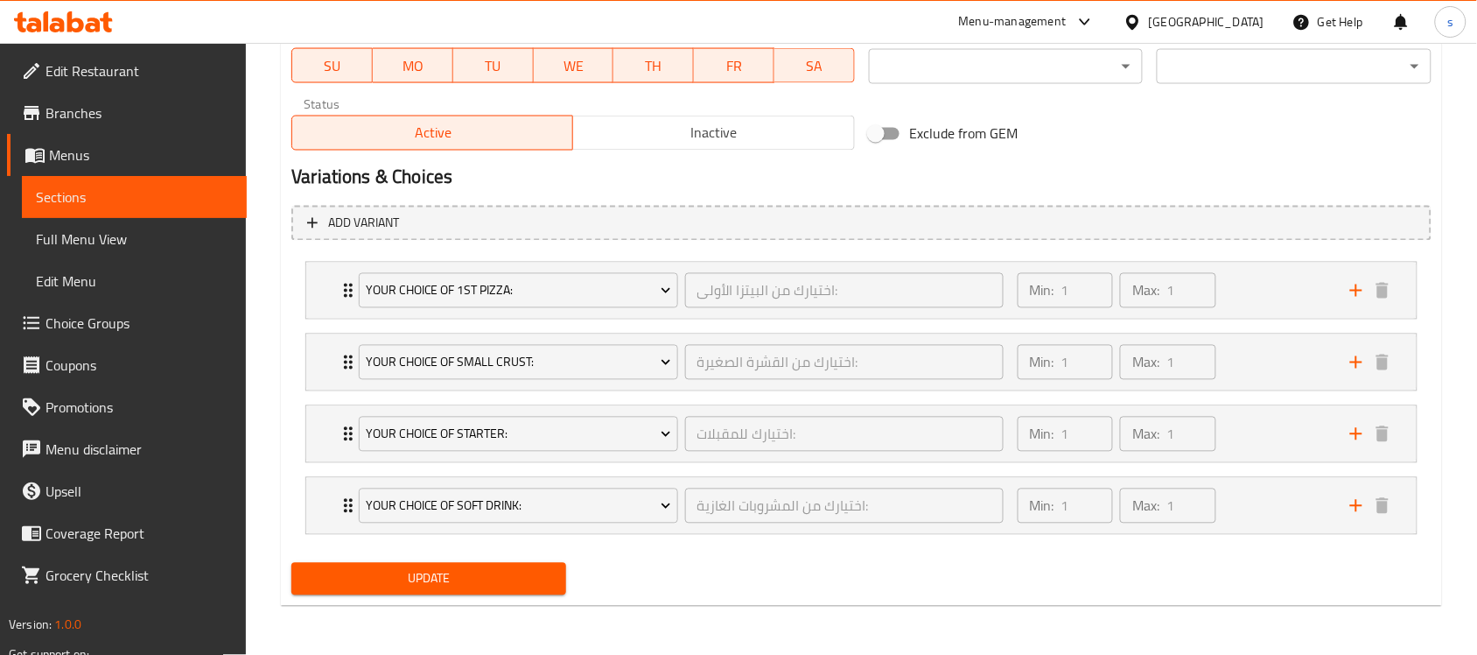
click at [1149, 18] on div at bounding box center [1136, 21] width 25 height 19
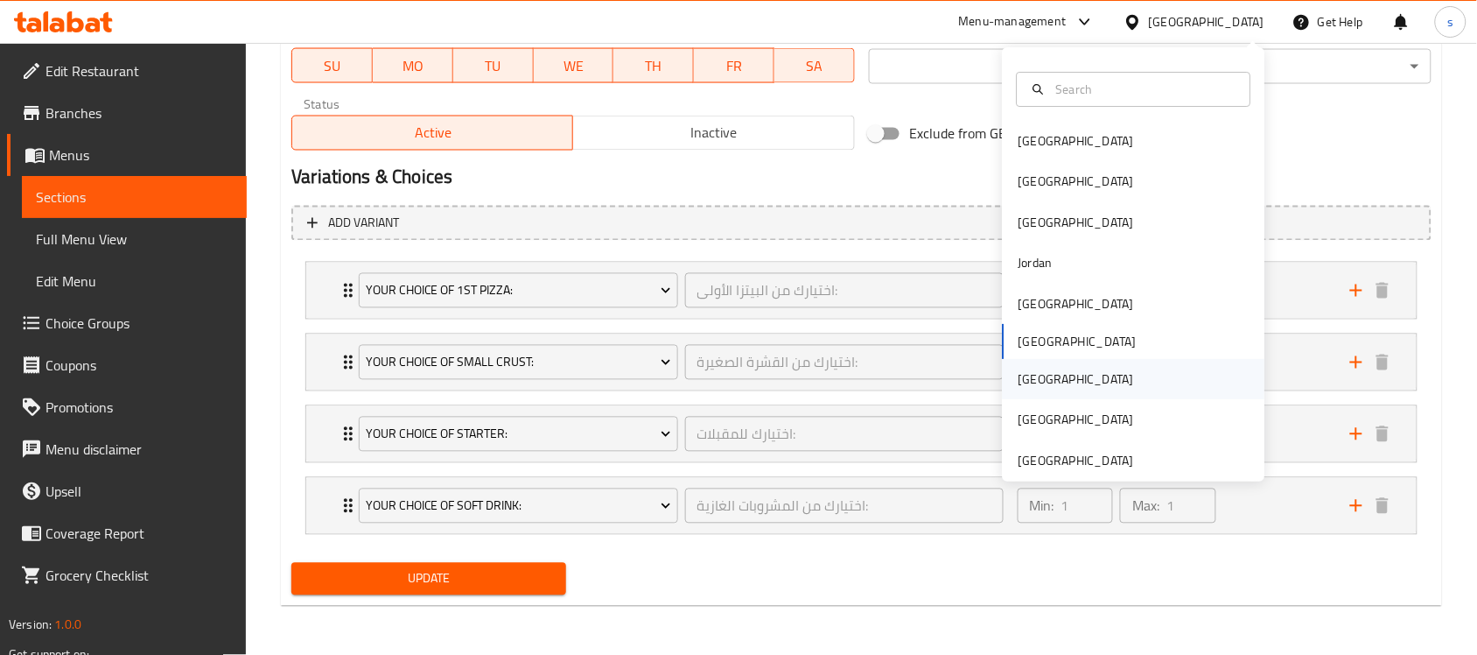
click at [1019, 373] on div "[GEOGRAPHIC_DATA]" at bounding box center [1077, 379] width 116 height 19
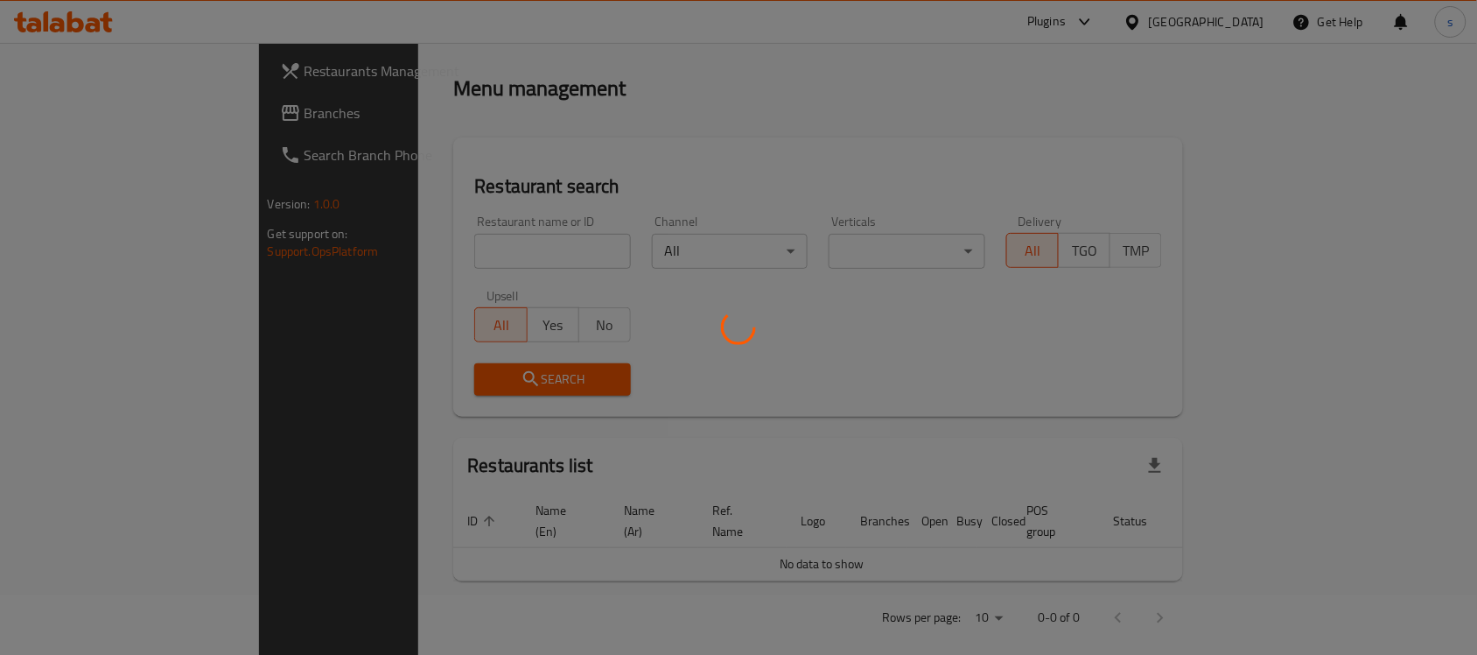
scroll to position [648, 0]
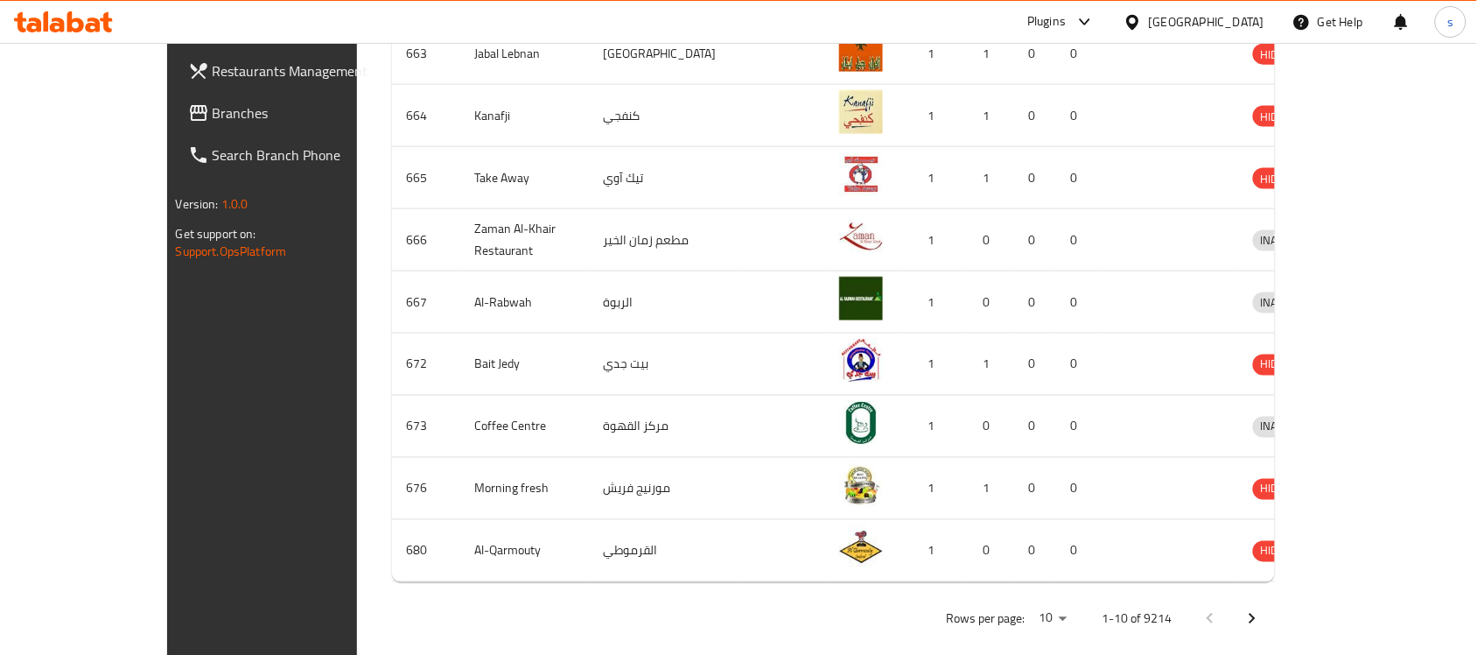
click at [213, 120] on span "Branches" at bounding box center [306, 112] width 187 height 21
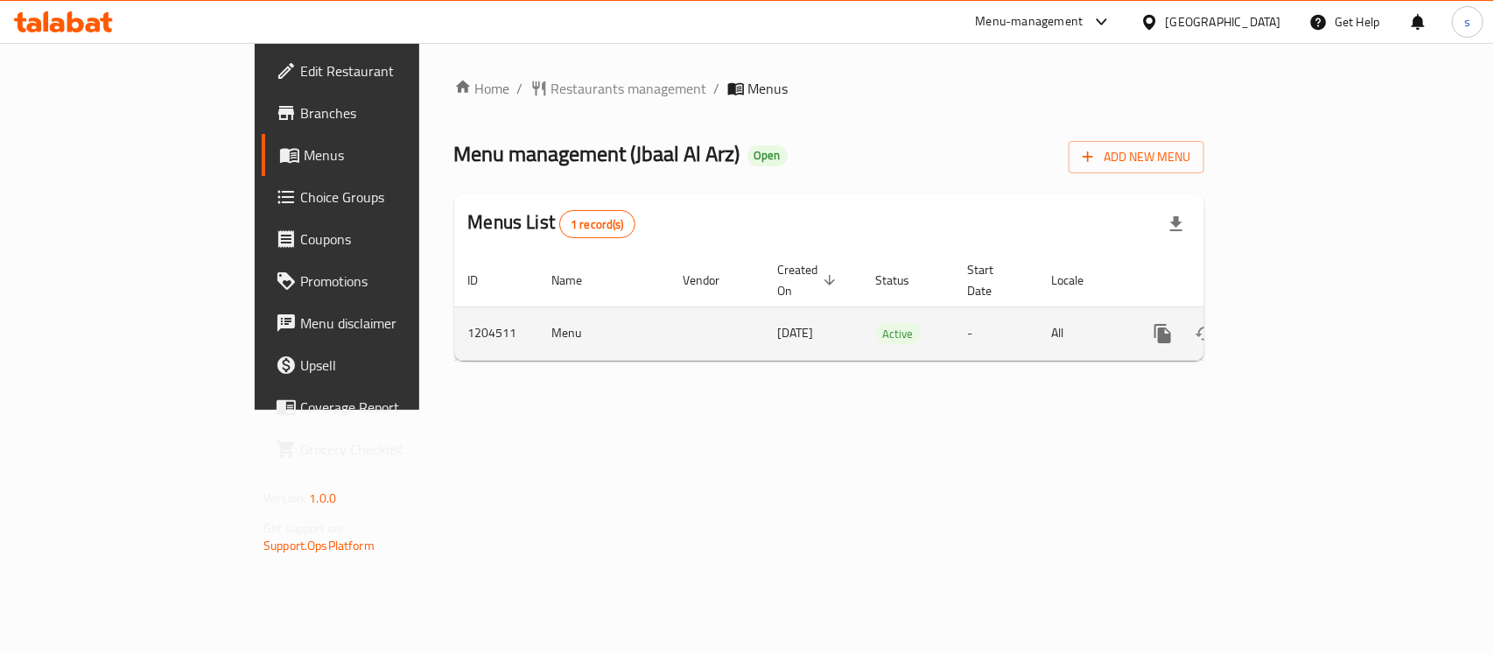
click at [1299, 323] on icon "enhanced table" at bounding box center [1288, 333] width 21 height 21
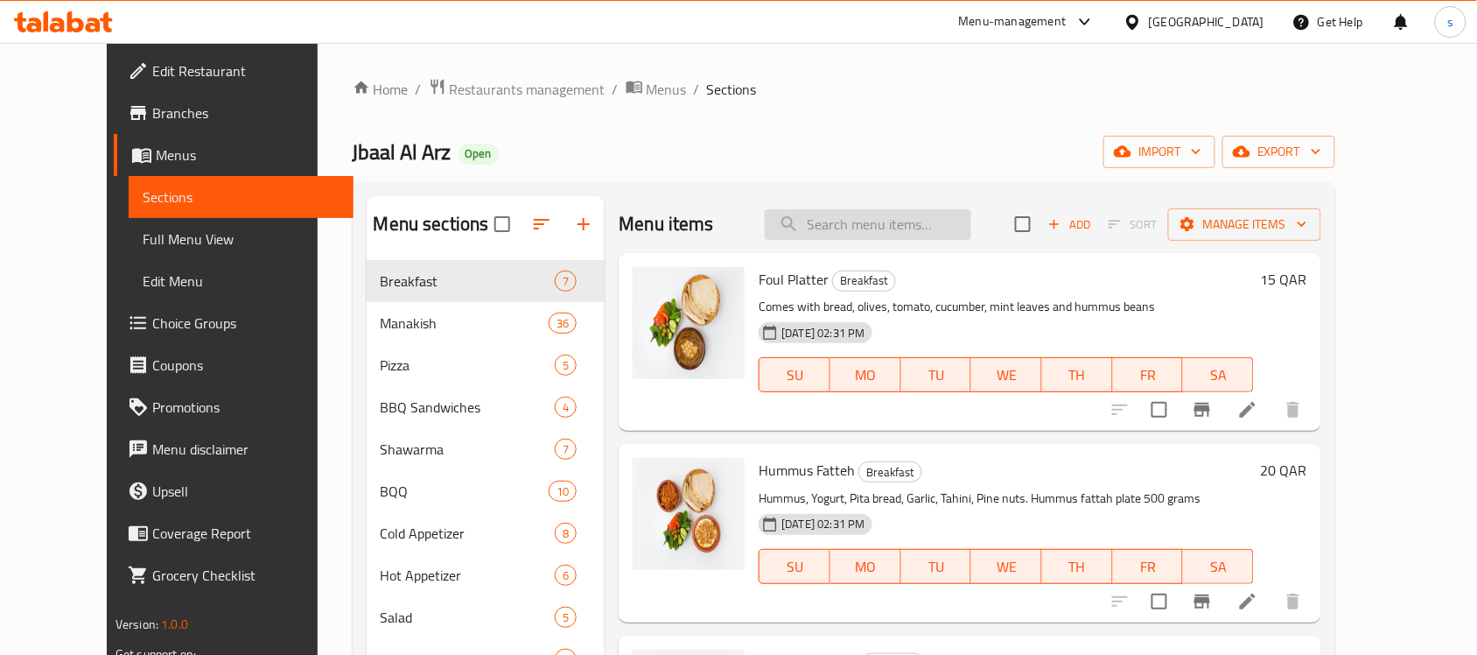
click at [859, 226] on input "search" at bounding box center [868, 224] width 207 height 31
paste input "Meat shawarma pizza"
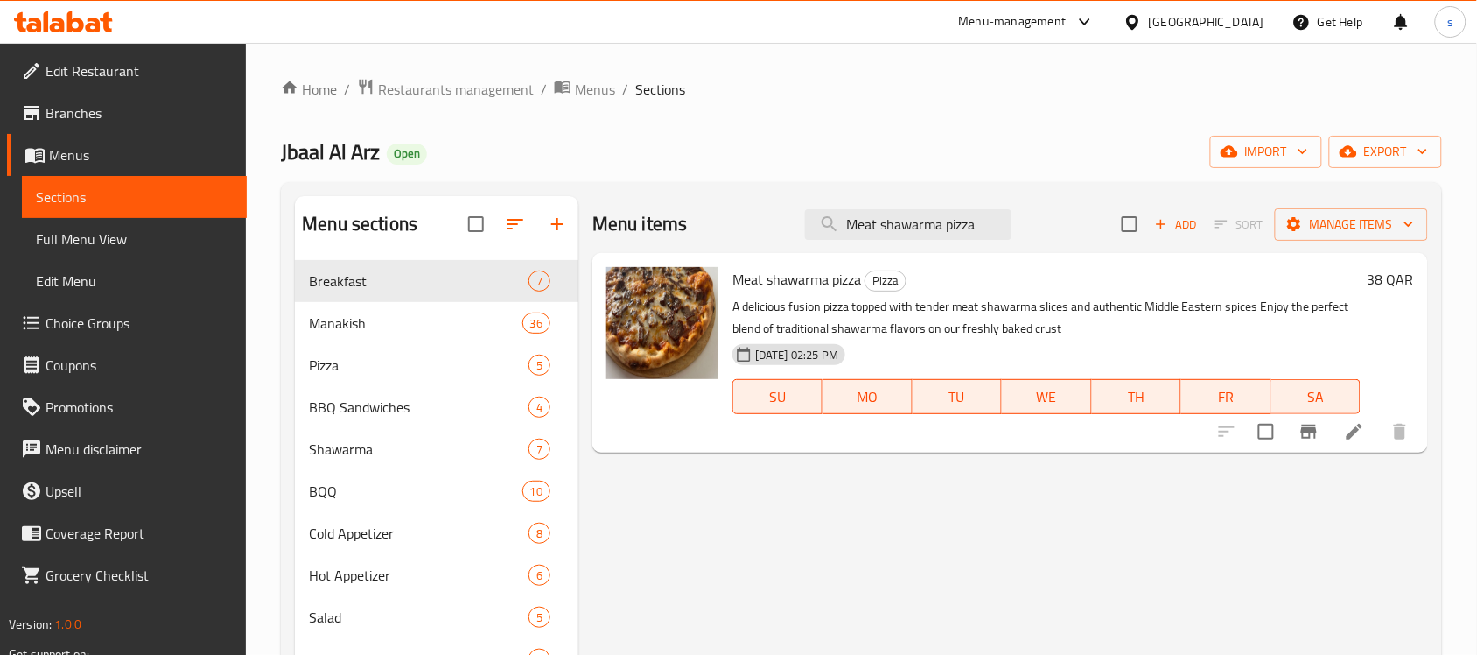
type input "Meat shawarma pizza"
click at [1350, 429] on icon at bounding box center [1354, 431] width 21 height 21
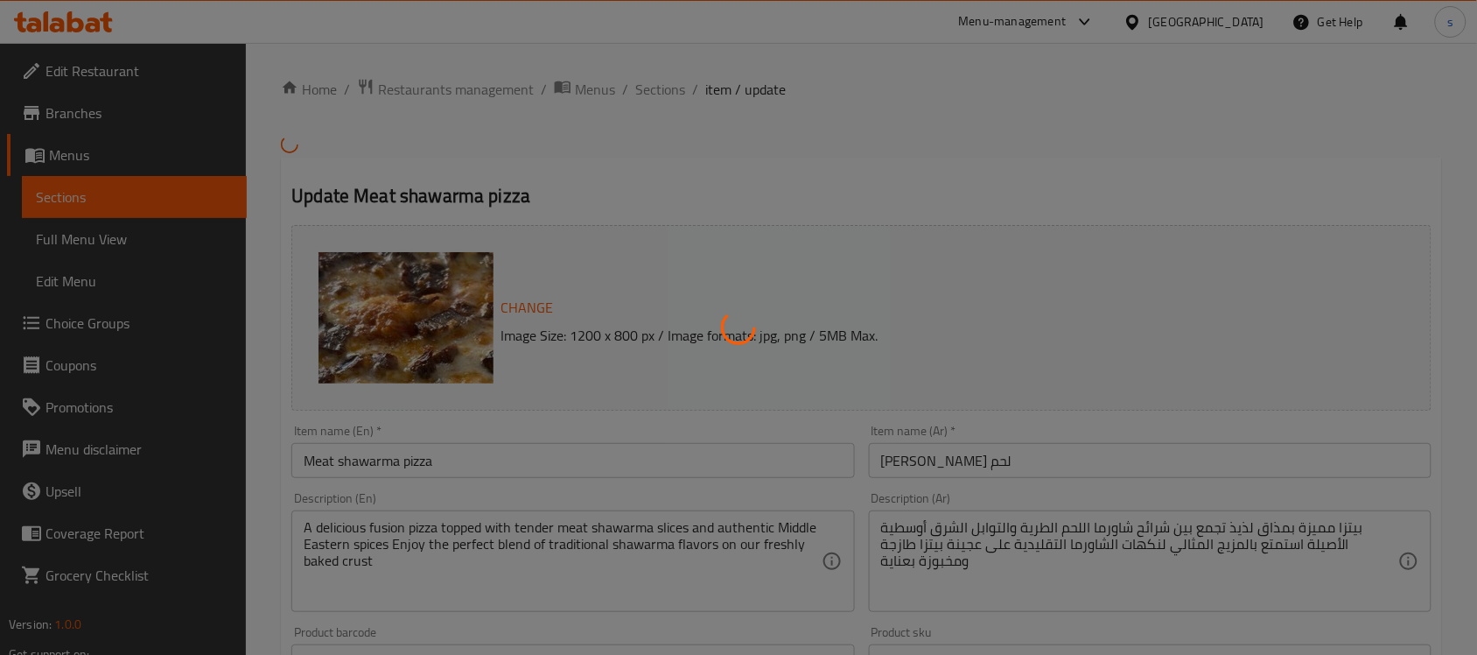
click at [1125, 464] on div at bounding box center [738, 327] width 1477 height 655
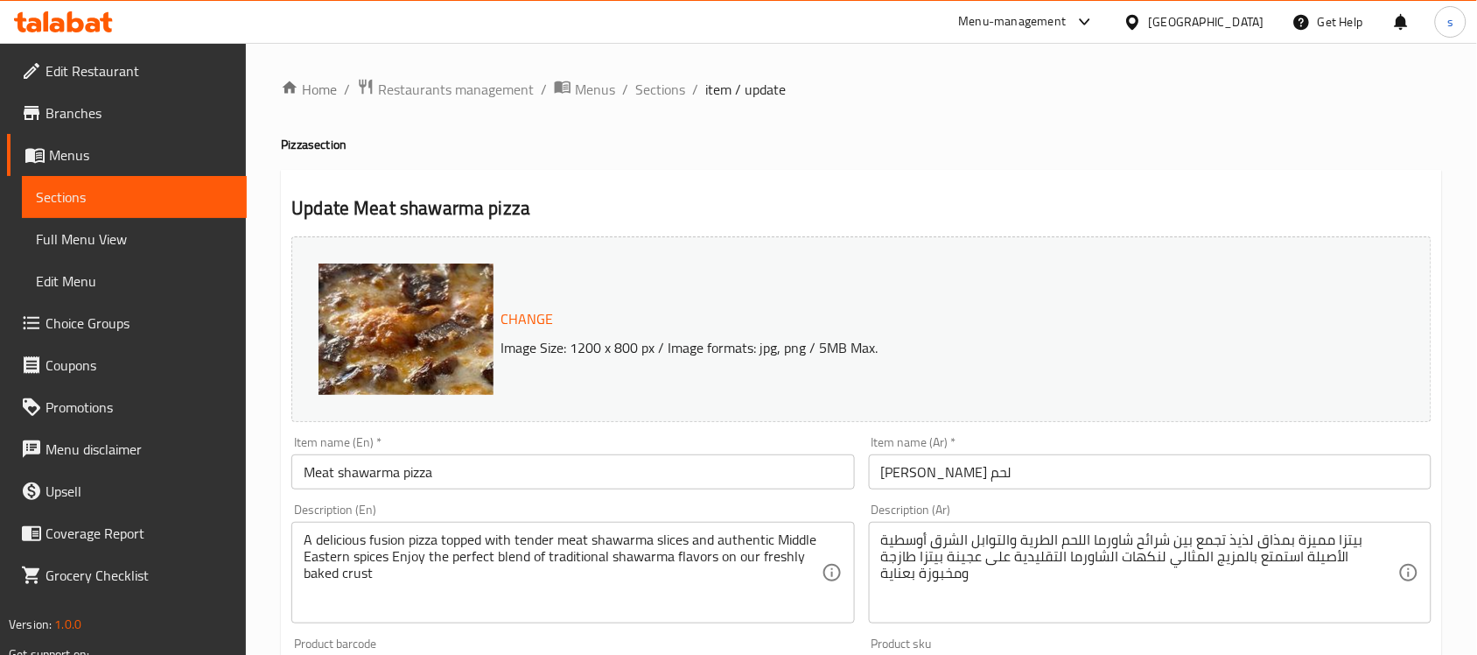
click at [1126, 353] on p "Image Size: 1200 x 800 px / Image formats: jpg, png / 5MB Max." at bounding box center [901, 347] width 814 height 21
click at [1314, 271] on div "Change Image Size: 1200 x 800 px / Image formats: jpg, png / 5MB Max." at bounding box center [861, 329] width 1140 height 186
drag, startPoint x: 1475, startPoint y: 326, endPoint x: 1467, endPoint y: 326, distance: 8.8
click at [1475, 326] on div "Home / Restaurants management / Menus / Sections / item / update Pizza section …" at bounding box center [861, 652] width 1231 height 1219
click at [1422, 339] on div "Change Image Size: 1200 x 800 px / Image formats: jpg, png / 5MB Max." at bounding box center [861, 329] width 1140 height 186
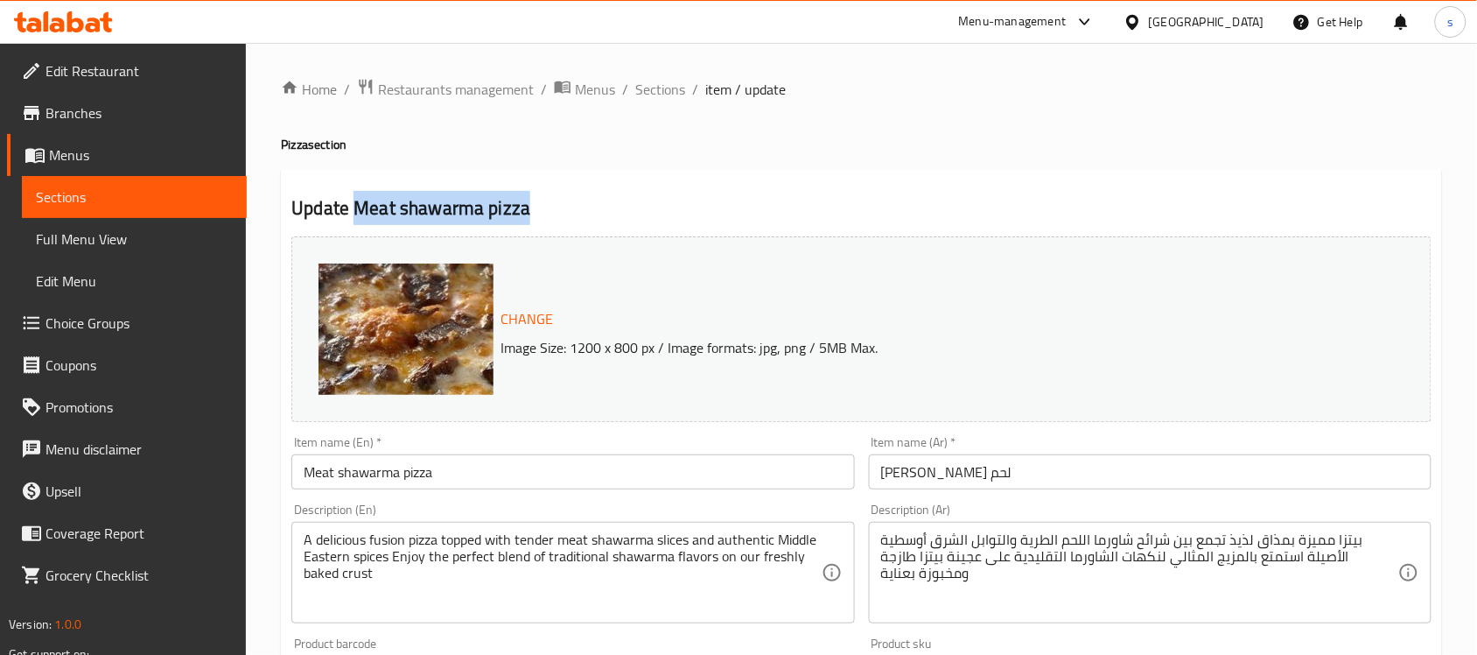
drag, startPoint x: 357, startPoint y: 210, endPoint x: 541, endPoint y: 207, distance: 183.8
click at [541, 207] on h2 "Update Meat shawarma pizza" at bounding box center [861, 208] width 1140 height 26
copy h2 "Meat shawarma pizza"
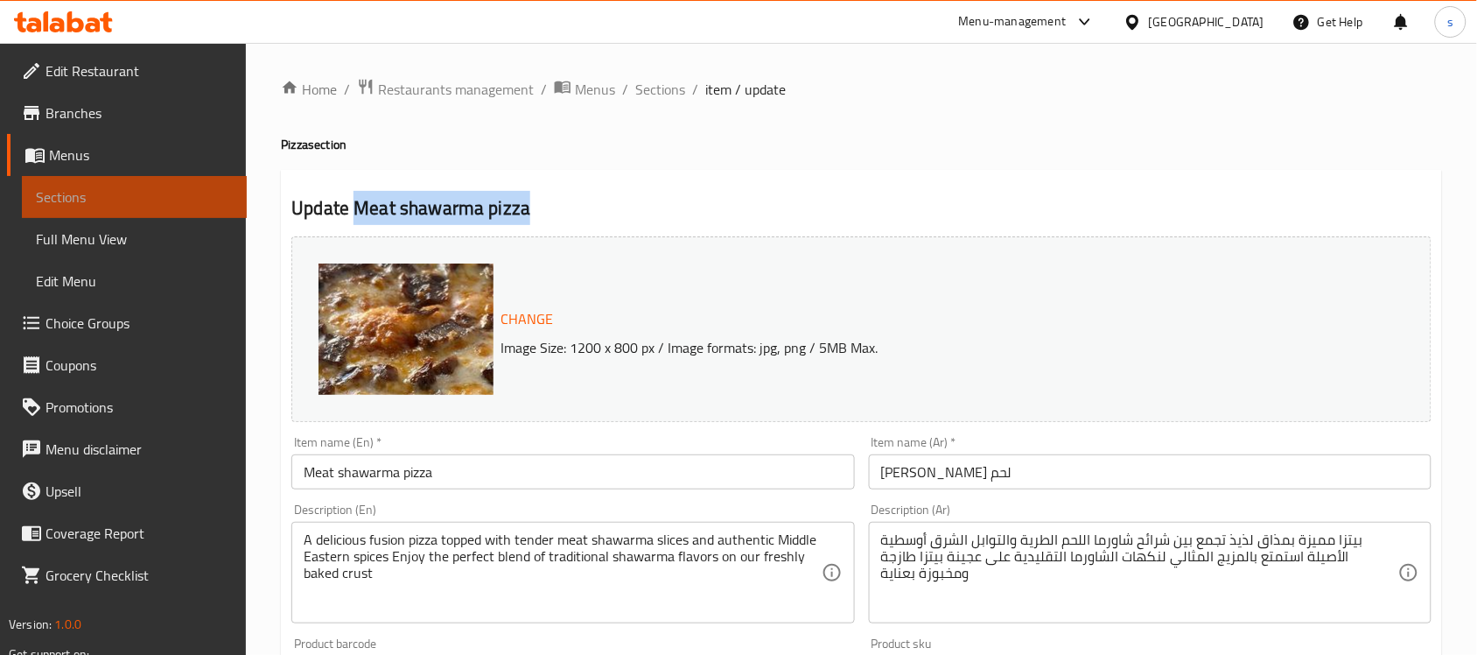
click at [112, 201] on span "Sections" at bounding box center [134, 196] width 197 height 21
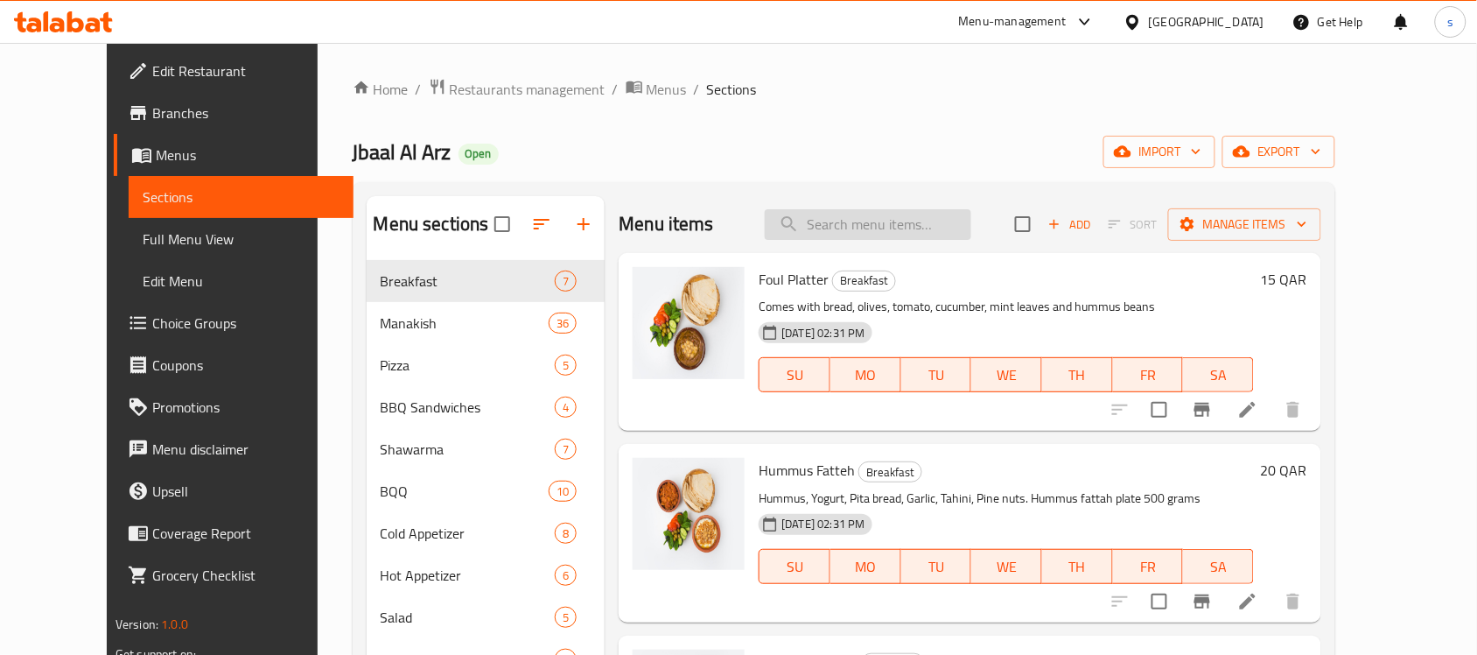
click at [845, 234] on input "search" at bounding box center [868, 224] width 207 height 31
paste input "Meat shawarma pizza"
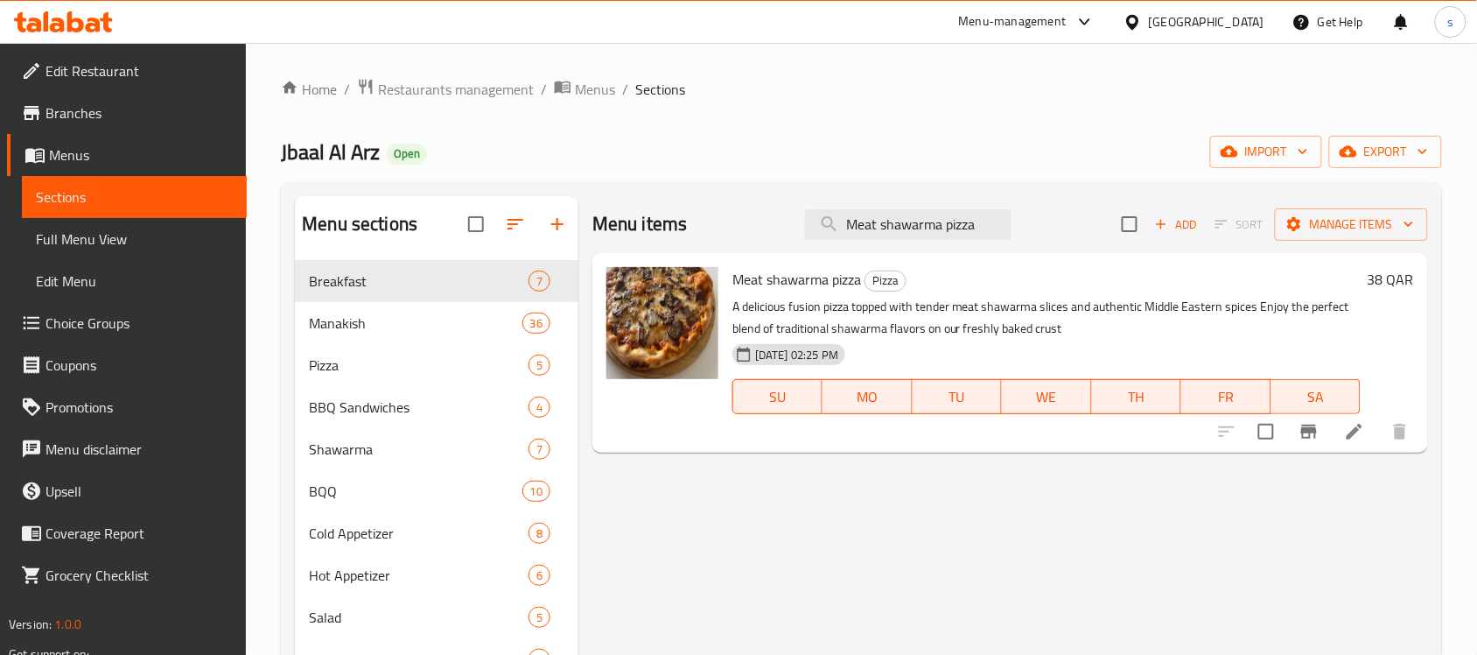
type input "Meat shawarma pizza"
click at [811, 290] on span "Meat shawarma pizza" at bounding box center [796, 279] width 129 height 26
click at [396, 364] on span "Pizza" at bounding box center [394, 364] width 171 height 21
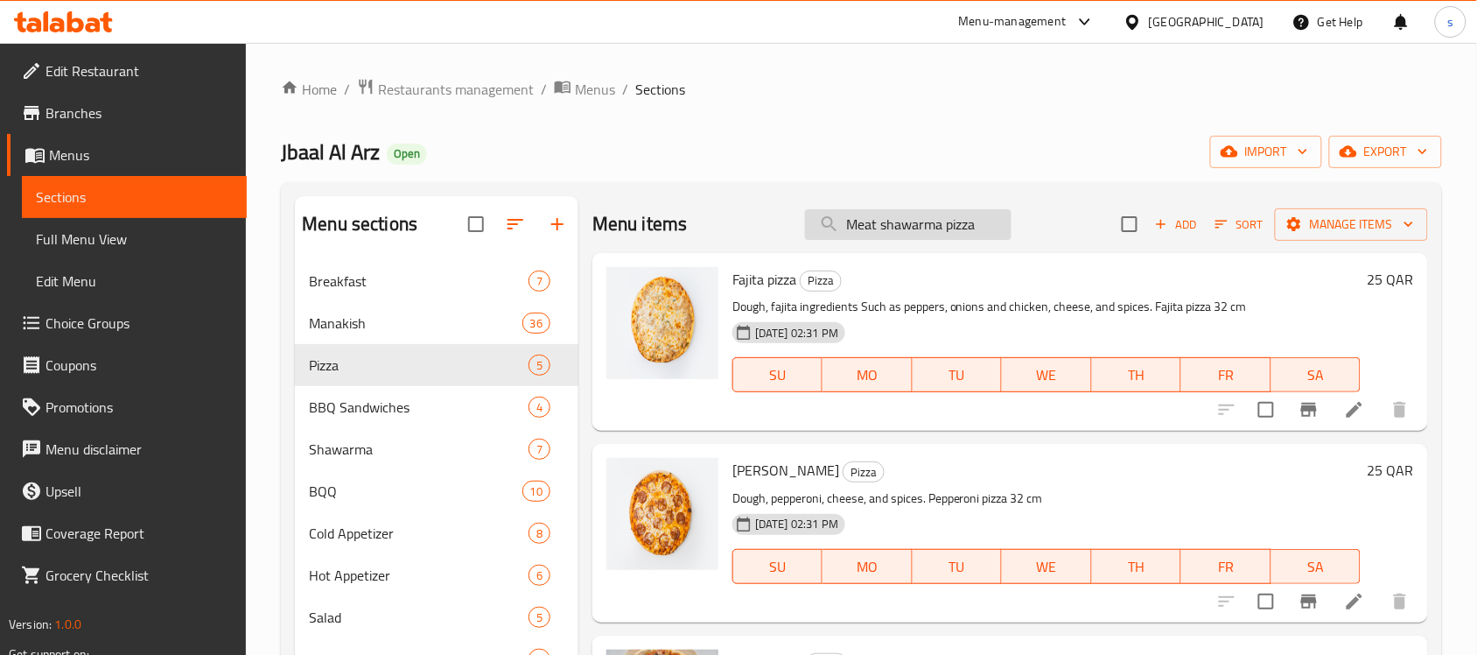
click at [943, 228] on input "Meat shawarma pizza" at bounding box center [908, 224] width 207 height 31
click at [982, 225] on input "Meat shawarma pizza" at bounding box center [908, 224] width 207 height 31
click at [1096, 19] on icon at bounding box center [1085, 21] width 21 height 21
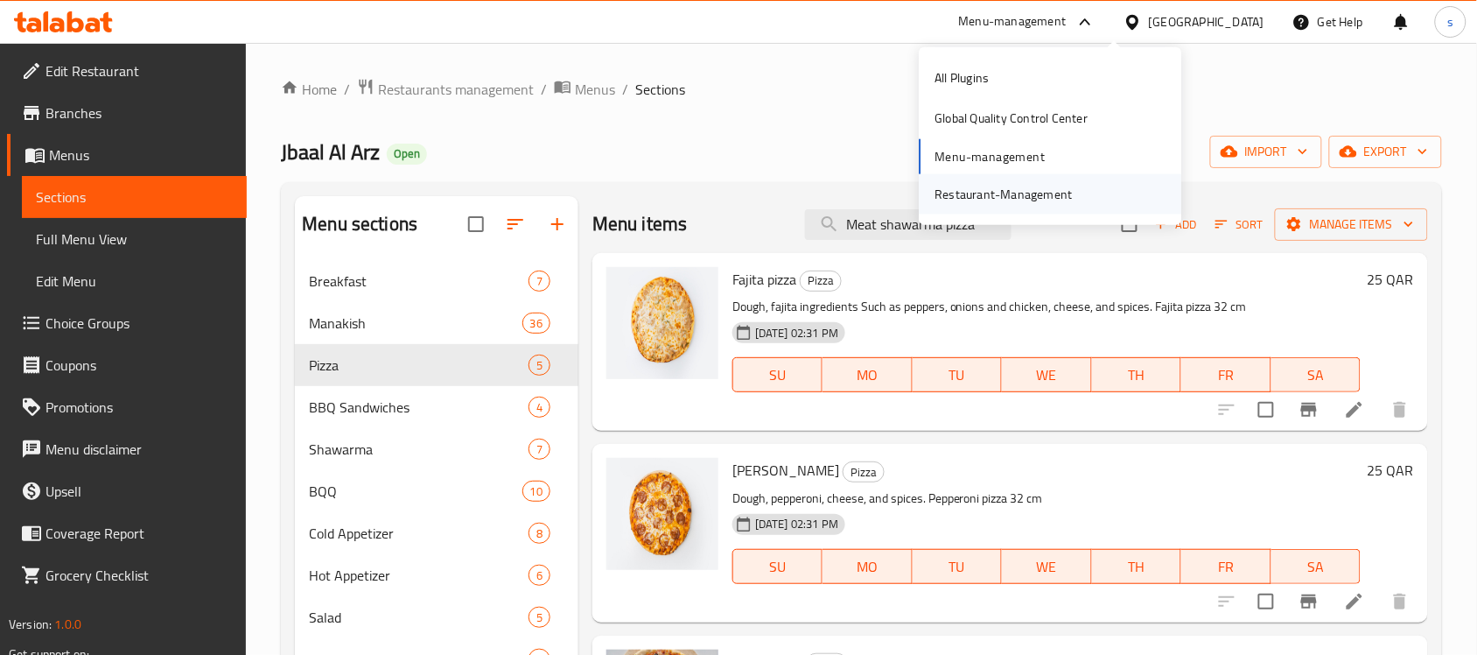
click at [1079, 194] on div "Restaurant-Management" at bounding box center [1003, 194] width 165 height 40
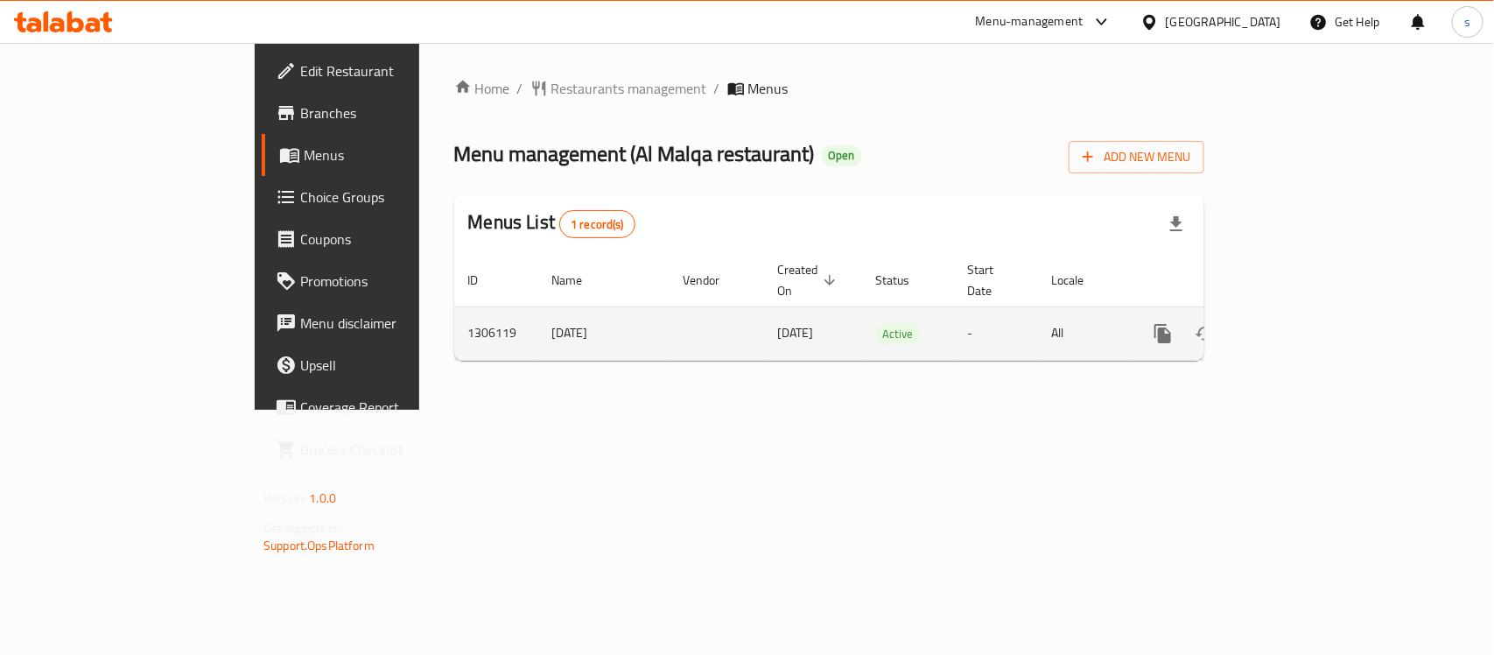
click at [1299, 323] on icon "enhanced table" at bounding box center [1288, 333] width 21 height 21
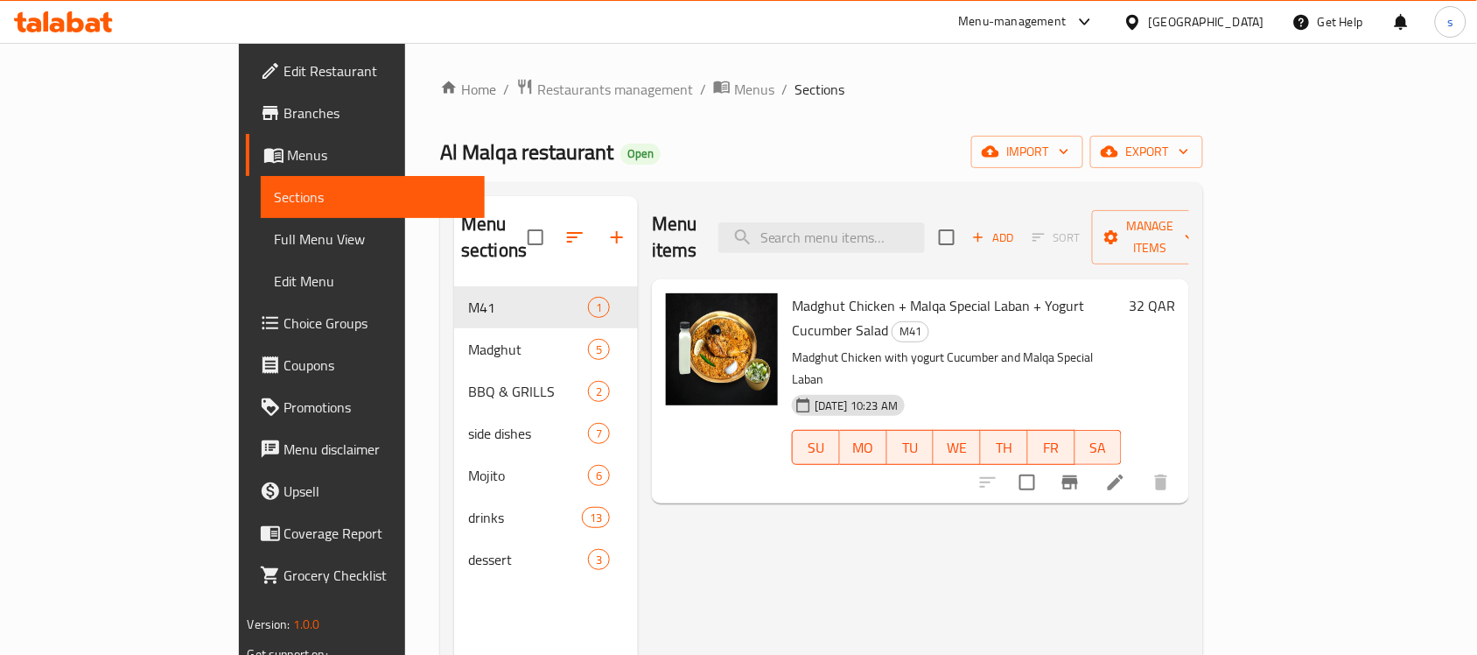
click at [1152, 565] on div "Menu items Add Sort Manage items Madghut Chicken + Malqa Special Laban + Yogurt…" at bounding box center [913, 523] width 551 height 655
click at [877, 237] on input "search" at bounding box center [821, 237] width 207 height 31
paste input "Nutella Mahlabiya"
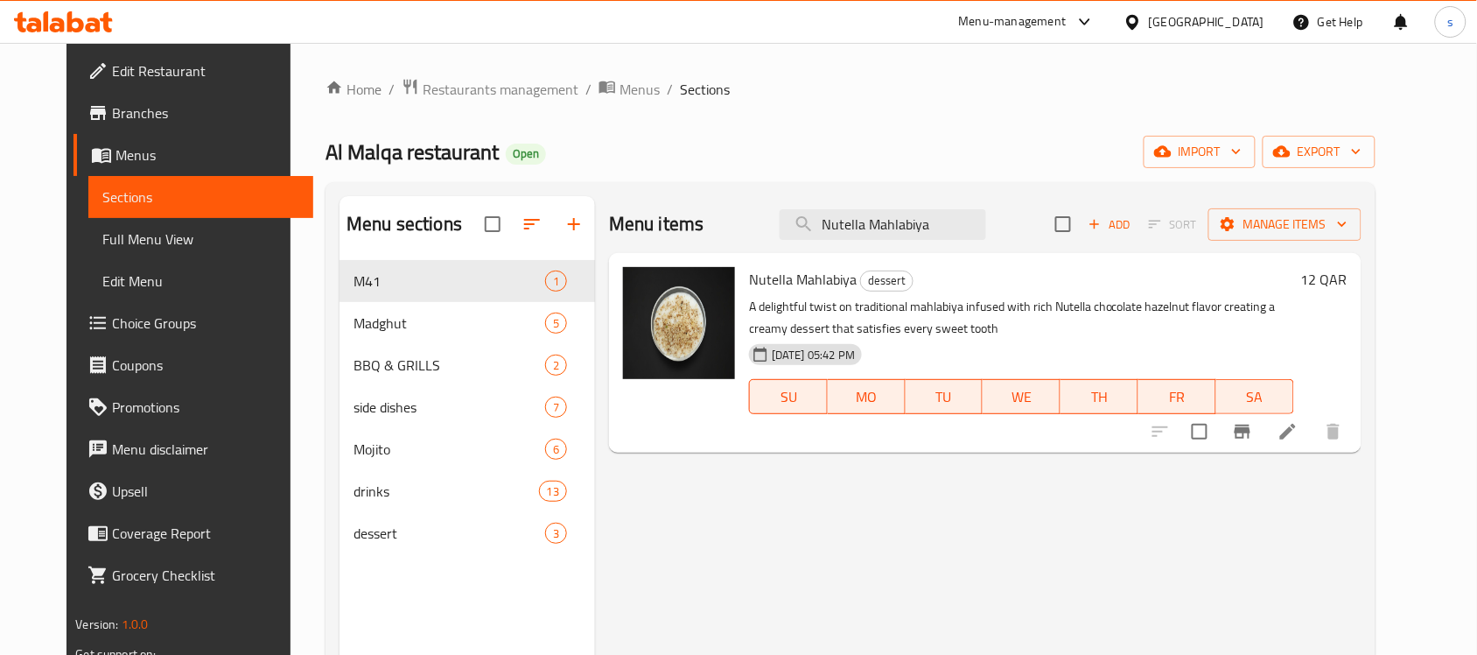
type input "Nutella Mahlabiya"
click at [1068, 123] on div "Home / Restaurants management / Menus / Sections Al Malqa restaurant Open impor…" at bounding box center [850, 471] width 1049 height 787
click at [723, 67] on div "Home / Restaurants management / Menus / Sections Al Malqa restaurant Open impor…" at bounding box center [850, 471] width 1119 height 857
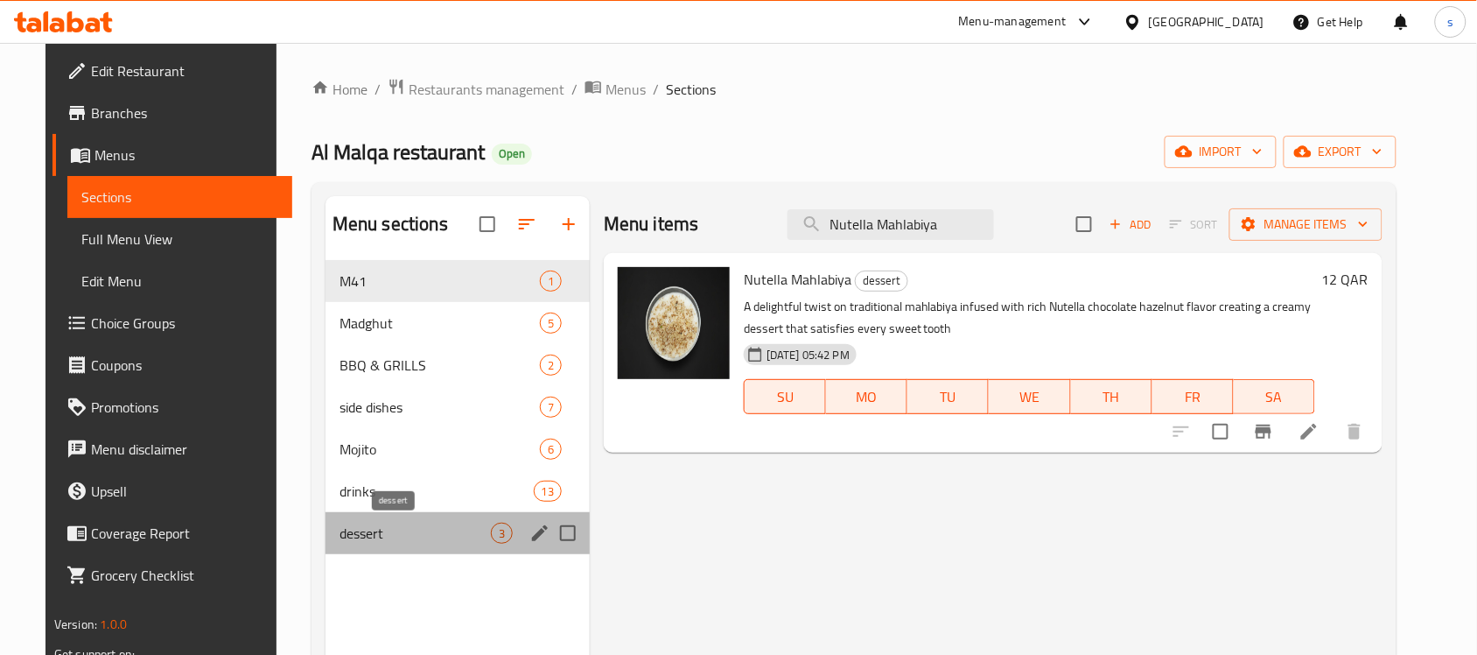
click at [368, 522] on span "dessert" at bounding box center [415, 532] width 151 height 21
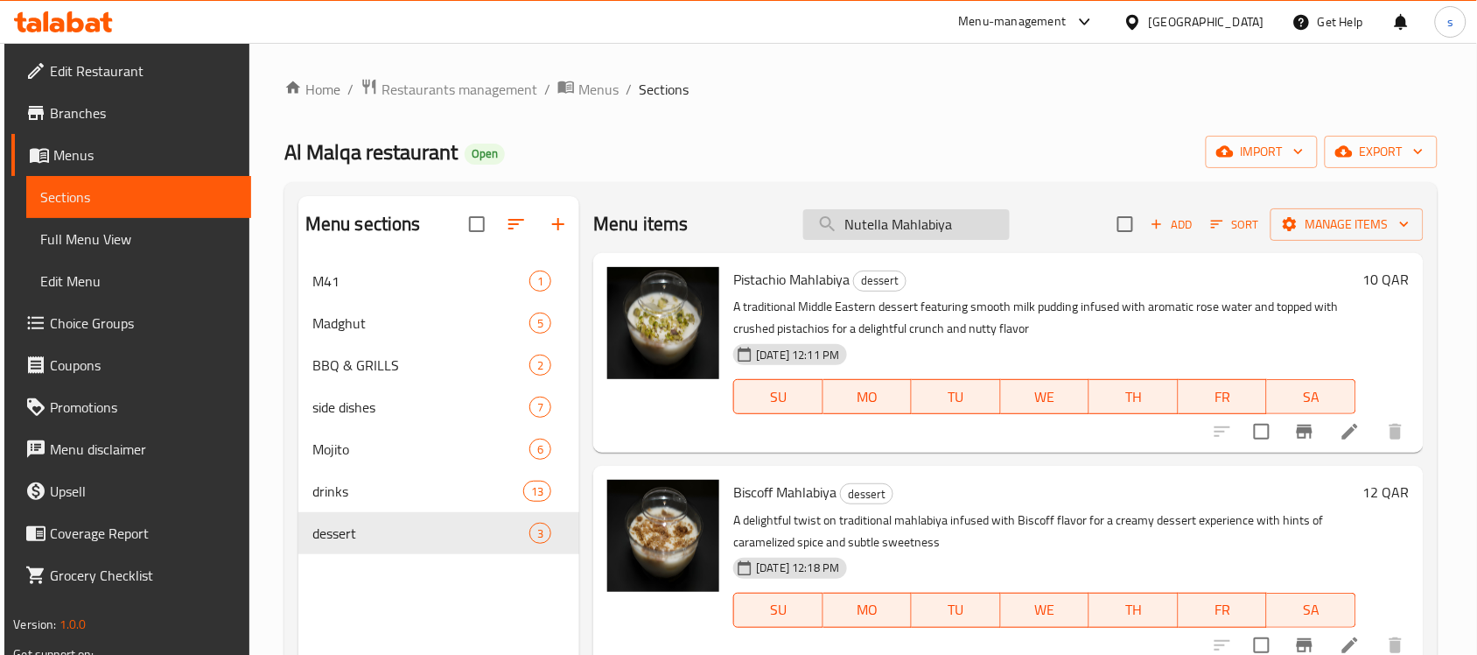
click at [964, 226] on input "Nutella Mahlabiya" at bounding box center [906, 224] width 207 height 31
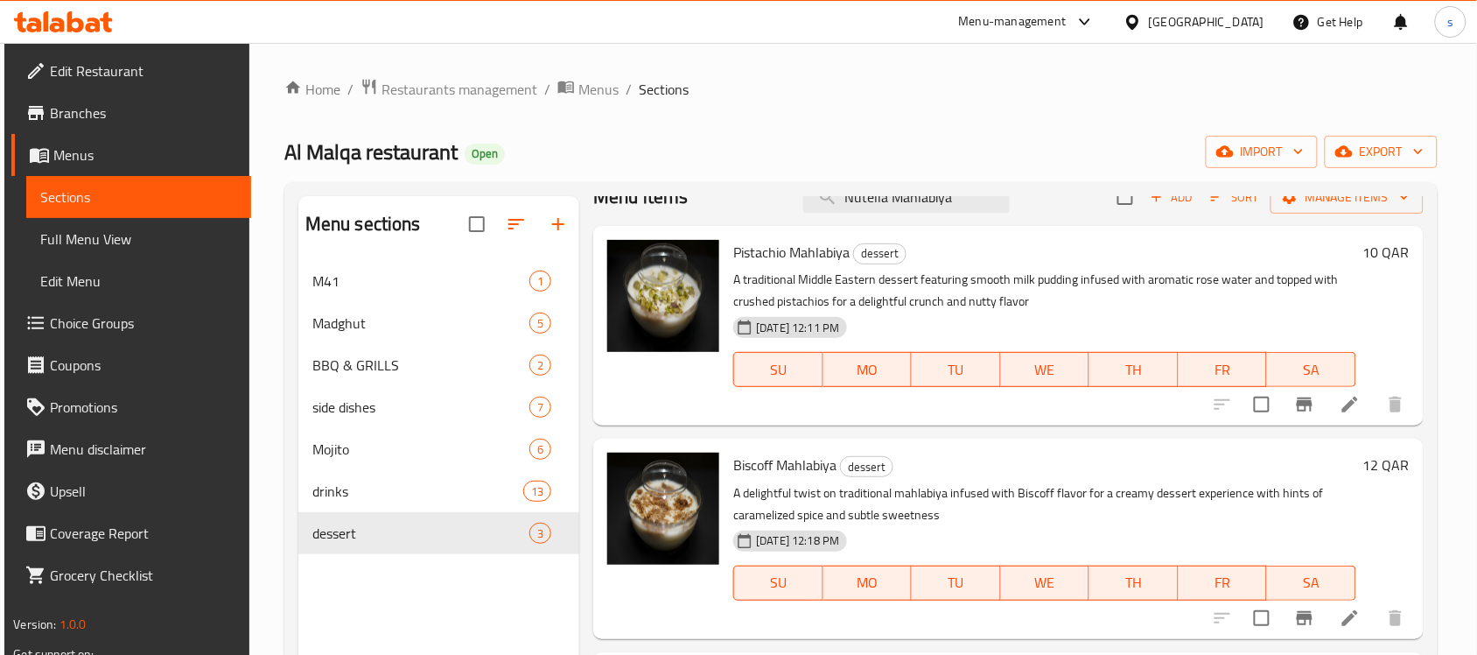
click at [1096, 18] on icon at bounding box center [1085, 21] width 21 height 21
click at [1040, 206] on div "Restaurant-Management" at bounding box center [1003, 194] width 165 height 40
